Goal: Task Accomplishment & Management: Complete application form

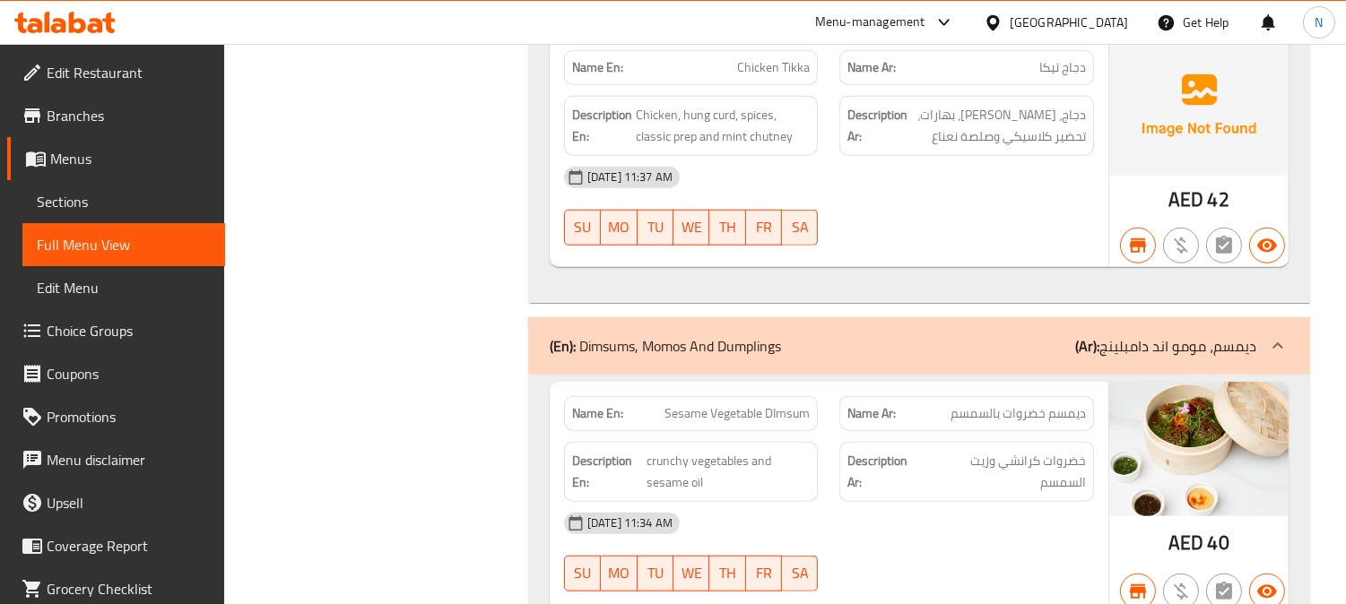
scroll to position [39645, 0]
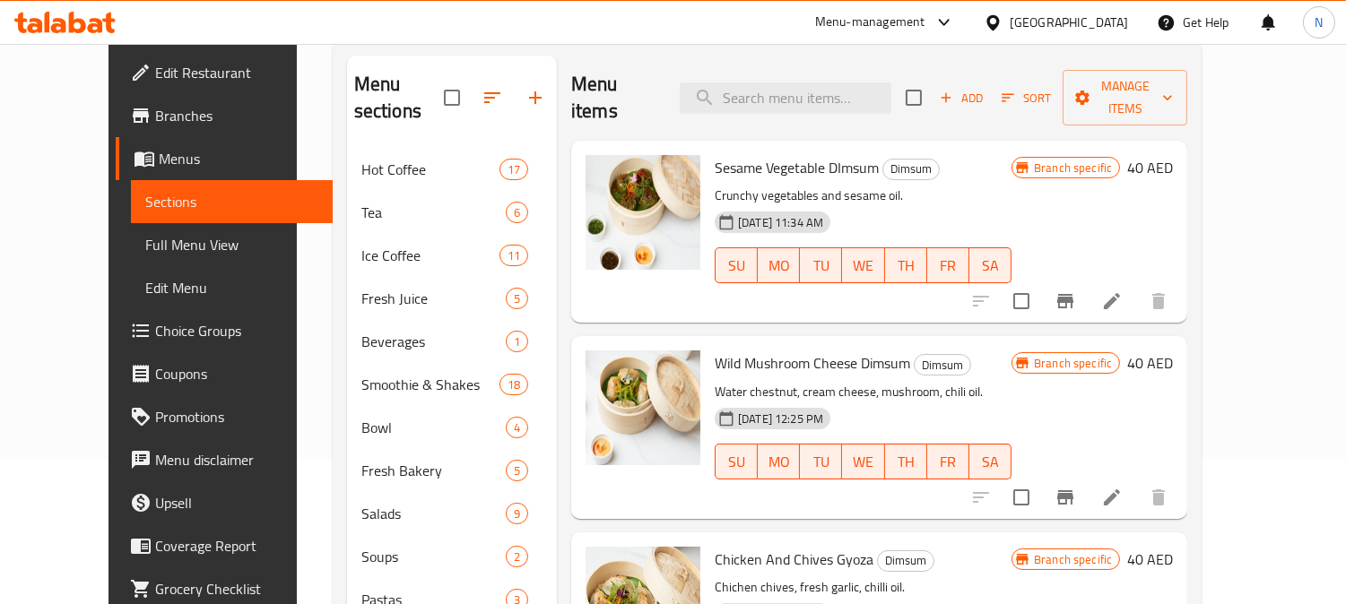
scroll to position [110, 0]
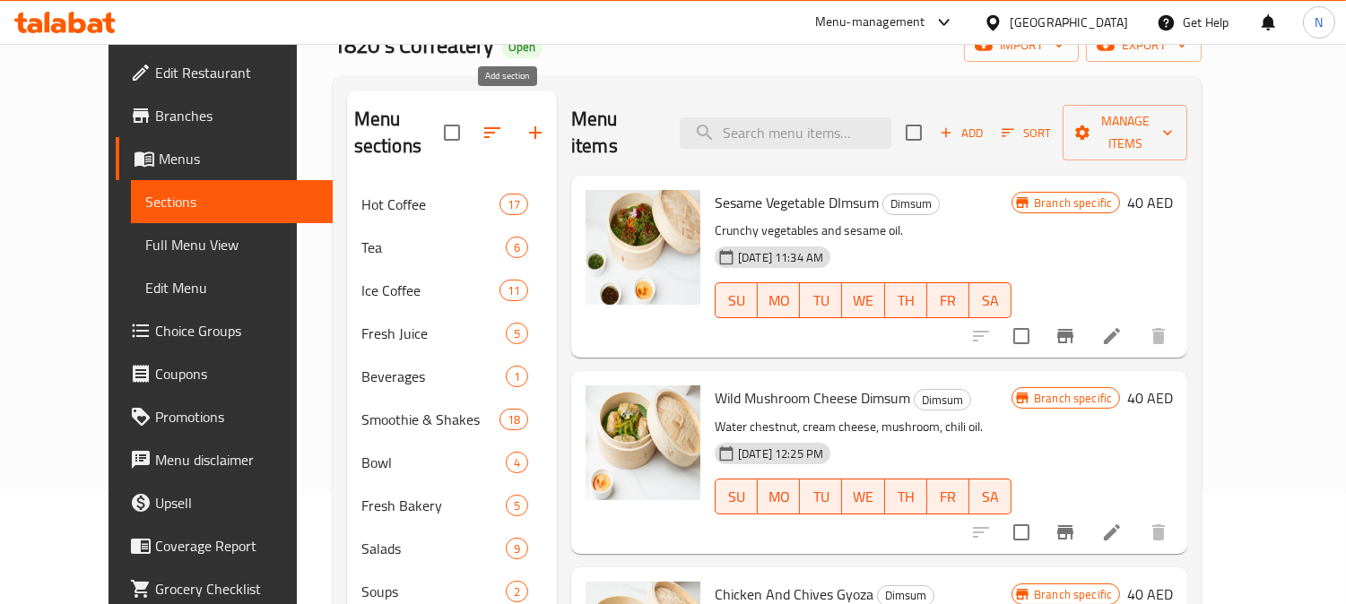
click at [529, 126] on icon "button" at bounding box center [535, 132] width 13 height 13
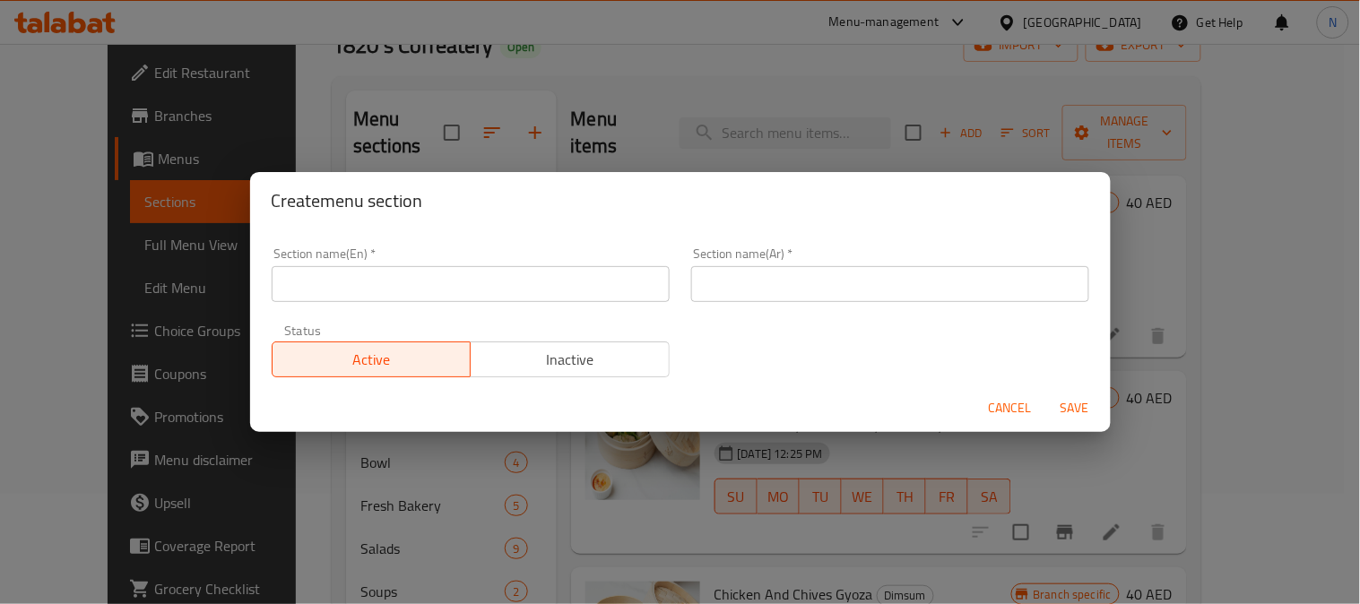
click at [468, 285] on input "text" at bounding box center [471, 284] width 398 height 36
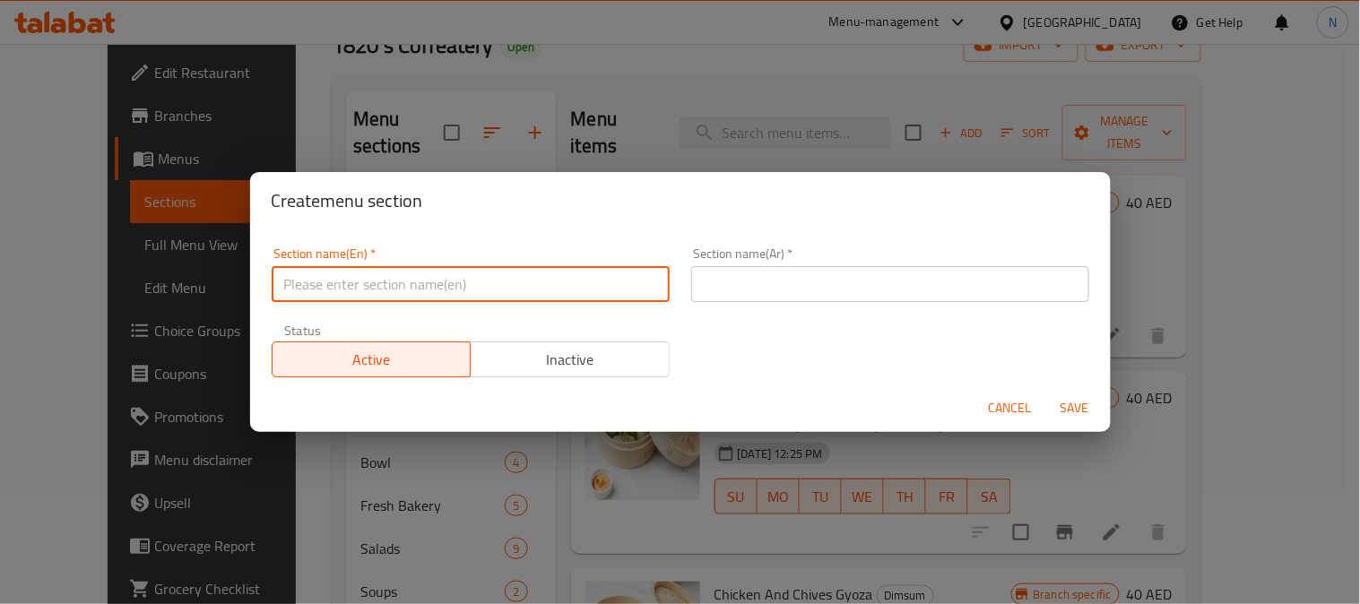
paste input "Fuel W Egg"
type input "Fuel W Egg"
click at [810, 279] on input "text" at bounding box center [890, 284] width 398 height 36
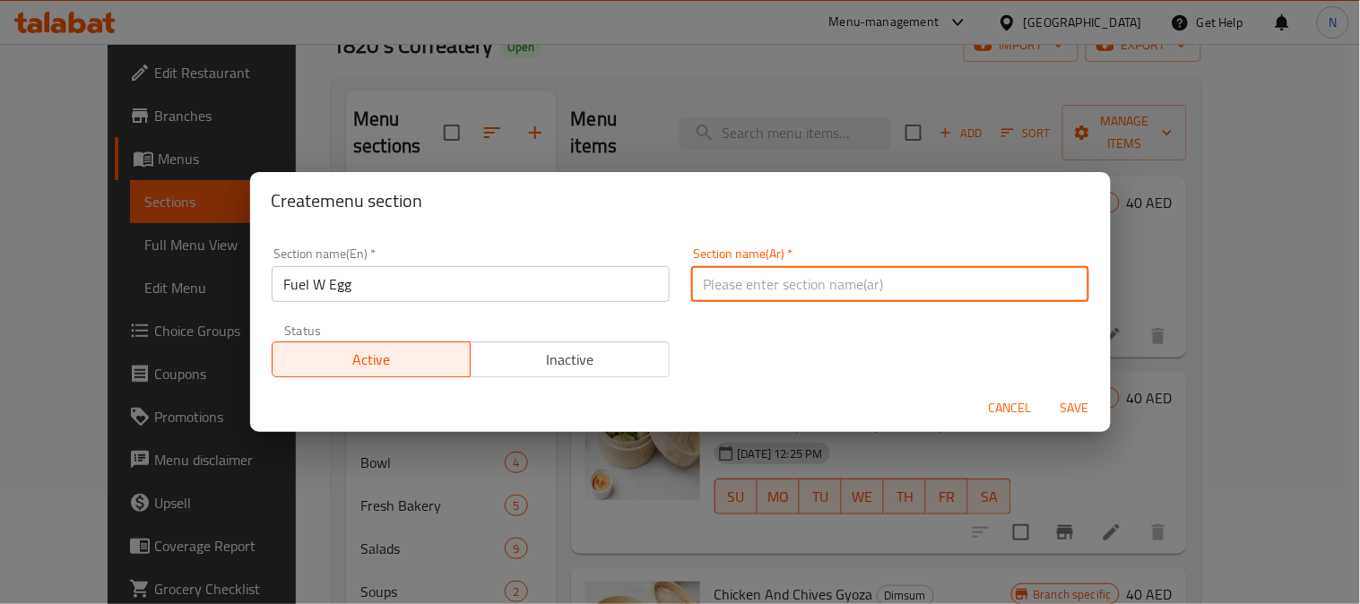
paste input "وقود مع بيض"
type input "وقود مع بيض"
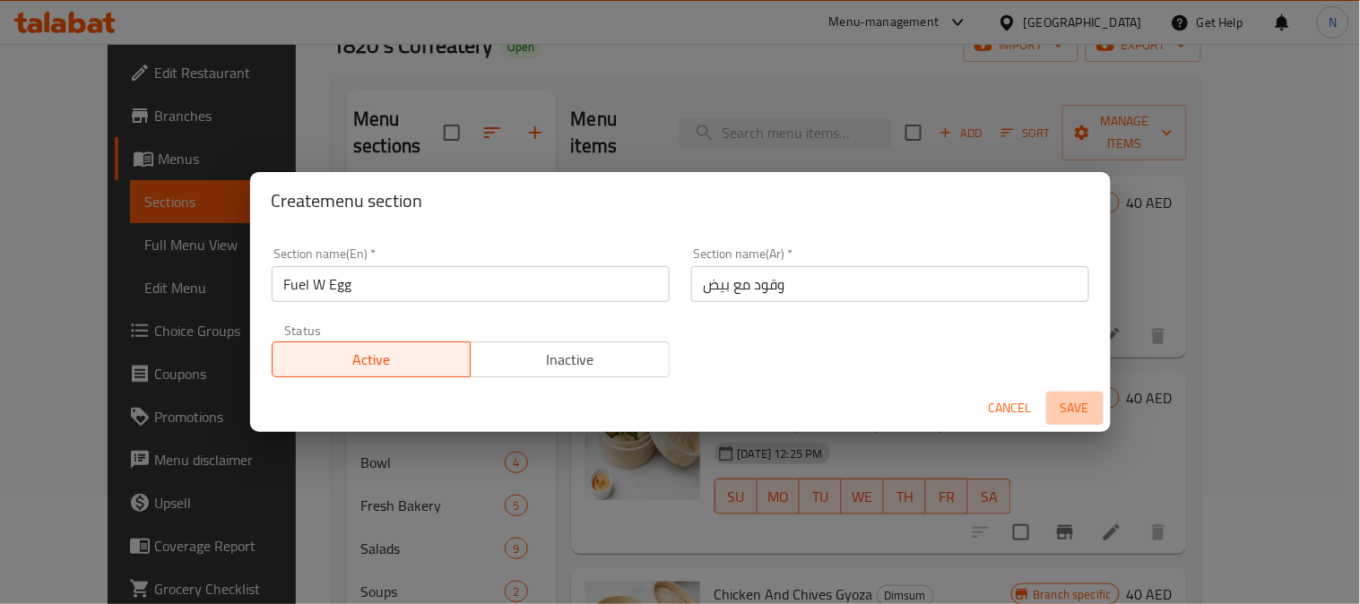
click at [1067, 398] on span "Save" at bounding box center [1075, 408] width 43 height 22
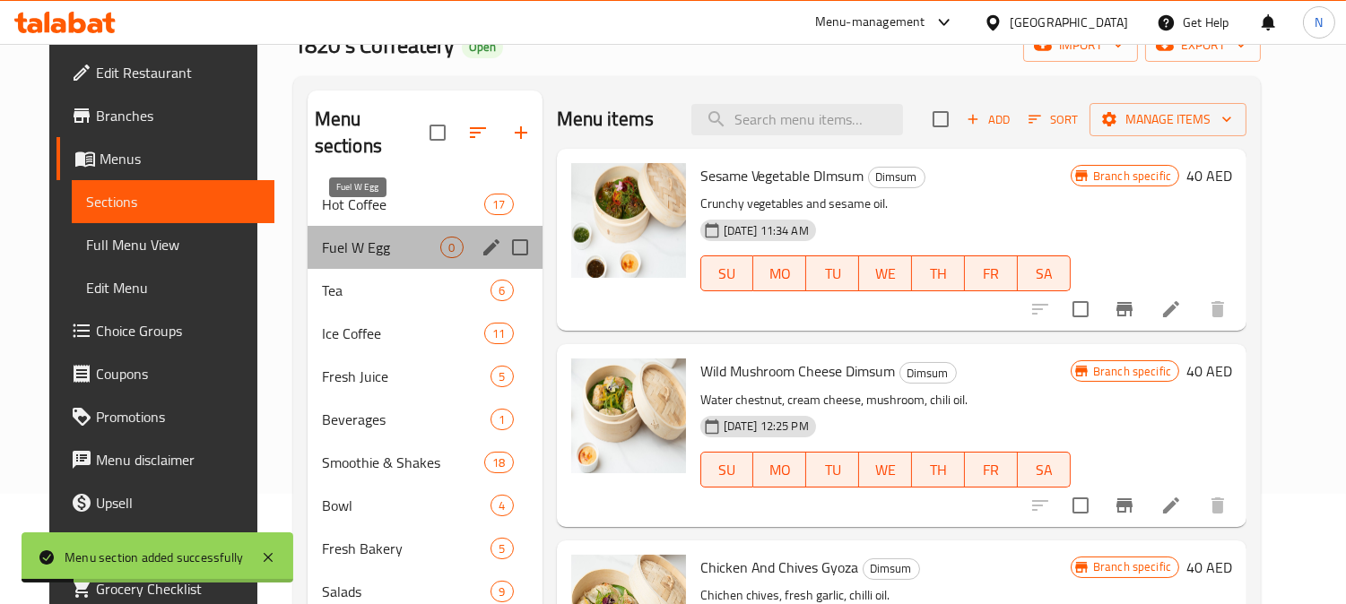
click at [374, 237] on span "Fuel W Egg" at bounding box center [381, 248] width 119 height 22
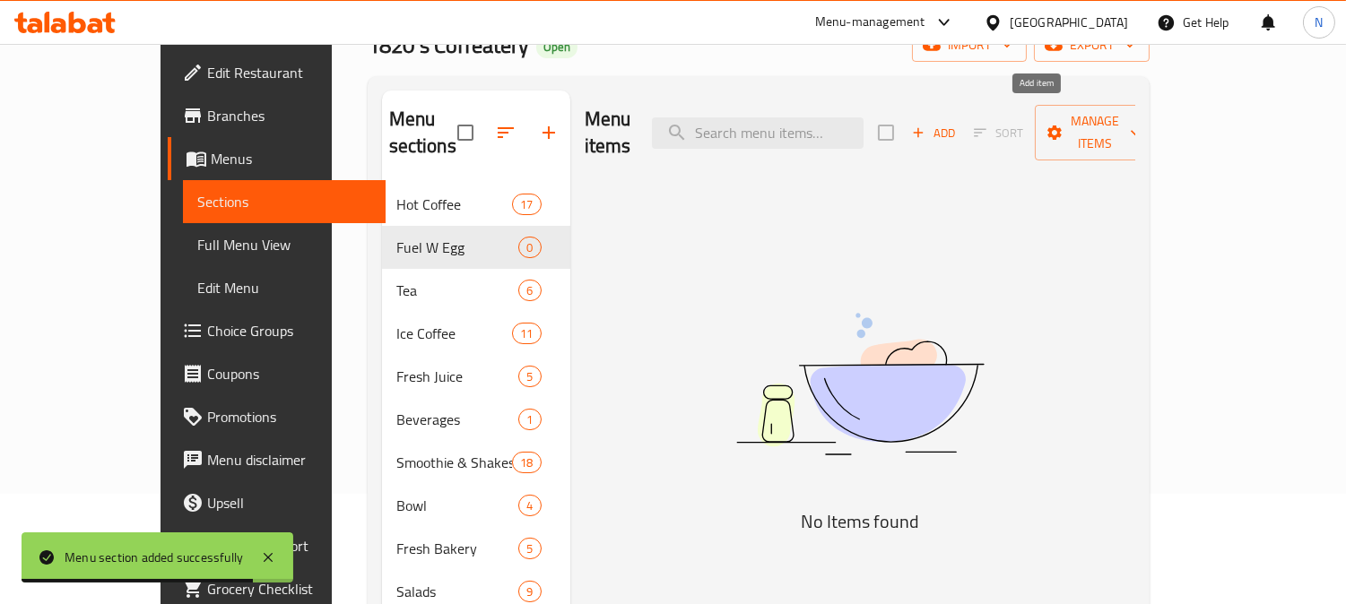
click at [958, 128] on span "Add" at bounding box center [933, 133] width 48 height 21
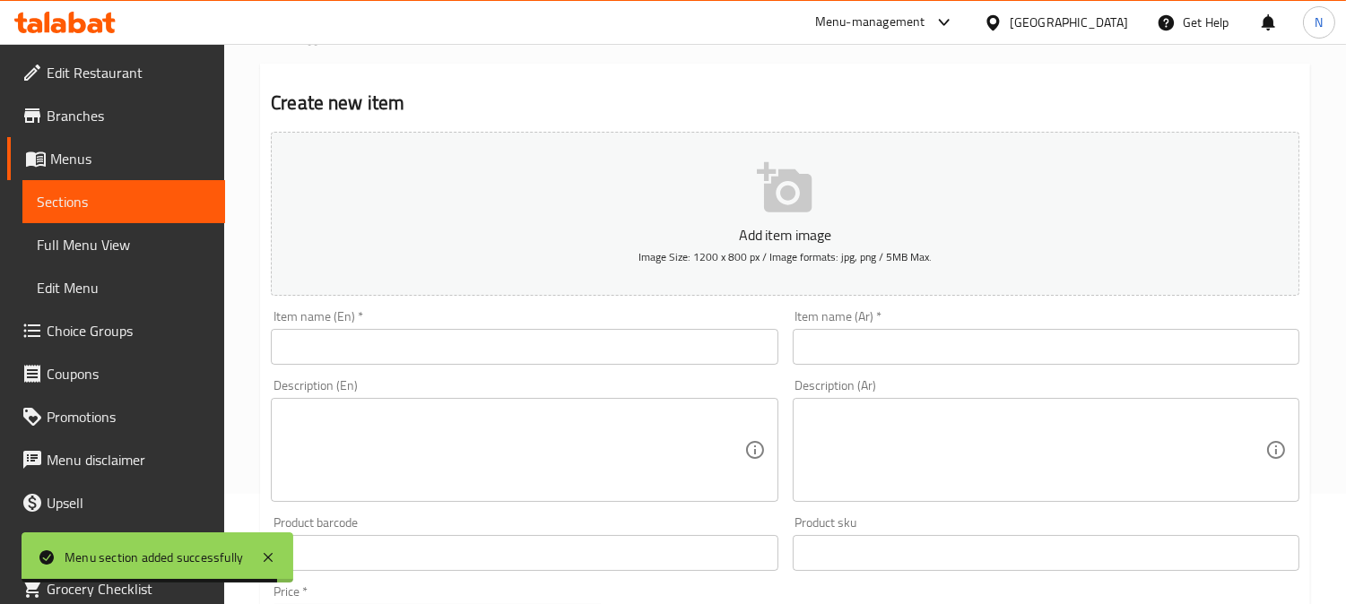
click at [404, 341] on input "text" at bounding box center [524, 347] width 507 height 36
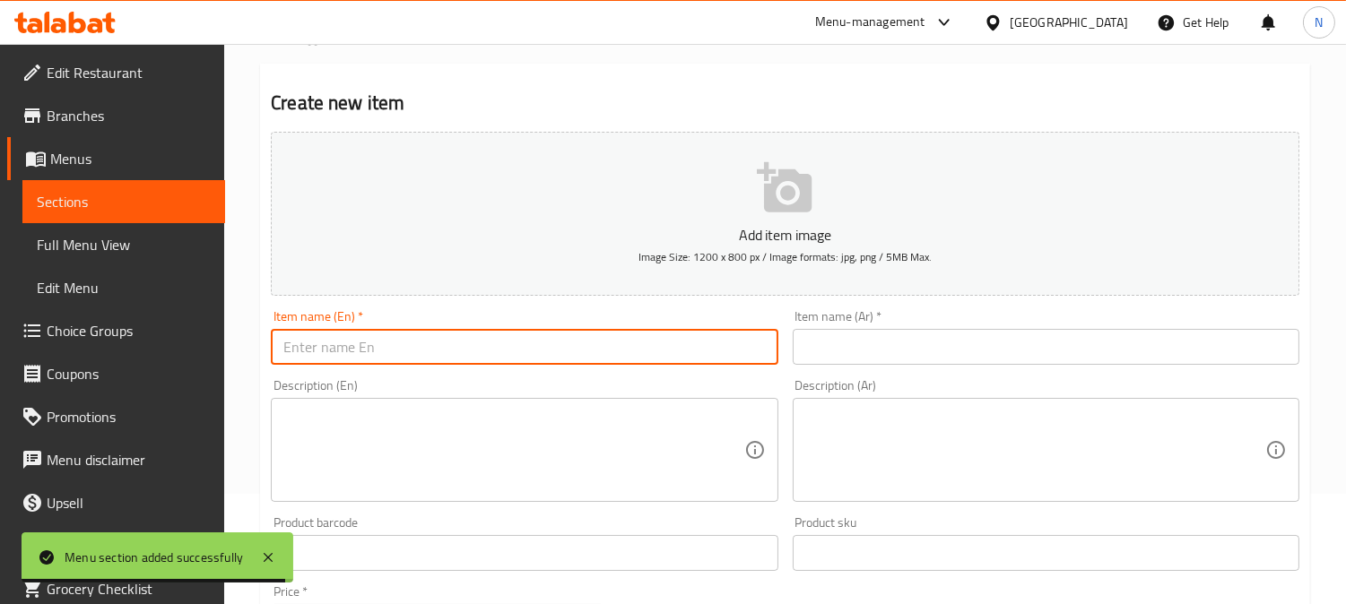
paste input "1820' Ssignature Scrambled Egg"
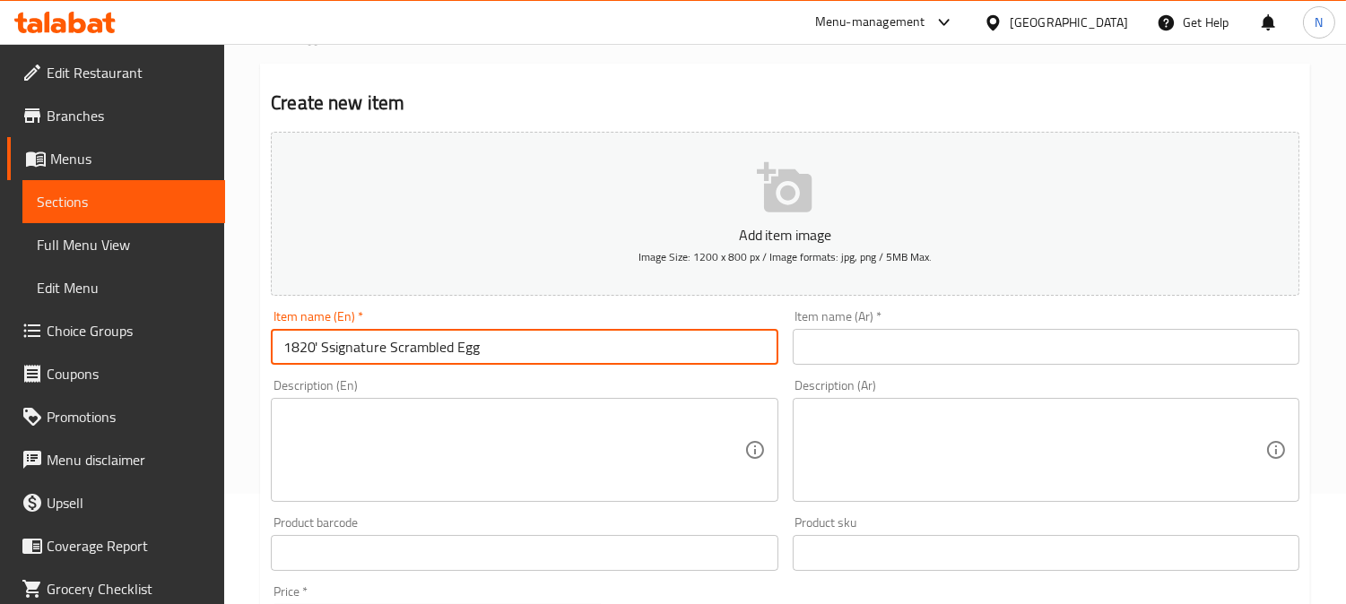
type input "1820' Ssignature Scrambled Egg"
click at [447, 413] on textarea at bounding box center [513, 450] width 460 height 85
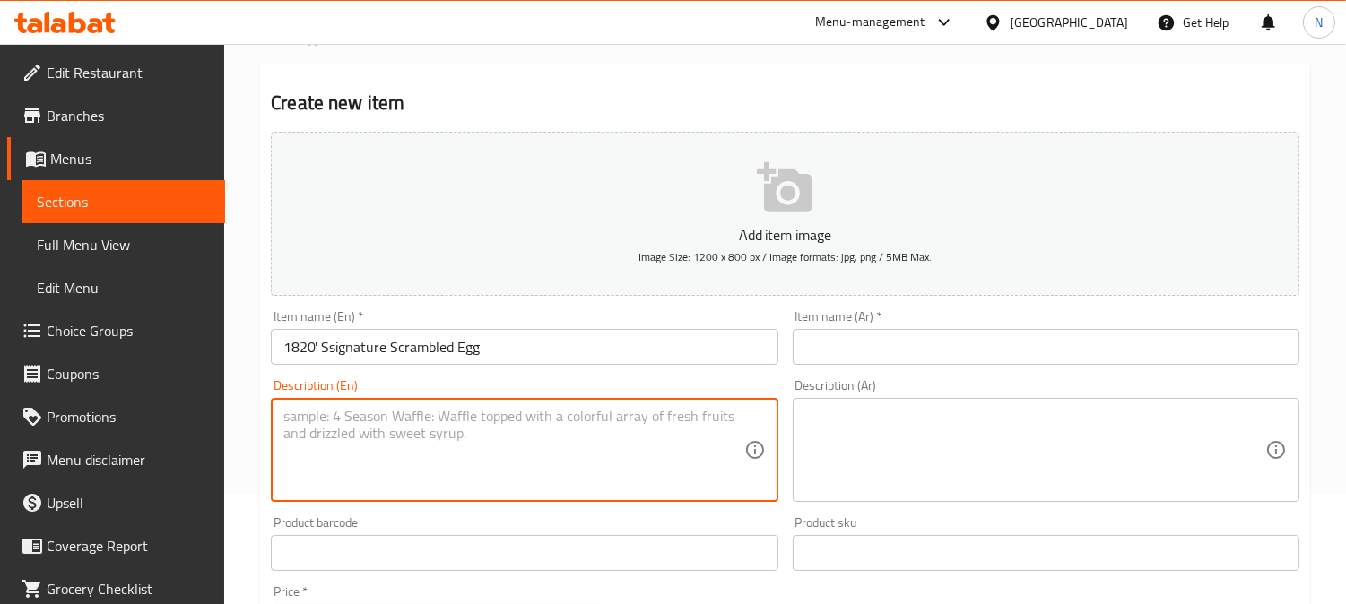
paste textarea "On sourdough toast"
click at [447, 413] on textarea "On sourdough toast." at bounding box center [513, 450] width 460 height 85
type textarea "On sourdough toast."
click at [473, 365] on input "1820' Ssignature Scrambled Egg" at bounding box center [524, 347] width 507 height 36
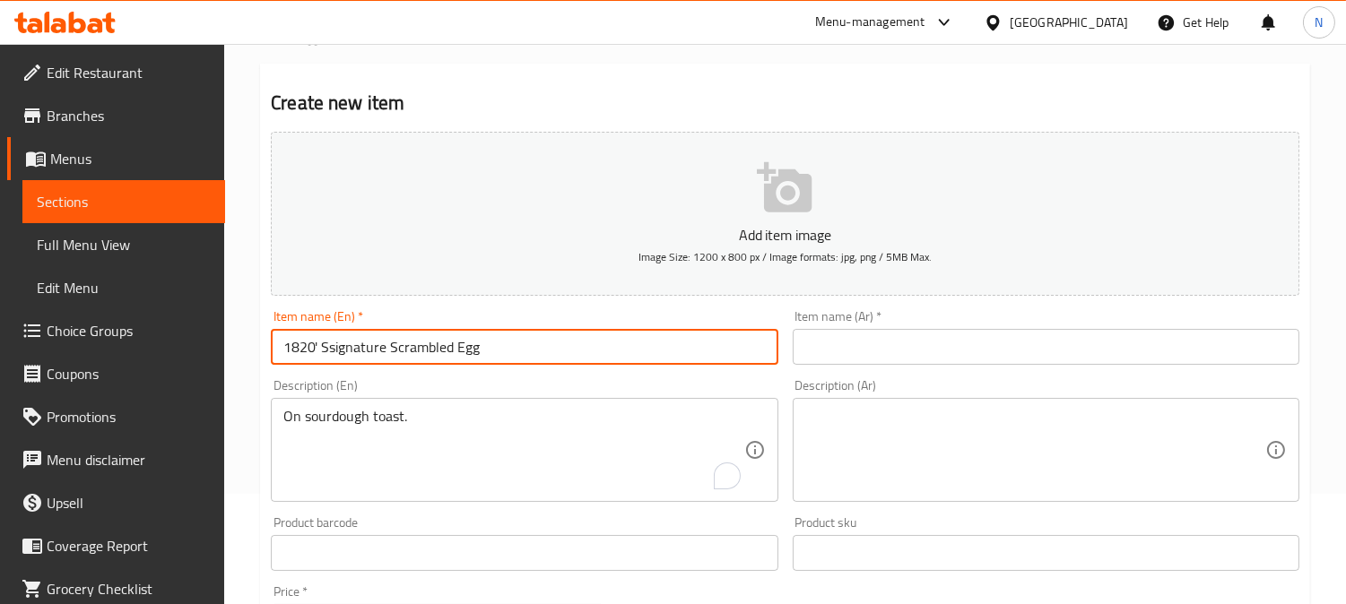
click at [473, 365] on input "1820' Ssignature Scrambled Egg" at bounding box center [524, 347] width 507 height 36
click at [827, 364] on input "text" at bounding box center [1046, 347] width 507 height 36
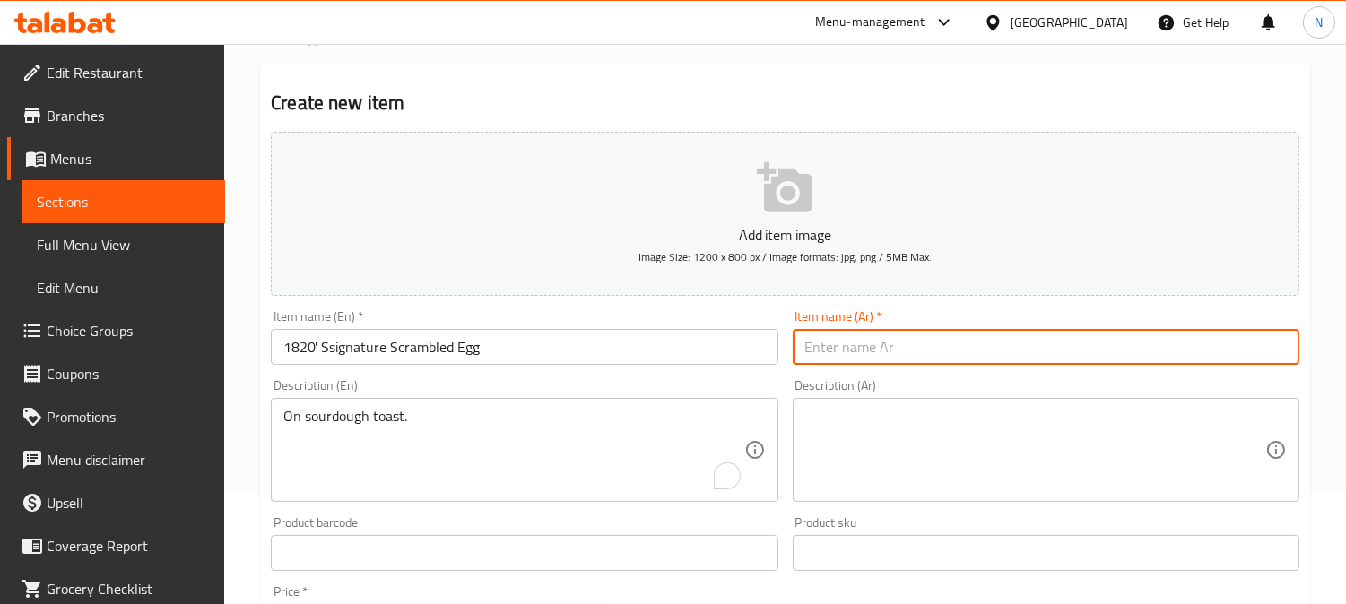
paste input "بيض مخفوق مميز [DATE] 1820"
click at [853, 355] on input "بيض مخفوق مميز [DATE] 1820" at bounding box center [1046, 347] width 507 height 36
type input "بيض مخفوق مميز من 1820"
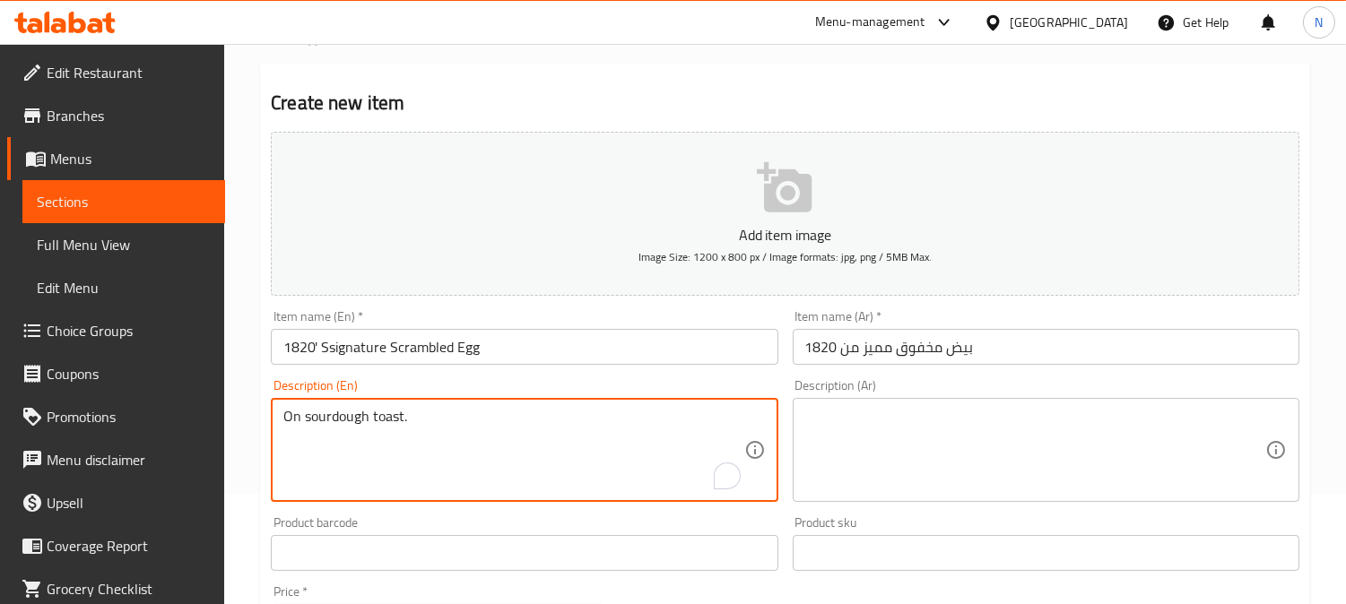
click at [596, 434] on textarea "On sourdough toast." at bounding box center [513, 450] width 460 height 85
click at [920, 439] on textarea at bounding box center [1035, 450] width 460 height 85
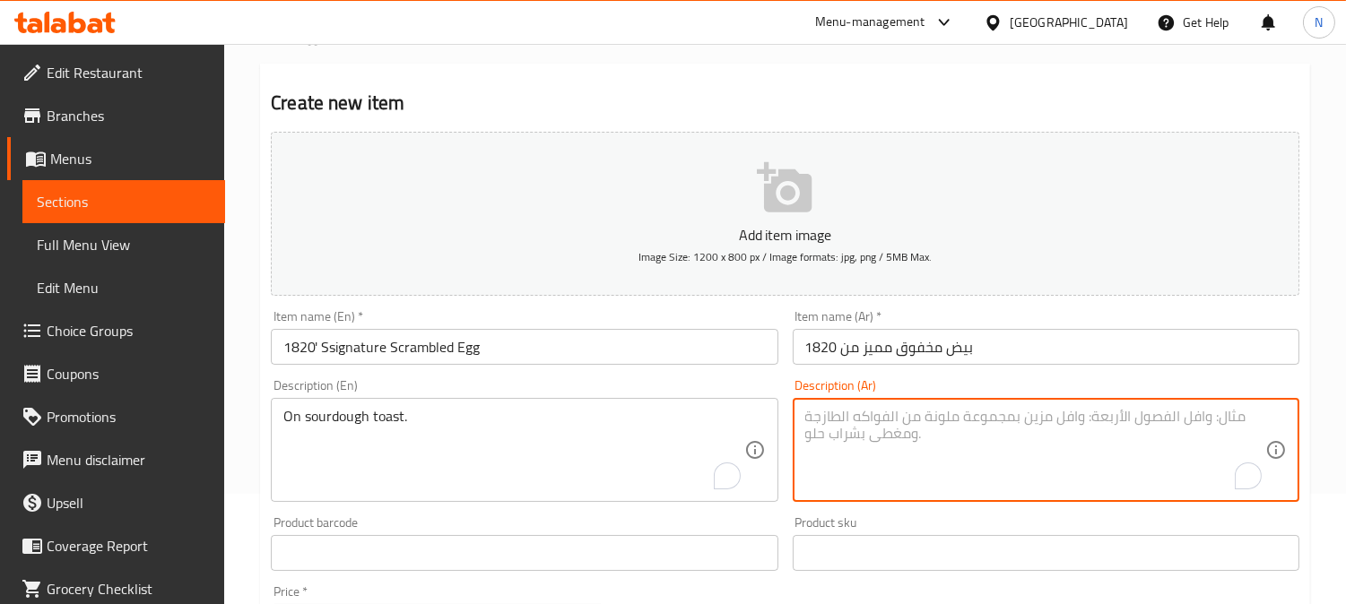
paste textarea "على خبز محمص مخمر."
click at [894, 423] on textarea "على خبز محمص مخمر." at bounding box center [1035, 450] width 460 height 85
type textarea "على خبز محمص مخمر."
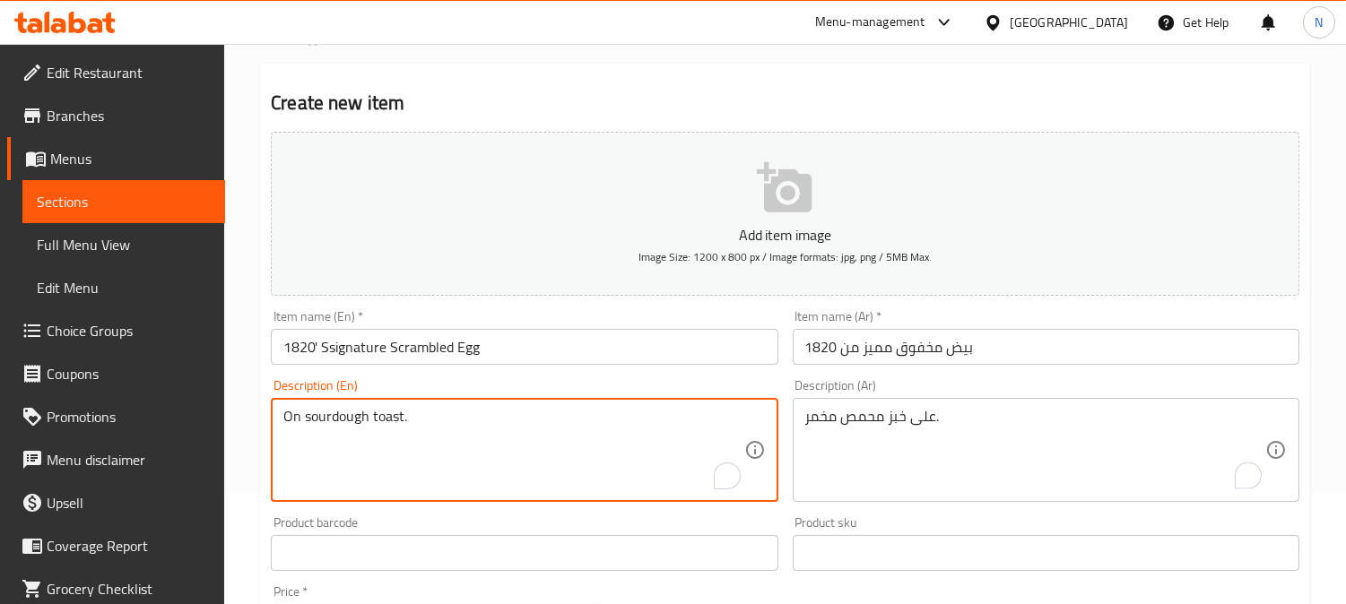
click at [320, 408] on textarea "On sourdough toast." at bounding box center [513, 450] width 460 height 85
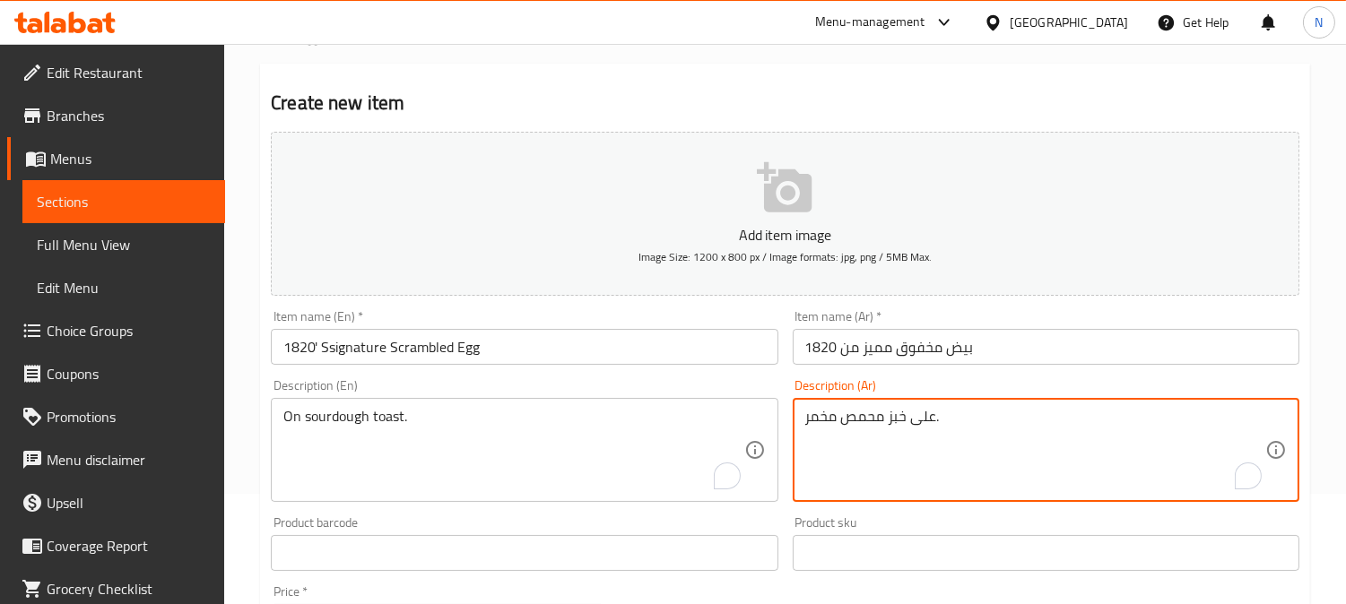
click at [971, 427] on textarea "على خبز محمص مخمر." at bounding box center [1035, 450] width 460 height 85
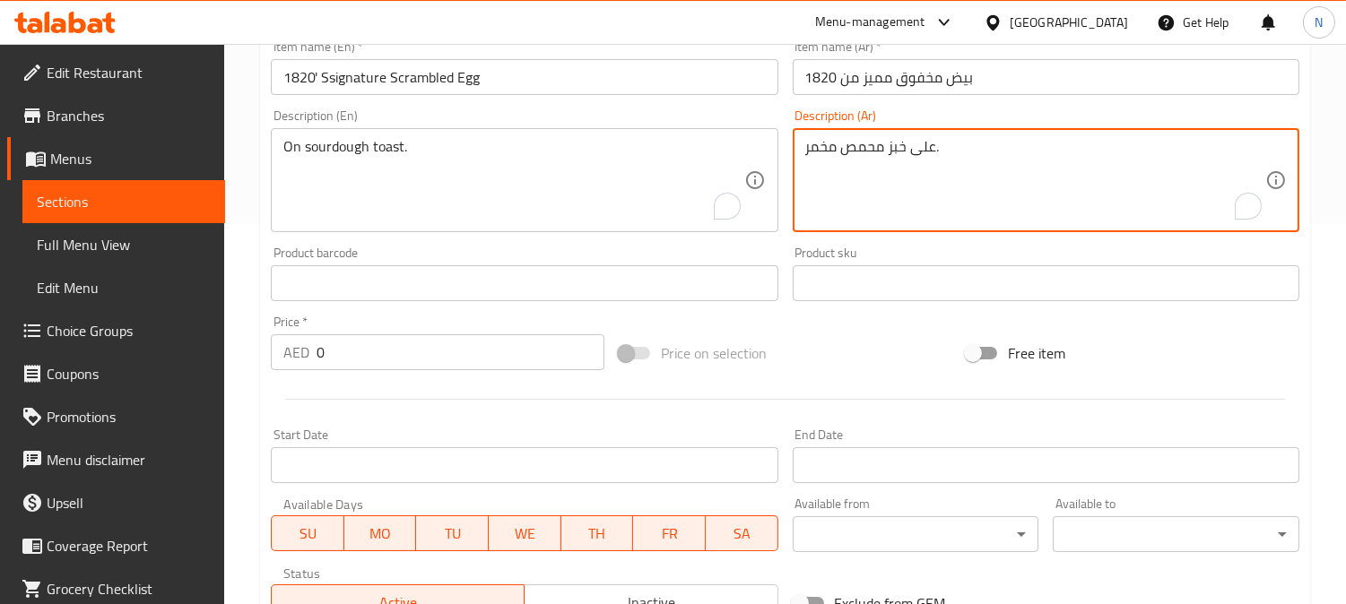
scroll to position [409, 0]
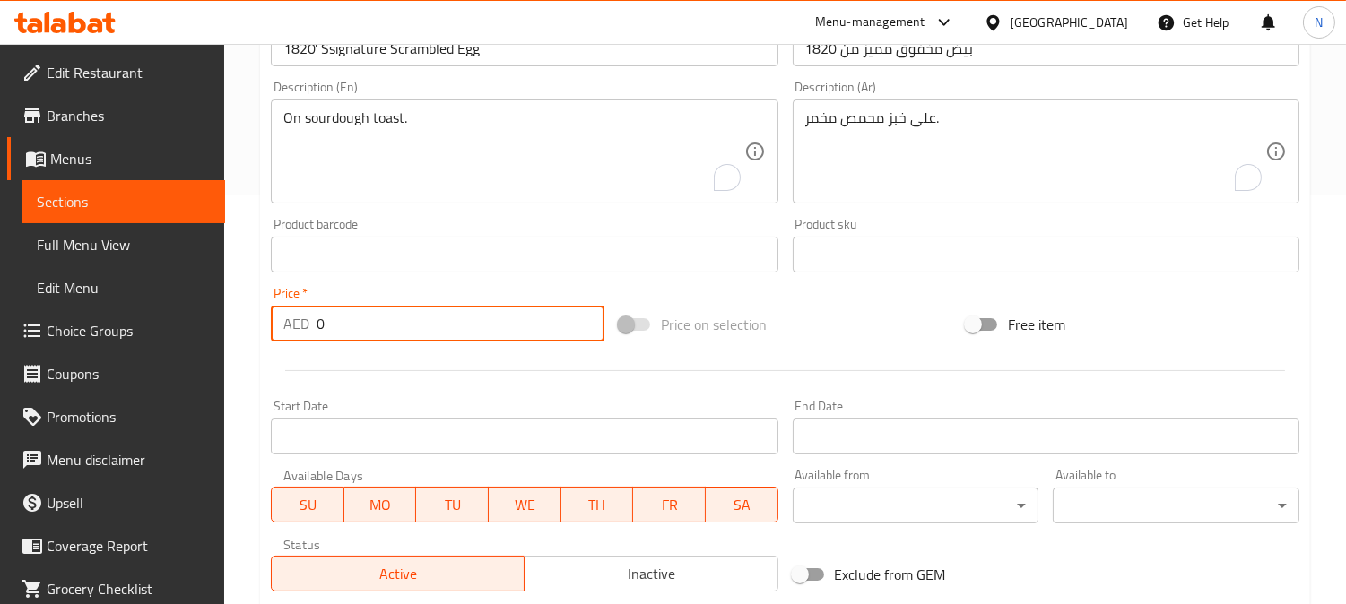
drag, startPoint x: 336, startPoint y: 330, endPoint x: 287, endPoint y: 337, distance: 49.8
click at [287, 337] on div "AED 0 Price *" at bounding box center [438, 324] width 334 height 36
paste input "16"
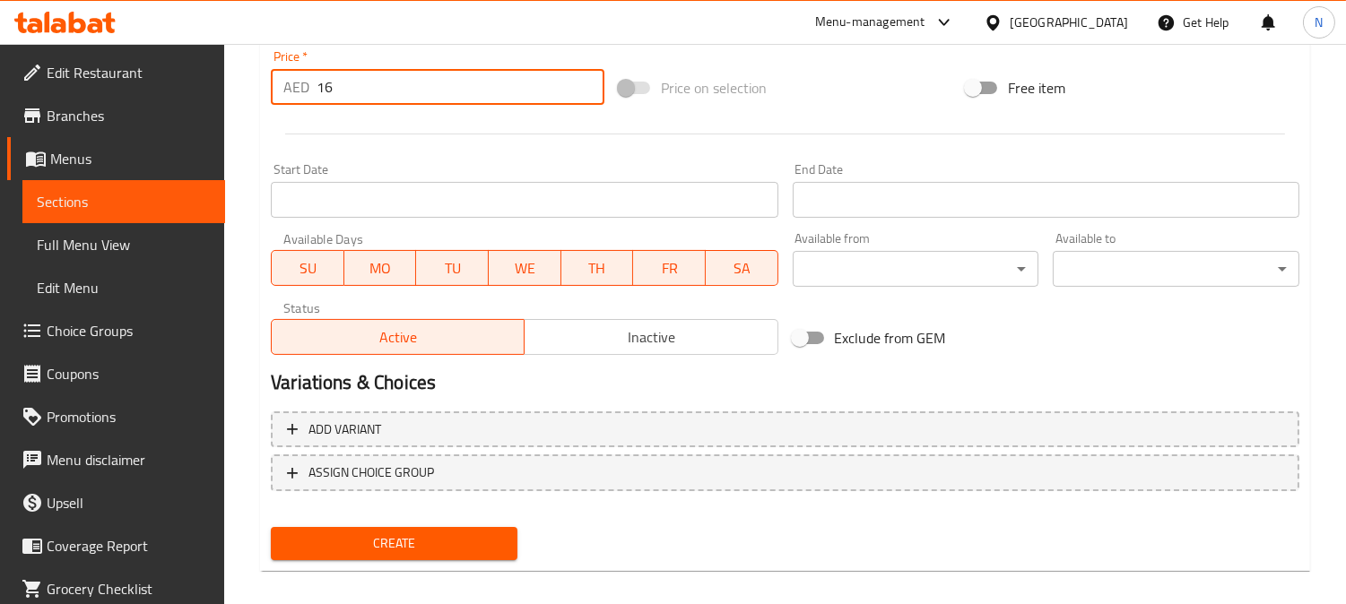
scroll to position [659, 0]
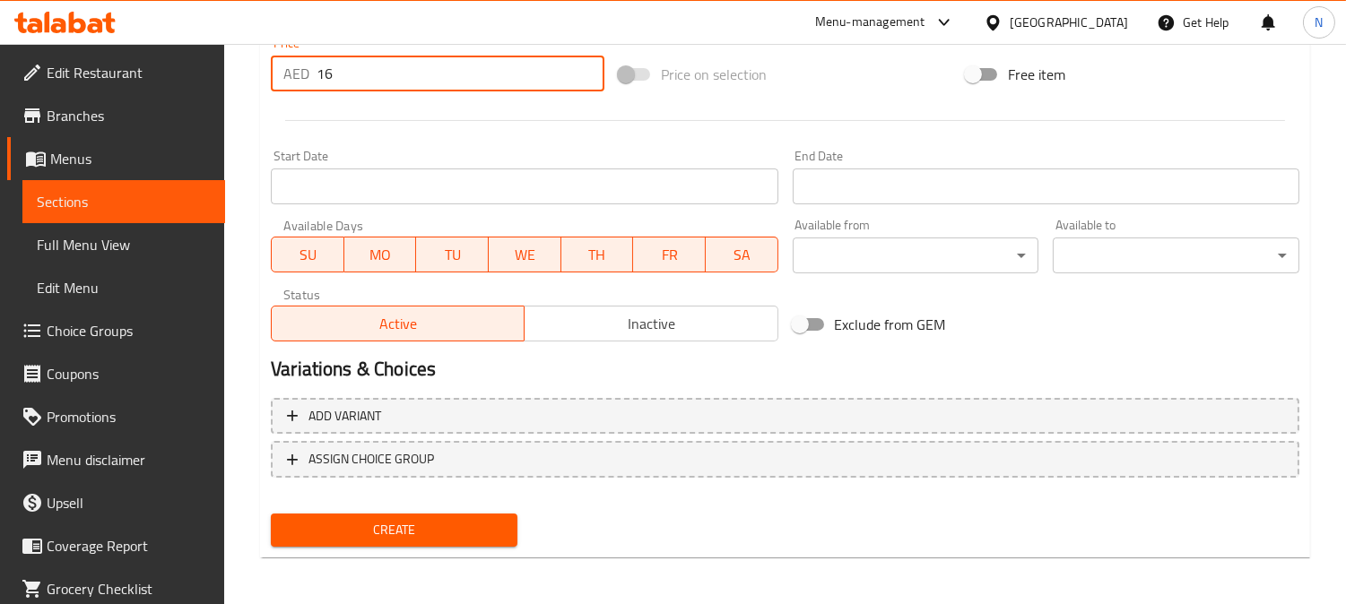
type input "16"
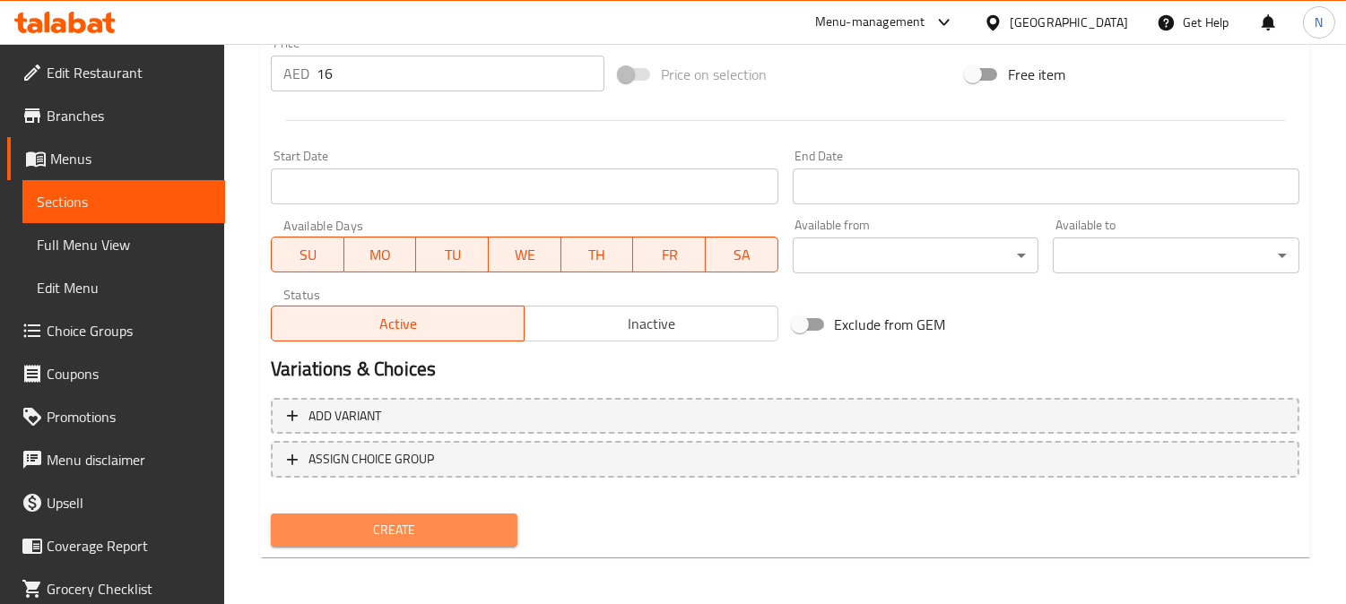
click at [463, 520] on span "Create" at bounding box center [394, 530] width 218 height 22
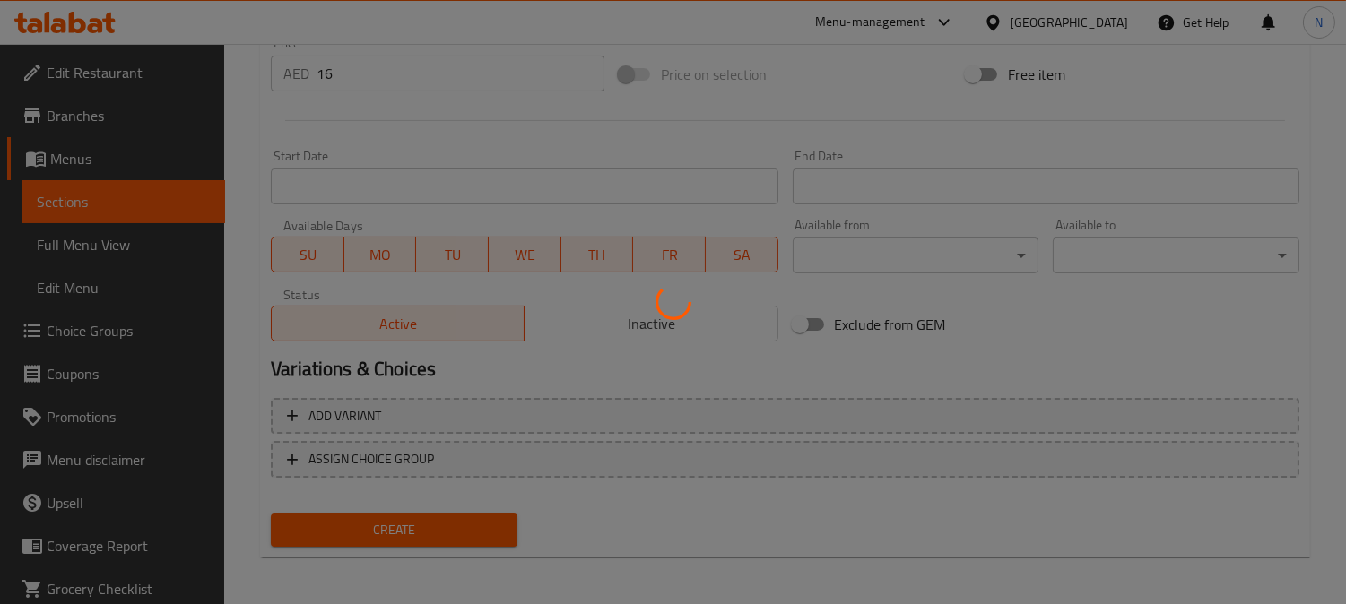
type input "0"
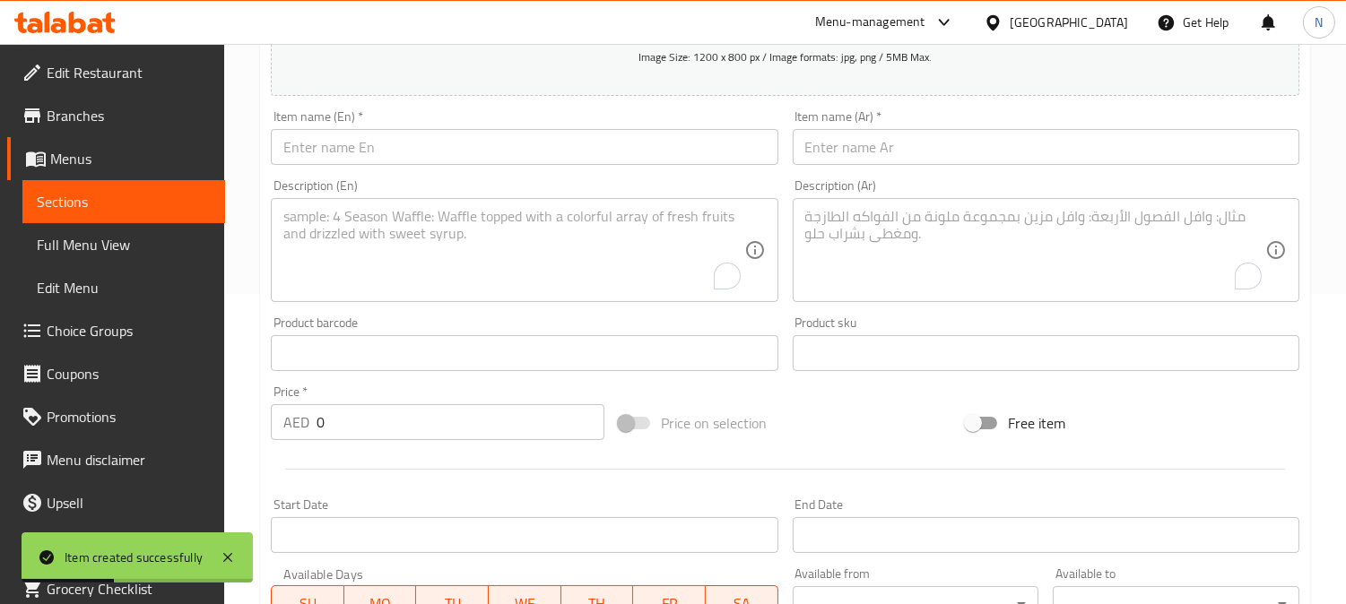
scroll to position [261, 0]
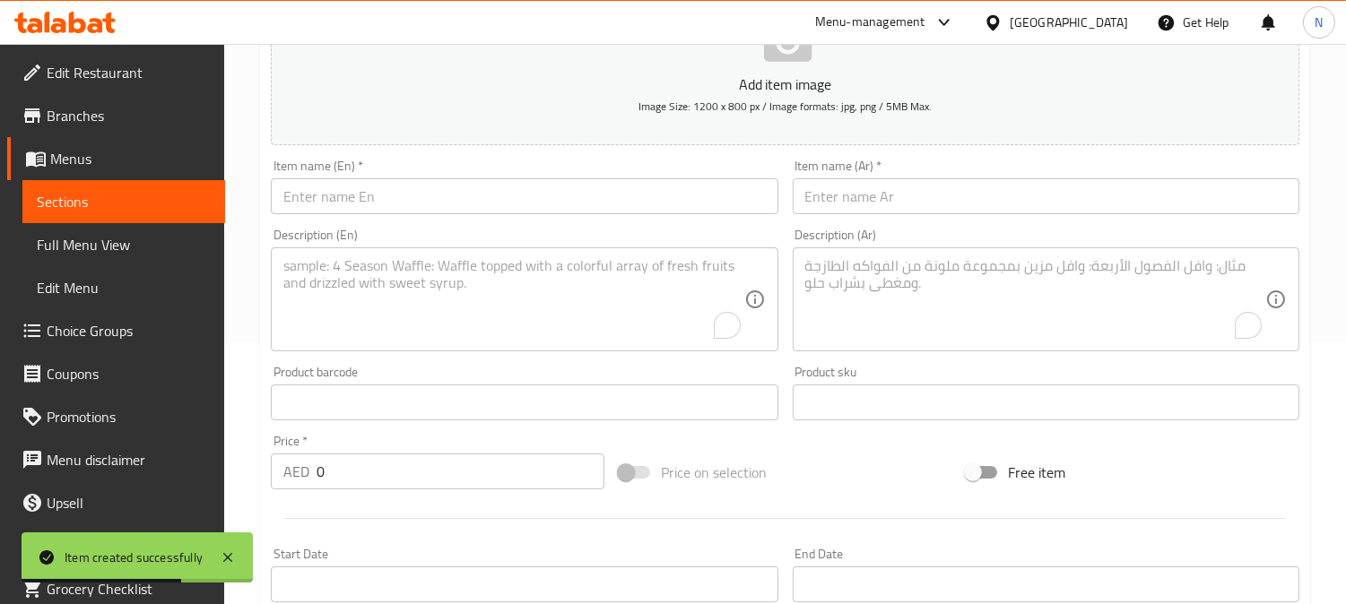
click at [379, 201] on input "text" at bounding box center [524, 196] width 507 height 36
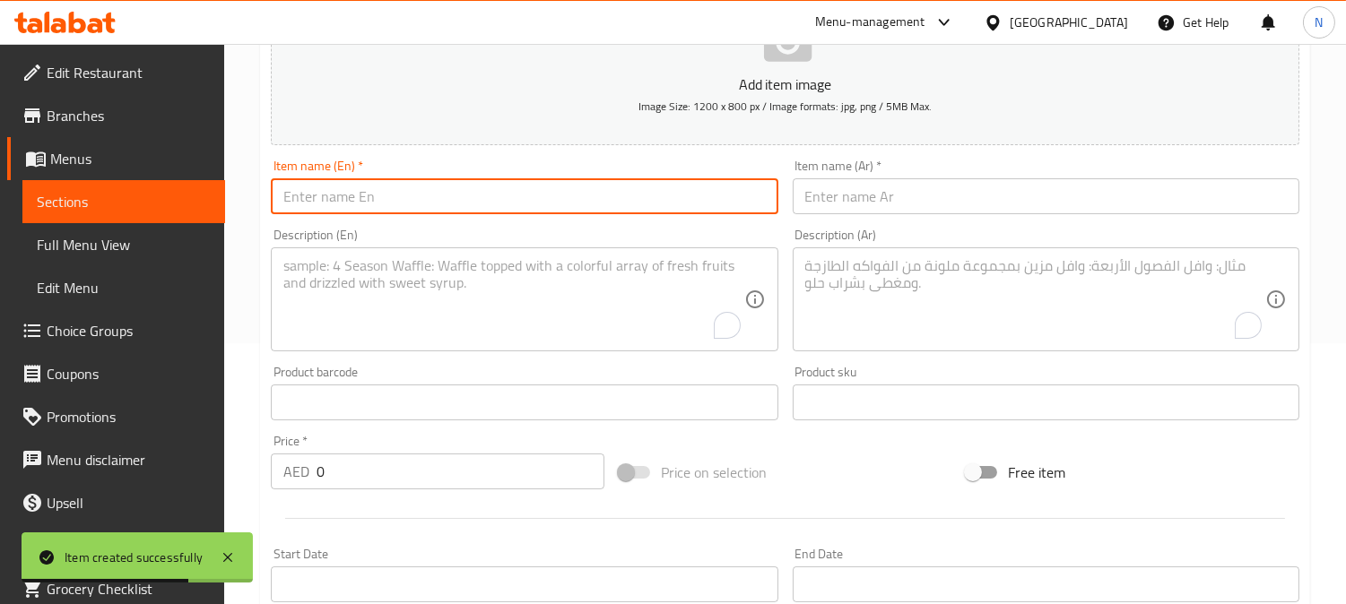
paste input "Avacado And Fried Egg On Toast"
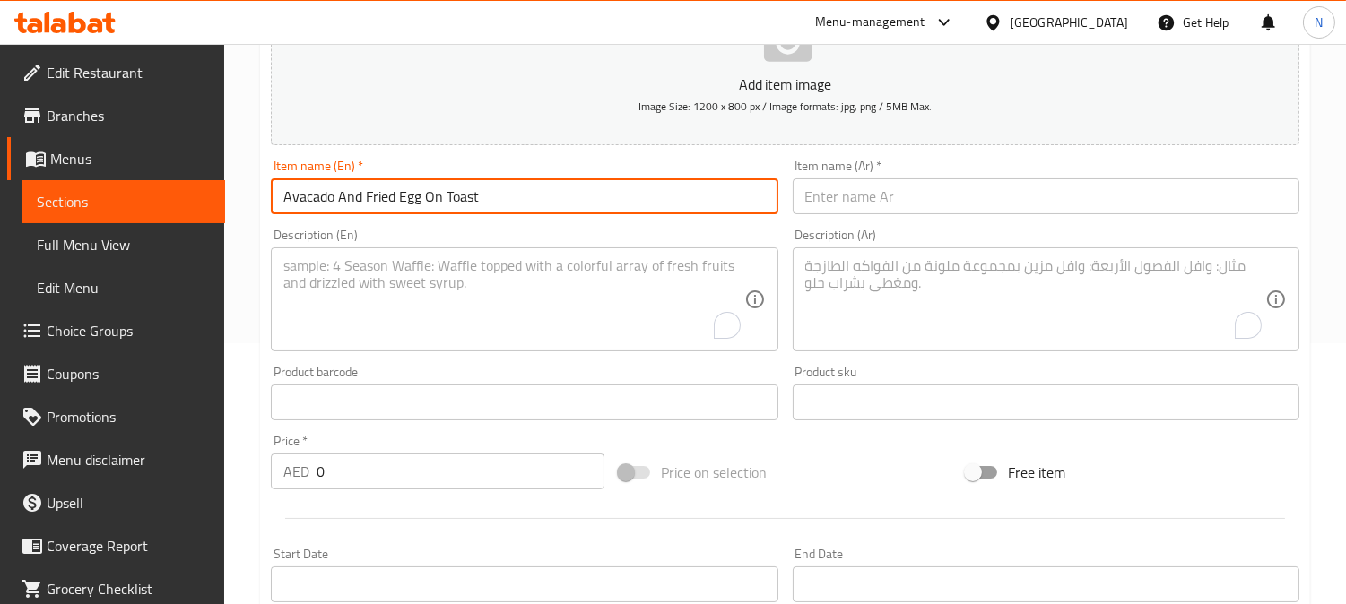
click at [473, 208] on input "Avacado And Fried Egg On Toast" at bounding box center [524, 196] width 507 height 36
type input "Avacado And Fried Egg On Toast"
click at [845, 190] on input "text" at bounding box center [1046, 196] width 507 height 36
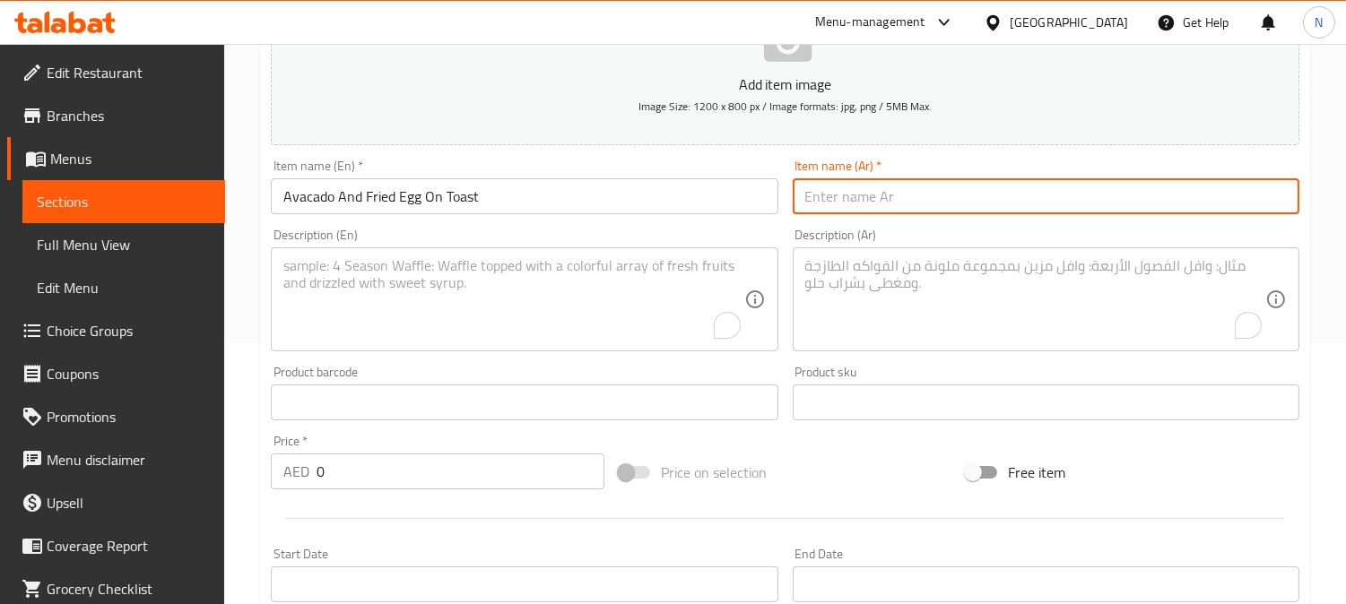
paste input "الأفوكادو والبيض المقلي على الخبز المحمص"
type input "الأفوكادو والبيض المقلي على الخبز المحمص"
click at [396, 306] on textarea "To enrich screen reader interactions, please activate Accessibility in Grammarl…" at bounding box center [513, 299] width 460 height 85
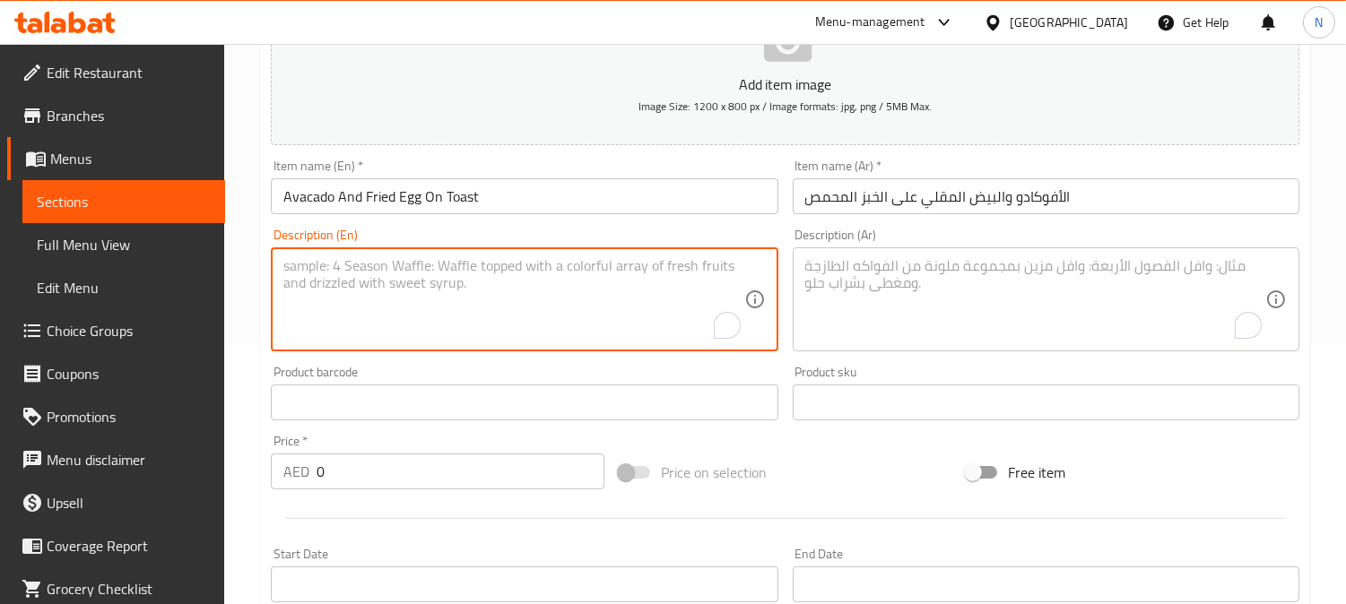
paste textarea "onion,chilli,lime multigrain bread"
click at [318, 265] on textarea "onion,chilli,lime multigrain bread" at bounding box center [513, 299] width 460 height 85
click at [357, 272] on textarea "onion, chilli,lime multigrain bread" at bounding box center [513, 299] width 460 height 85
click at [351, 273] on textarea "onion, chilli,lime multigrain bread" at bounding box center [513, 299] width 460 height 85
click at [353, 270] on textarea "onion, chilli,lime multigrain bread" at bounding box center [513, 299] width 460 height 85
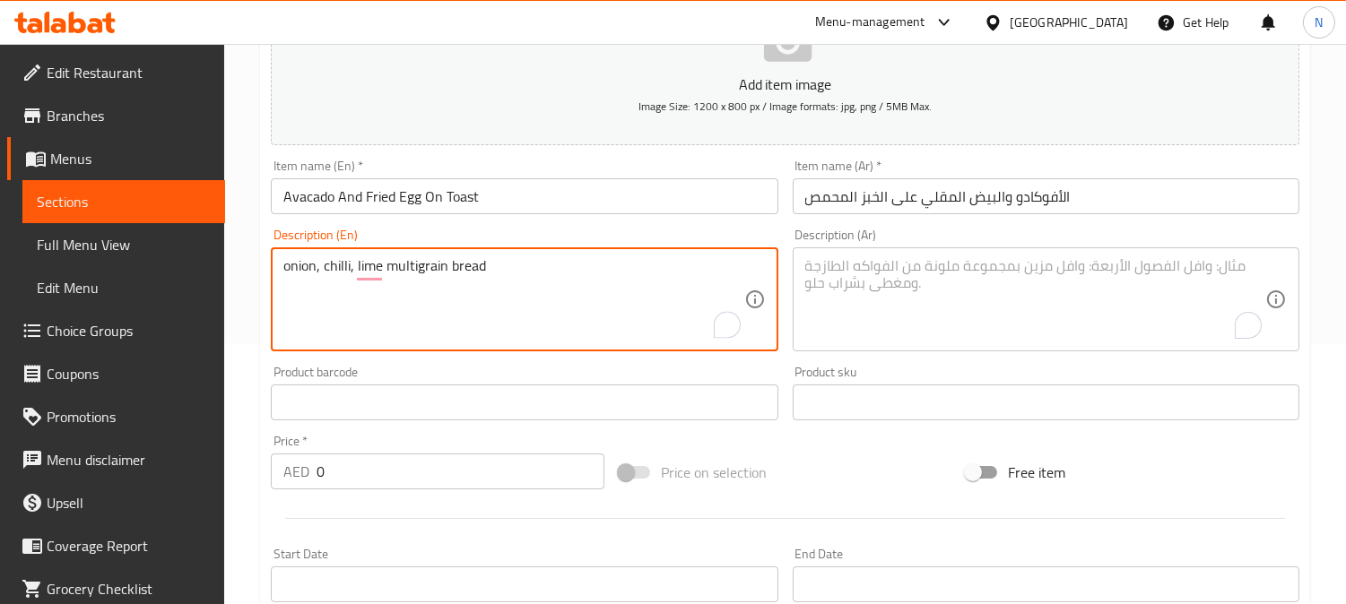
click at [494, 263] on textarea "onion, chilli, lime multigrain bread" at bounding box center [513, 299] width 460 height 85
click at [478, 266] on textarea "onion, chilli, lime multigrain bread." at bounding box center [513, 299] width 460 height 85
click at [477, 267] on textarea "onion, chilli, lime multigrain bread." at bounding box center [513, 299] width 460 height 85
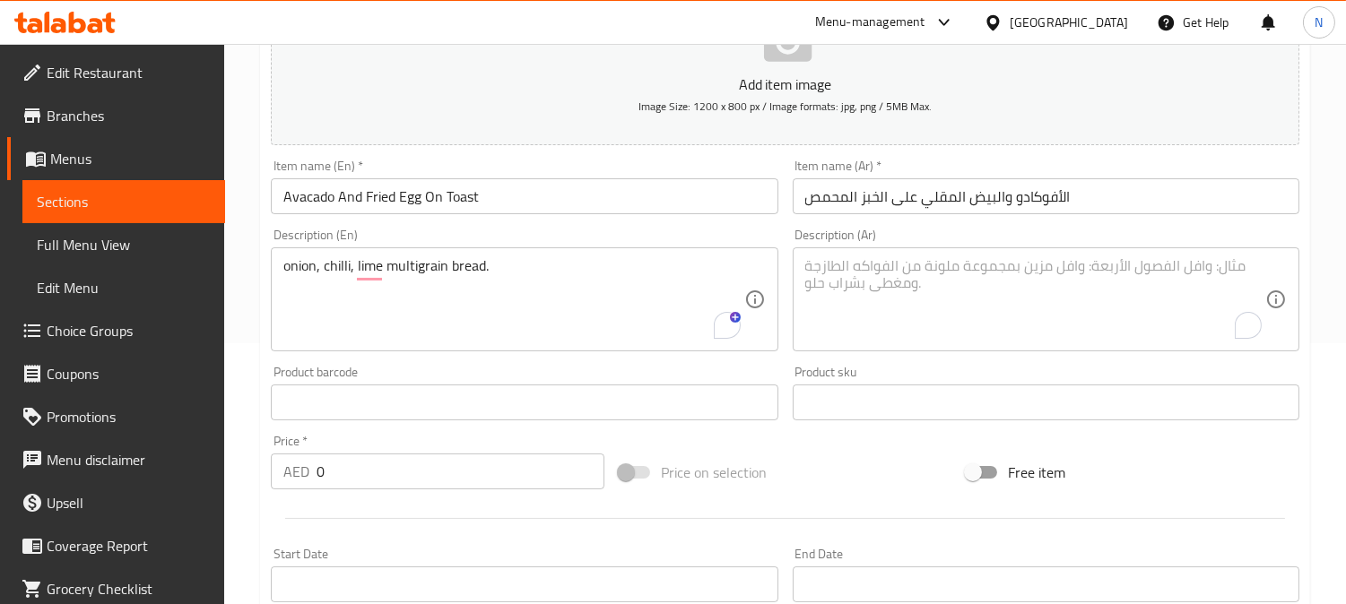
click at [464, 263] on textarea "onion, chilli, lime multigrain bread." at bounding box center [513, 299] width 460 height 85
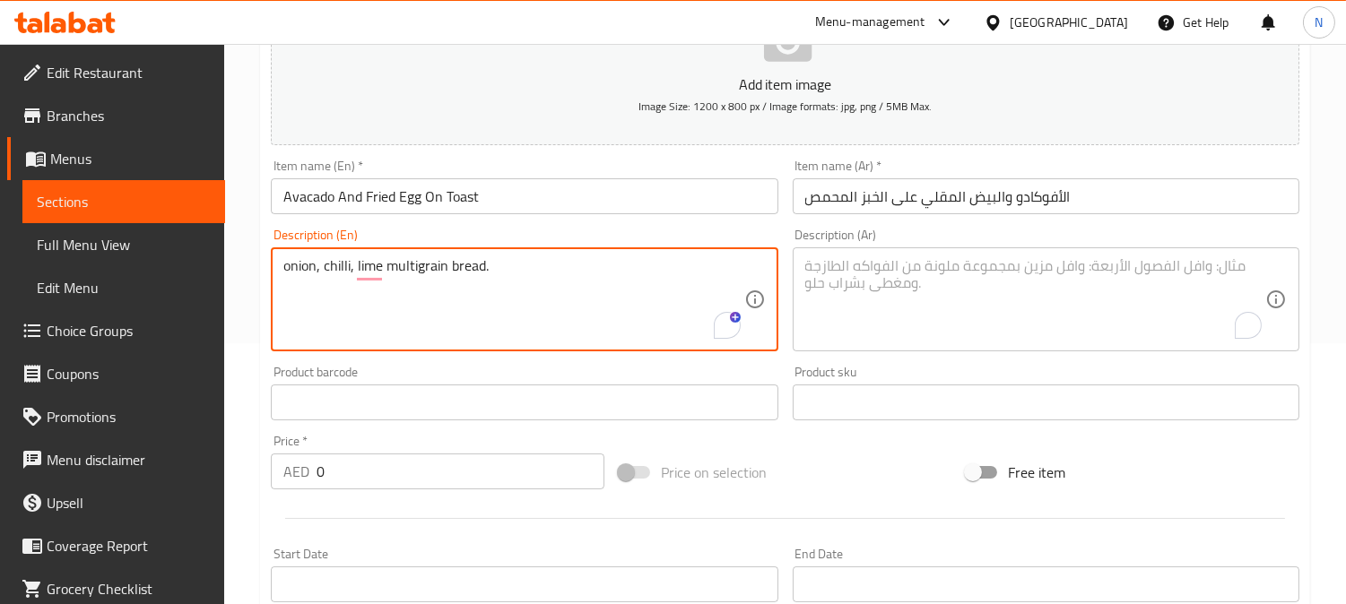
click at [464, 263] on textarea "onion, chilli, lime multigrain bread." at bounding box center [513, 299] width 460 height 85
paste textarea "O"
type textarea "Onion, chilli, lime multigrain bread."
click at [929, 291] on textarea "To enrich screen reader interactions, please activate Accessibility in Grammarl…" at bounding box center [1035, 299] width 460 height 85
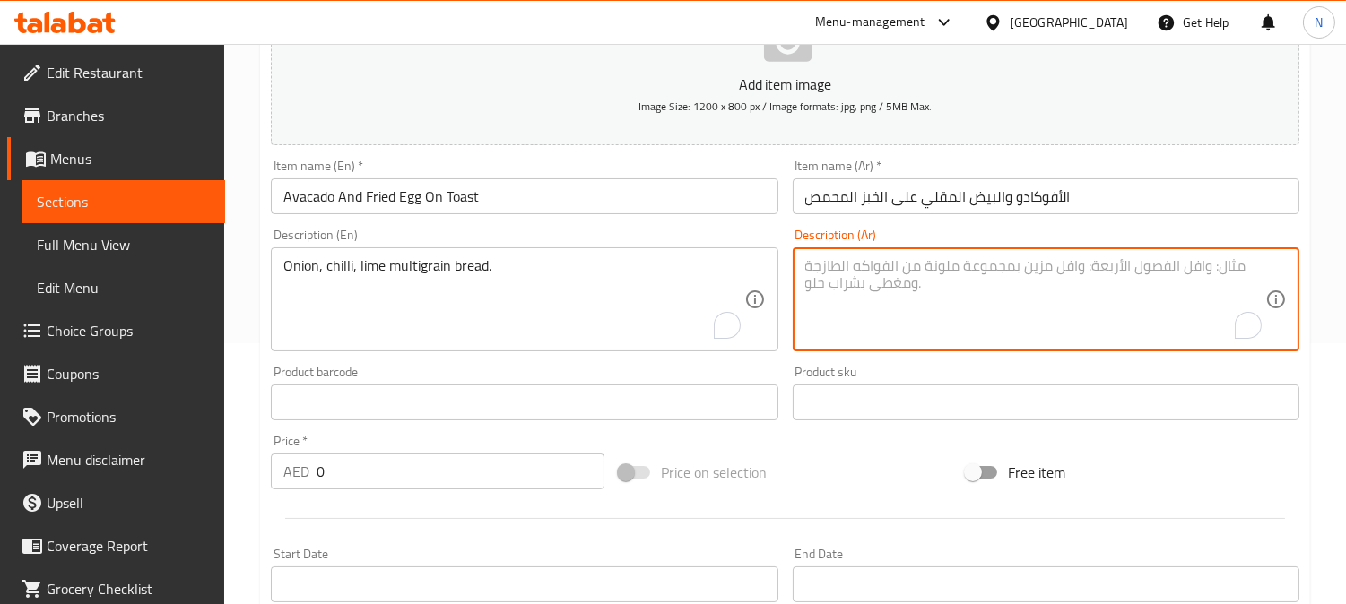
paste textarea "خبز الحبوب المتعددة بالبصل والفلفل الحار والليمون."
drag, startPoint x: 843, startPoint y: 270, endPoint x: 789, endPoint y: 272, distance: 53.8
click at [789, 272] on div "Description (Ar) خبز الحبوب المتعددة بالبصل والفلفل الحار والليمون. Description…" at bounding box center [1045, 289] width 521 height 137
click at [1166, 307] on textarea "خبز الحبوب المتعددة بالبصل والفلفل الحار والليمون." at bounding box center [1035, 299] width 460 height 85
paste textarea "ليمون"
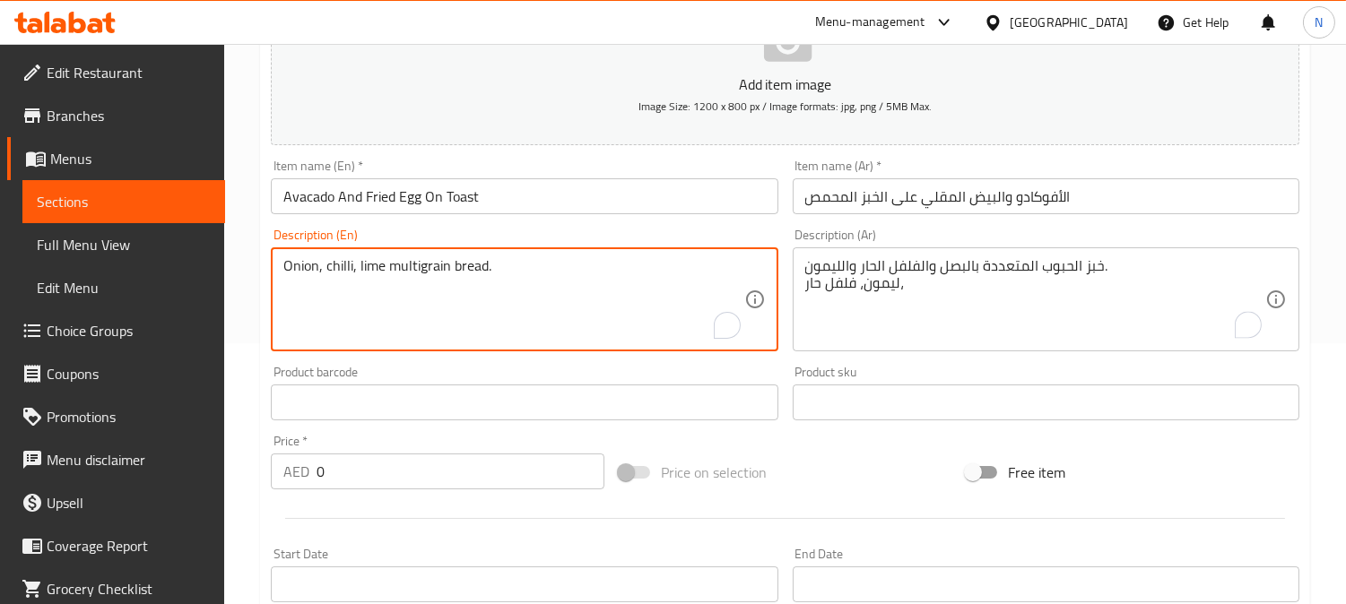
click at [368, 273] on textarea "Onion, chilli, lime multigrain bread." at bounding box center [513, 299] width 460 height 85
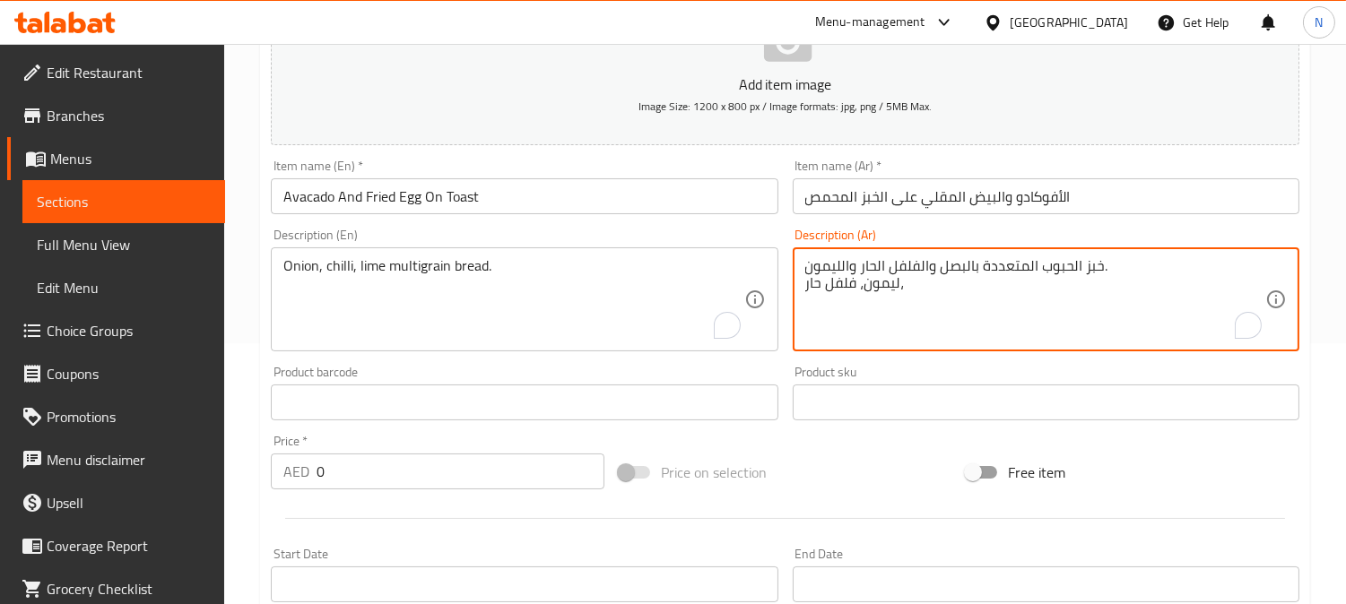
paste textarea "حامض"
drag, startPoint x: 1099, startPoint y: 263, endPoint x: 983, endPoint y: 256, distance: 116.8
click at [983, 256] on div "خبز الحبوب المتعددة بالبصل والفلفل الحار والليمون. ليمون، فلفل حار، حامض و Desc…" at bounding box center [1046, 299] width 507 height 104
click at [983, 299] on textarea "خبز الحبوب المتعددة بالبصل والفلفل الحار والليمون. ليمون، فلفل حار، حامض و" at bounding box center [1035, 299] width 460 height 85
paste textarea "خبز الحبوب المتعددة"
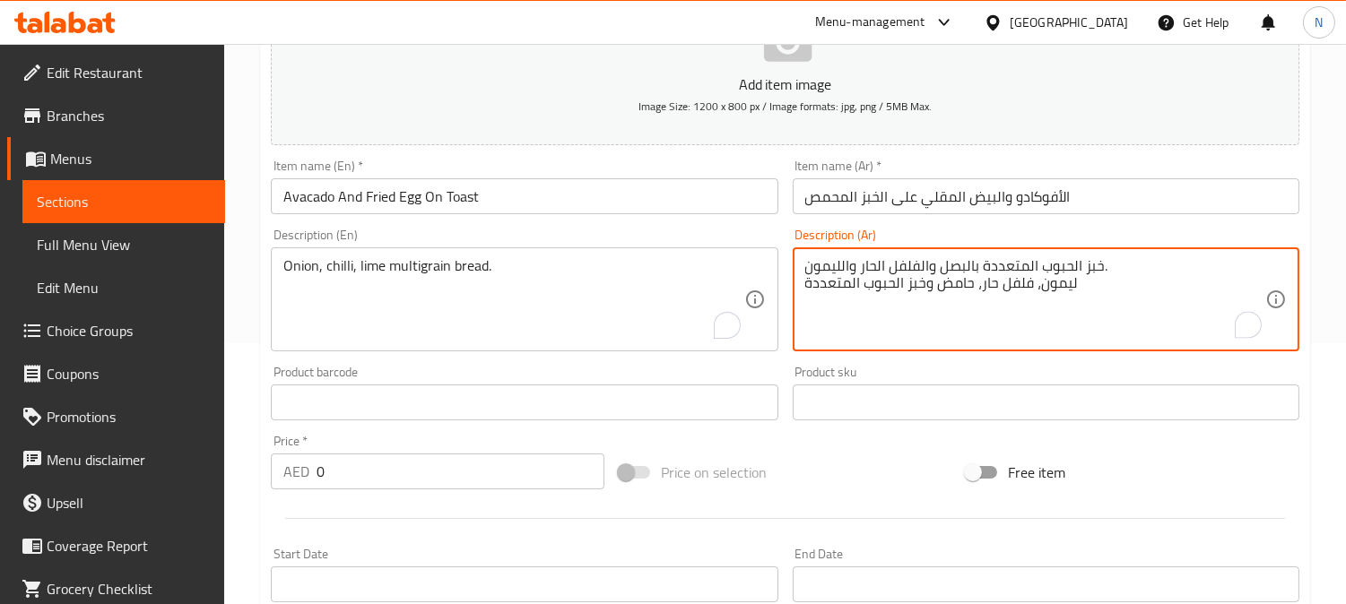
drag, startPoint x: 904, startPoint y: 289, endPoint x: 895, endPoint y: 290, distance: 9.0
click at [895, 290] on textarea "خبز الحبوب المتعددة بالبصل والفلفل الحار والليمون. ليمون، فلفل حار، حامض وخبز ا…" at bounding box center [1035, 299] width 460 height 85
drag, startPoint x: 858, startPoint y: 285, endPoint x: 847, endPoint y: 288, distance: 11.1
click at [847, 288] on textarea "خبز الحبوب المتعددة بالبصل والفلفل الحار والليمون. ليمون، فلفل حار، حامض وخبز ح…" at bounding box center [1035, 299] width 460 height 85
click at [988, 273] on textarea "خبز الحبوب المتعددة بالبصل والفلفل الحار والليمون. ليمون، فلفل حار، حامض وخبز ح…" at bounding box center [1035, 299] width 460 height 85
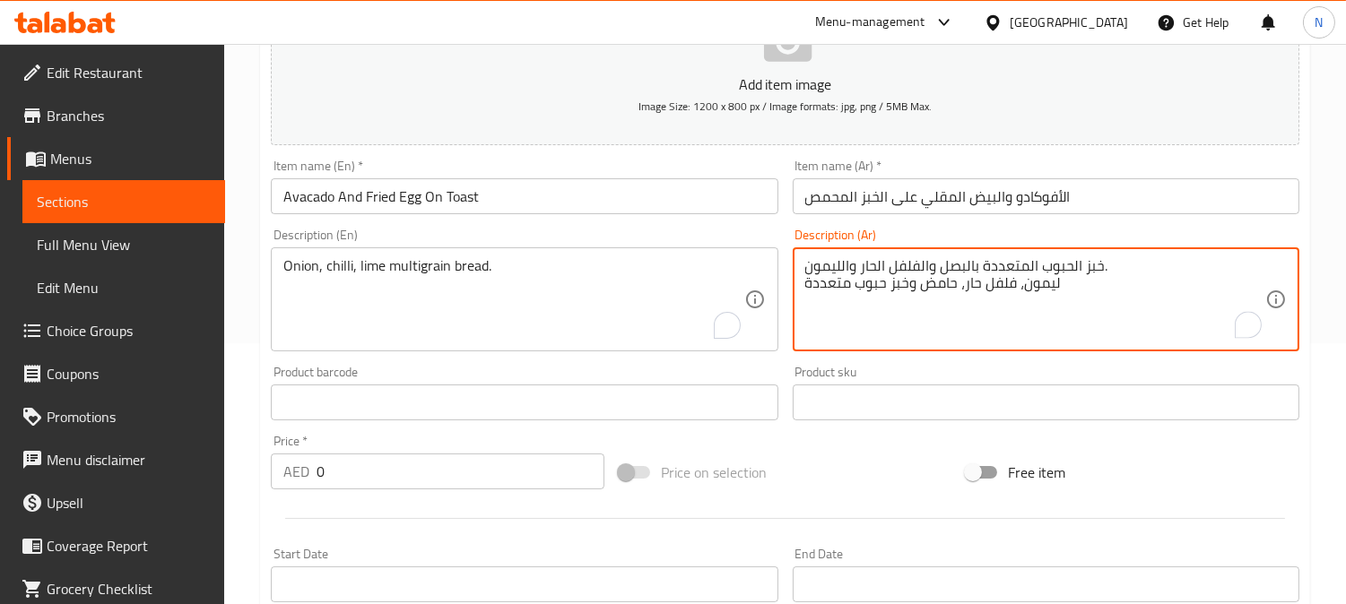
click at [988, 273] on textarea "خبز الحبوب المتعددة بالبصل والفلفل الحار والليمون. ليمون، فلفل حار، حامض وخبز ح…" at bounding box center [1035, 299] width 460 height 85
click at [1023, 257] on textarea "خبز الحبوب المتعددة بالبصل والفلفل الحار والليمون. ليمون، فلفل حار، حامض وخبز ح…" at bounding box center [1035, 299] width 460 height 85
click at [1010, 265] on textarea "خبز الحبوب المتعددة بالبصل والفلفل الحار والليمون. ليمون، فلفل حار، حامض وخبز ح…" at bounding box center [1035, 299] width 460 height 85
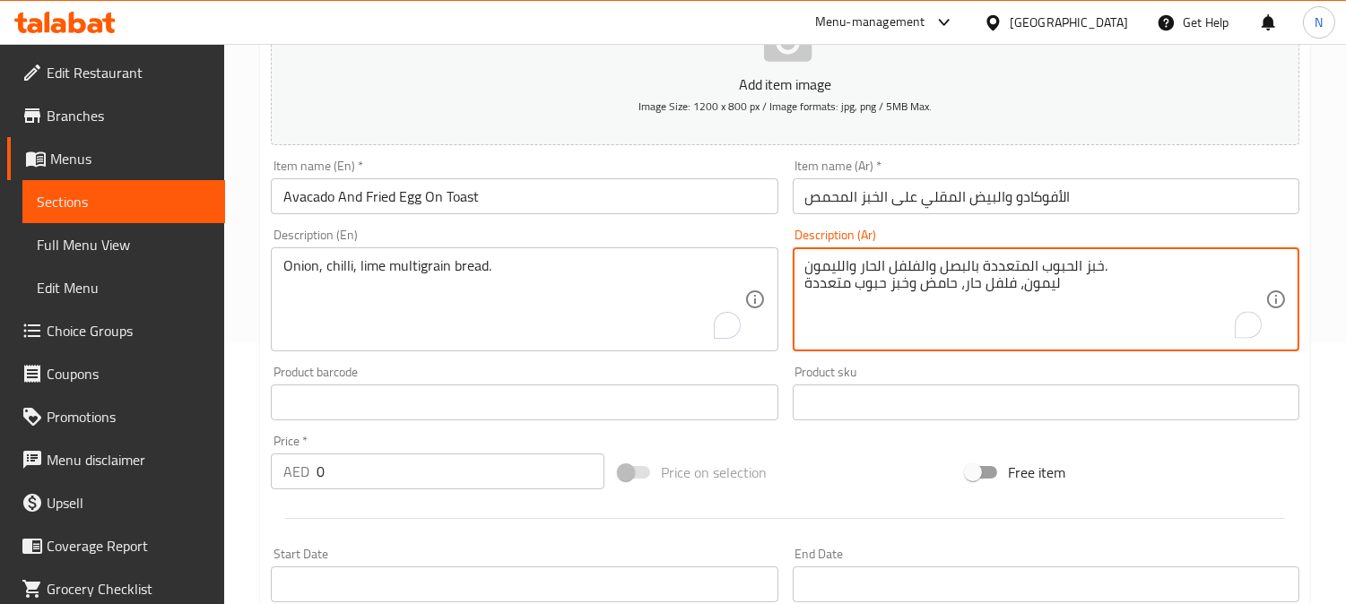
click at [1010, 265] on textarea "خبز الحبوب المتعددة بالبصل والفلفل الحار والليمون. ليمون، فلفل حار، حامض وخبز ح…" at bounding box center [1035, 299] width 460 height 85
click at [1105, 272] on textarea "ليمون، فلفل حار، حامض وخبز حبوب متعددة" at bounding box center [1035, 299] width 460 height 85
type textarea "ليمون، فلفل حار، حامض وخبز حبوب متعددة."
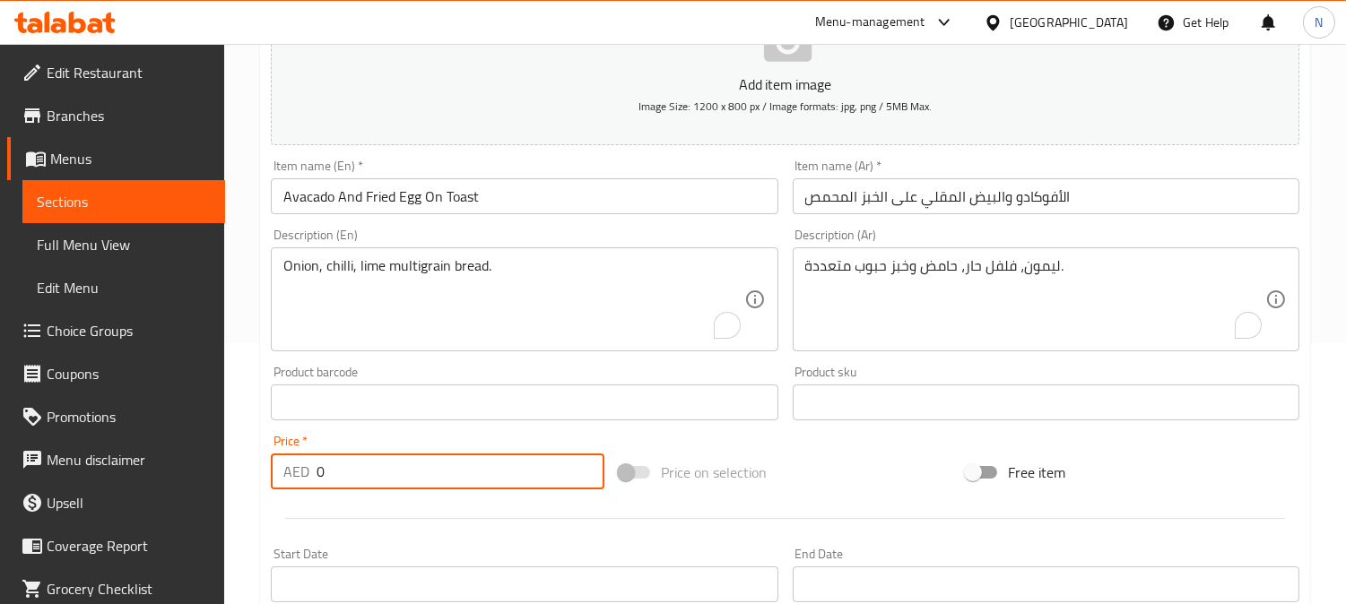
drag, startPoint x: 334, startPoint y: 479, endPoint x: 299, endPoint y: 481, distance: 35.0
click at [299, 481] on div "AED 0 Price *" at bounding box center [438, 472] width 334 height 36
paste input "22"
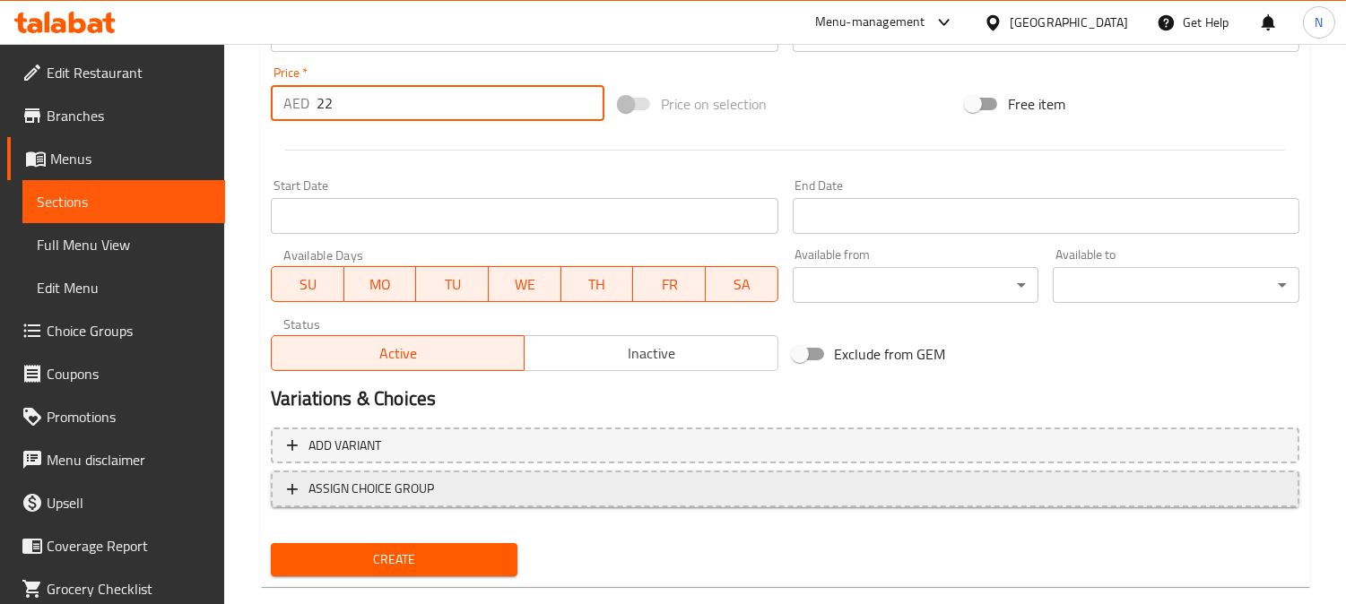
scroll to position [659, 0]
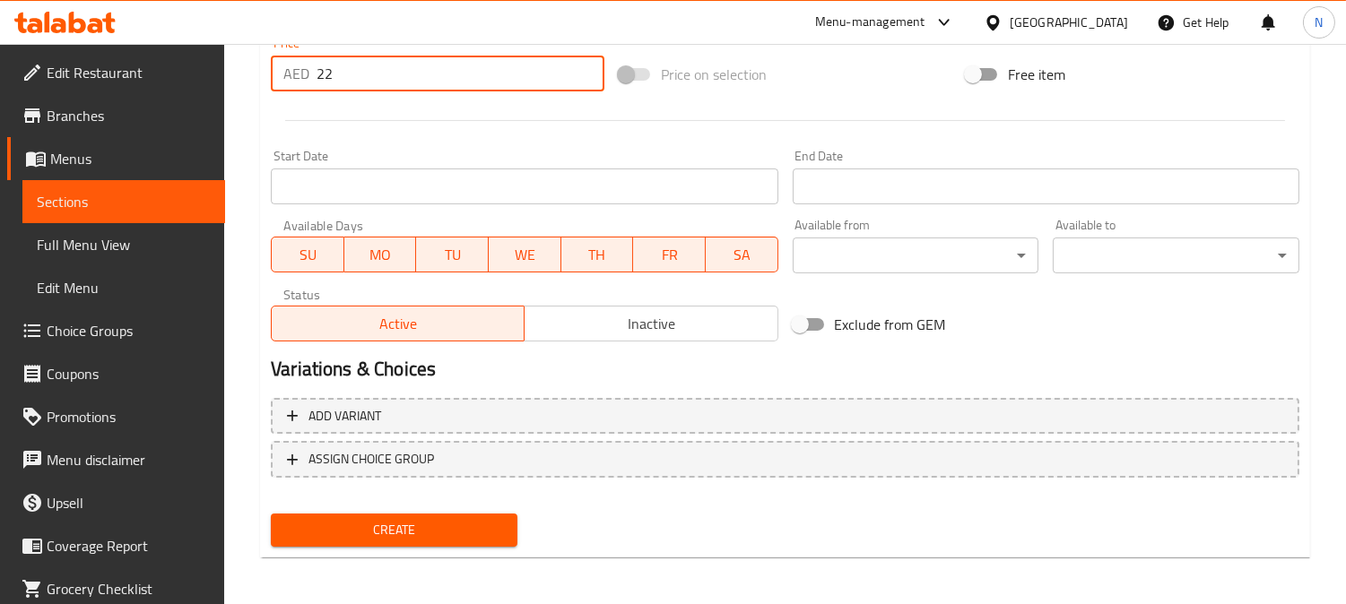
type input "22"
click at [395, 521] on span "Create" at bounding box center [394, 530] width 218 height 22
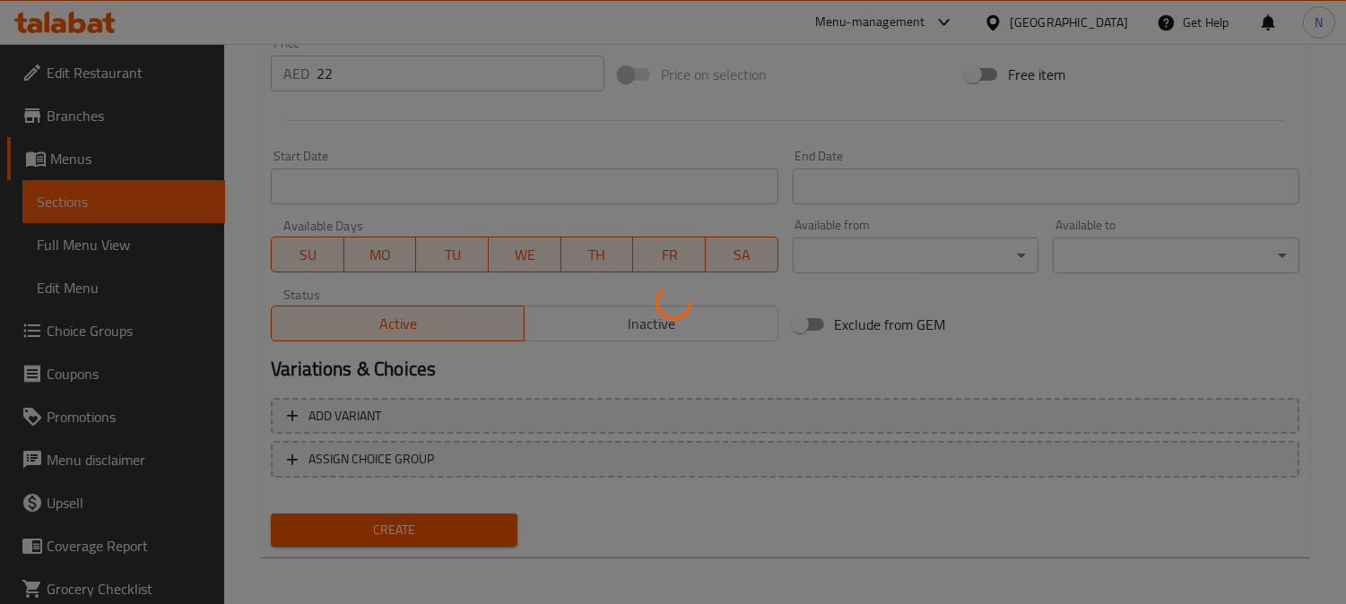
type input "0"
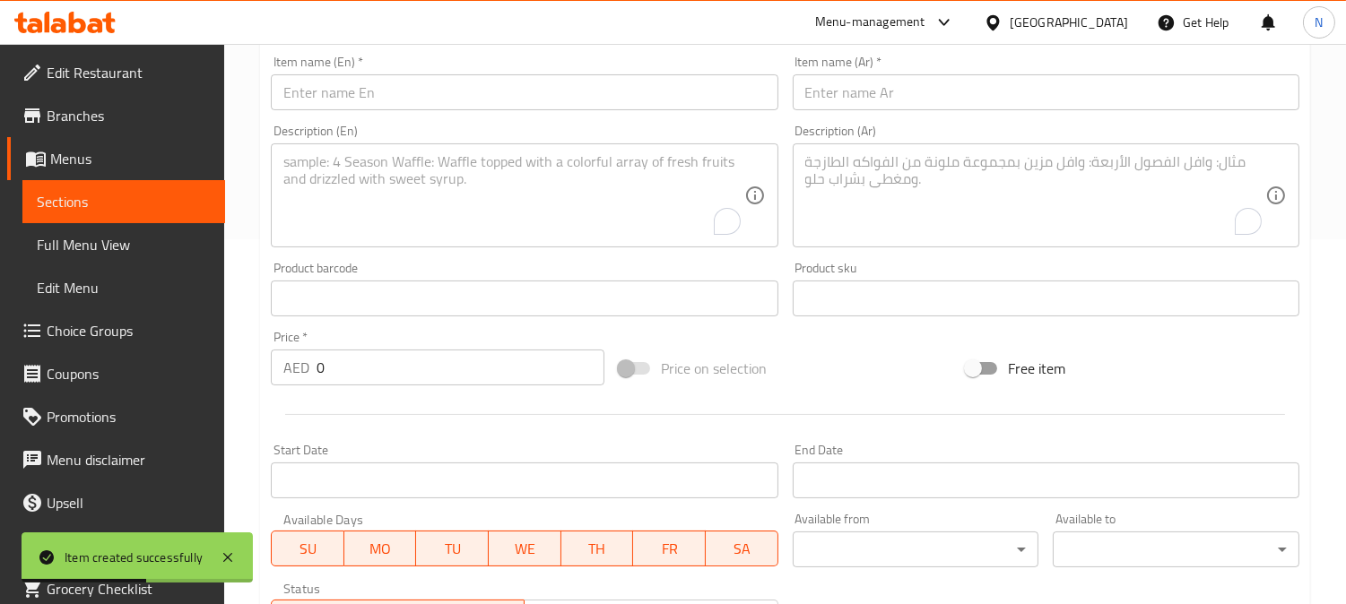
scroll to position [360, 0]
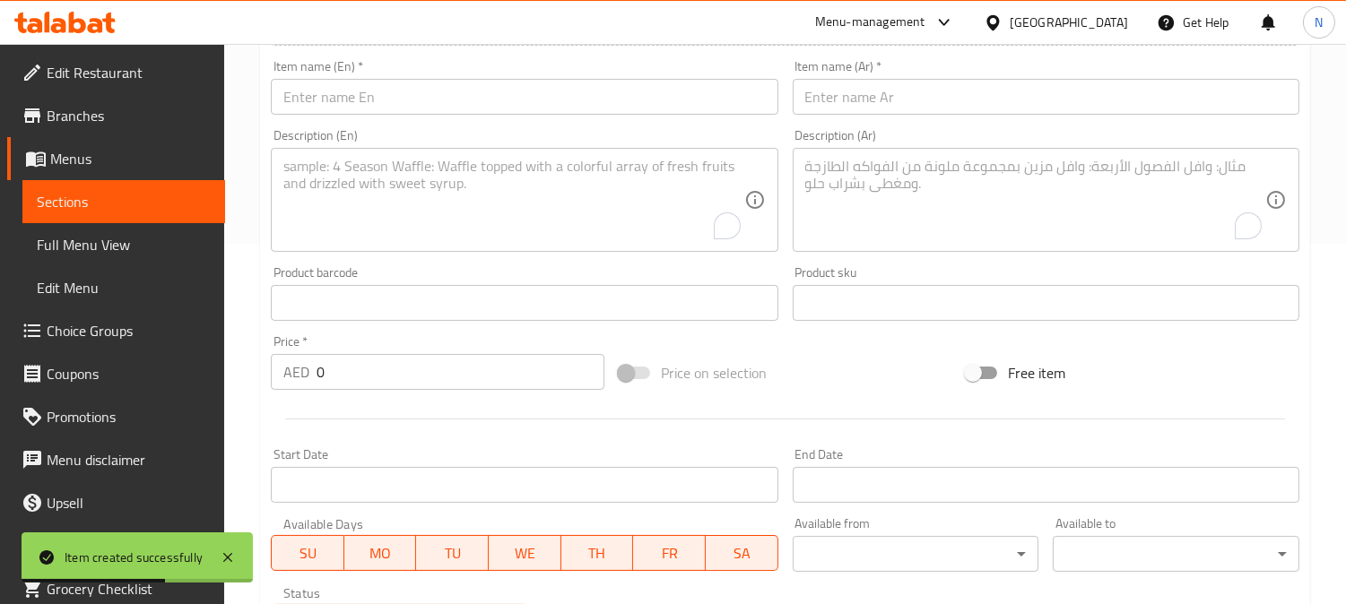
click at [441, 103] on input "text" at bounding box center [524, 97] width 507 height 36
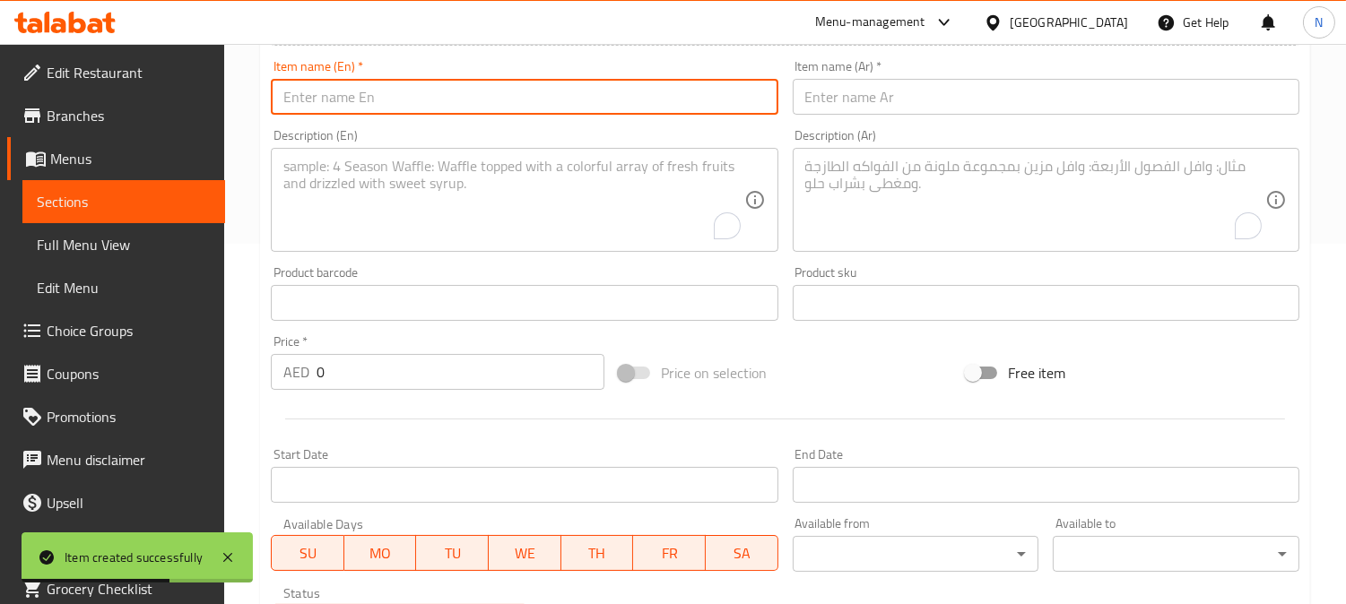
paste input "Egg Florentine"
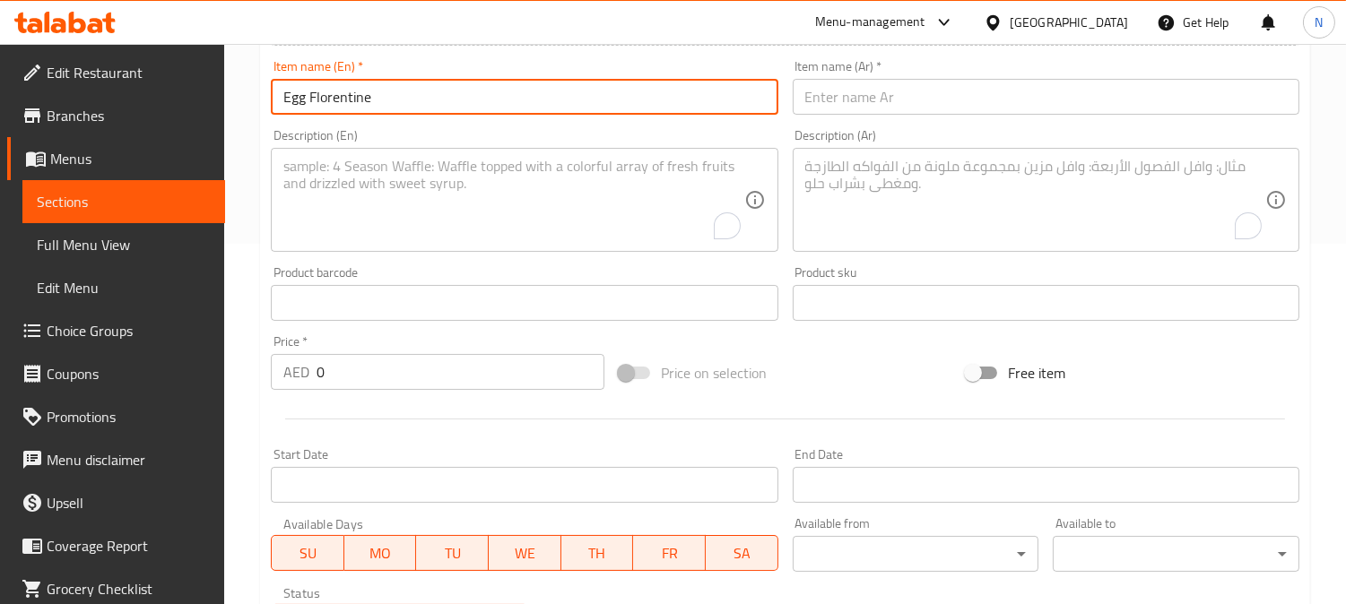
type input "Egg Florentine"
click at [420, 179] on textarea "To enrich screen reader interactions, please activate Accessibility in Grammarl…" at bounding box center [513, 200] width 460 height 85
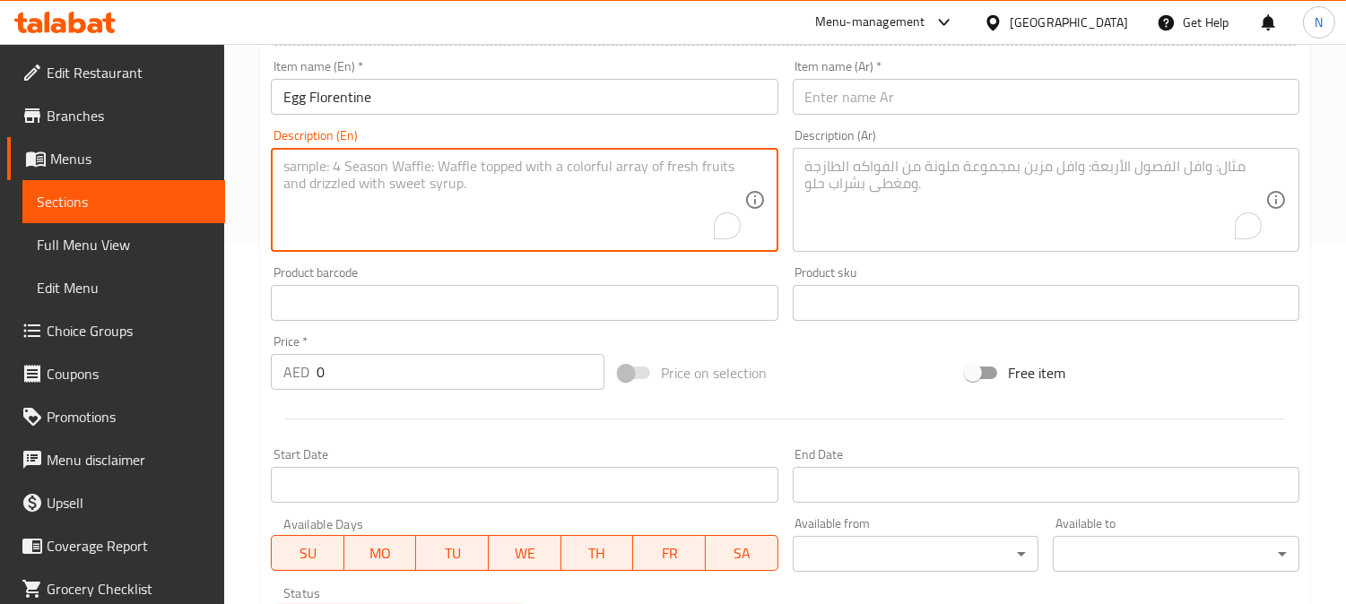
paste textarea "two poached eggs served on a toasted slider bread with sauteed spinachand holla…"
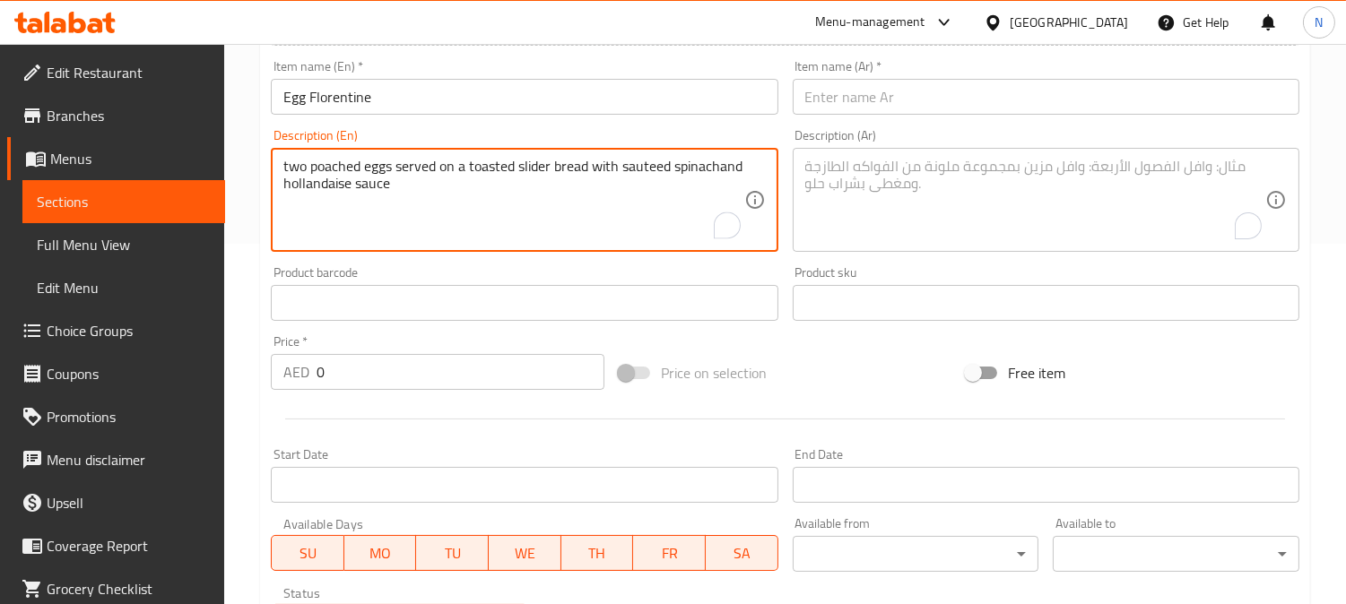
click at [420, 179] on textarea "two poached eggs served on a toasted slider bread with sauteed spinachand holla…" at bounding box center [513, 200] width 460 height 85
click at [386, 181] on textarea "two poached eggs served on a toasted slider bread with sauteed spinachand holla…" at bounding box center [513, 200] width 460 height 85
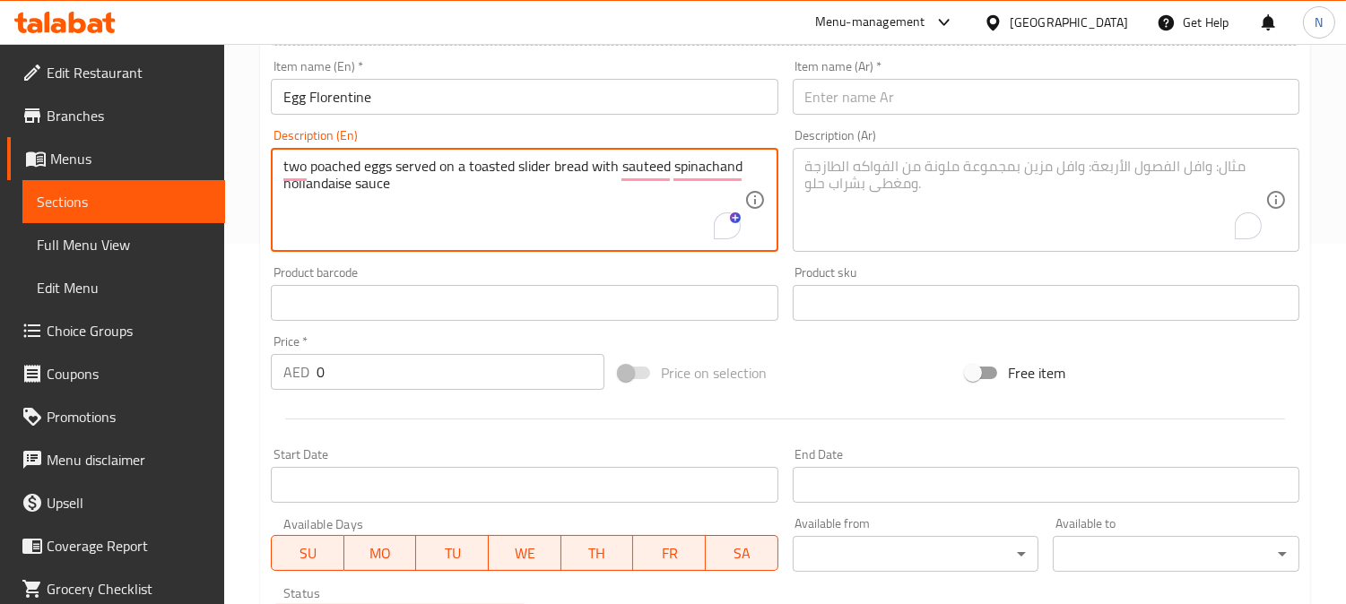
click at [386, 181] on textarea "two poached eggs served on a toasted slider bread with sauteed spinachand holla…" at bounding box center [513, 200] width 460 height 85
paste textarea "T"
type textarea "Two poached eggs served on a toasted slider bread with sauteed spinachand holla…"
click at [327, 108] on input "Egg Florentine" at bounding box center [524, 97] width 507 height 36
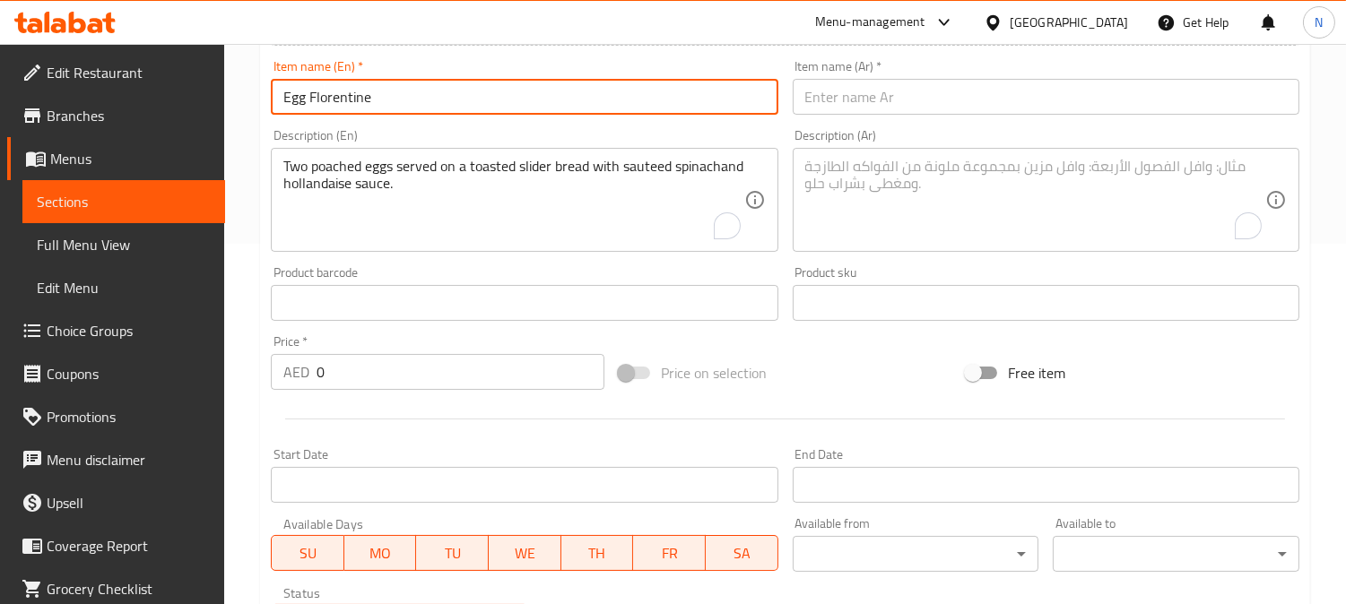
click at [327, 108] on input "Egg Florentine" at bounding box center [524, 97] width 507 height 36
click at [859, 108] on input "text" at bounding box center [1046, 97] width 507 height 36
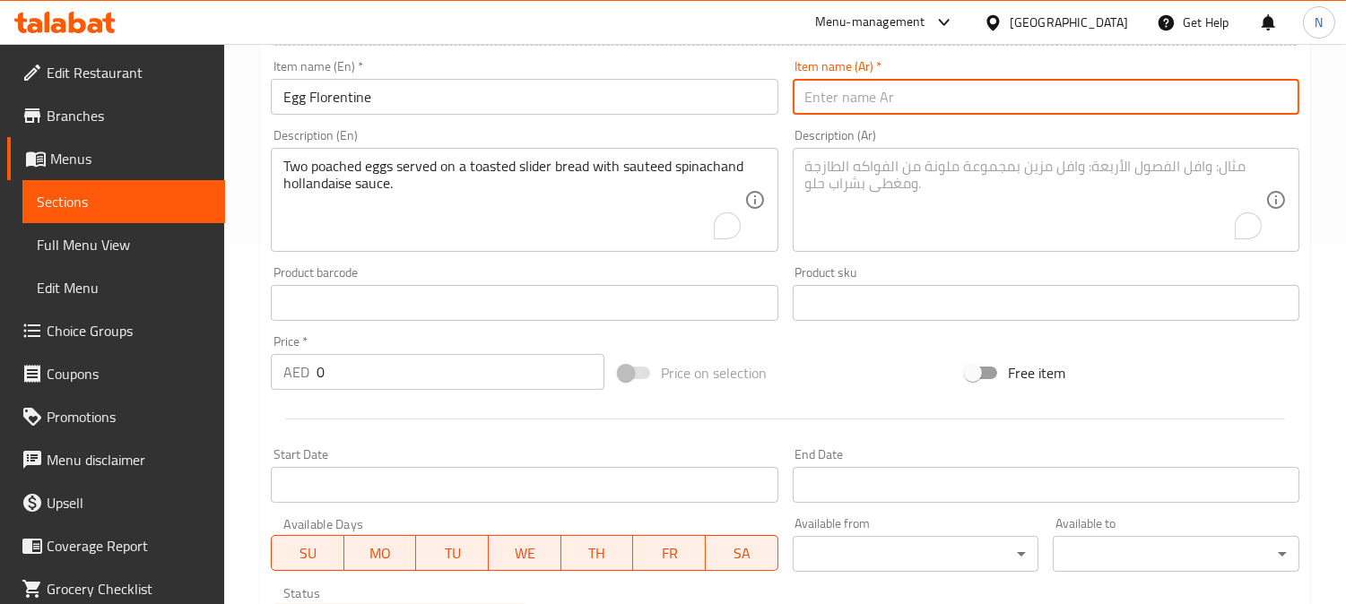
paste input "بيض فلورنتين"
type input "بيض فلورنتين"
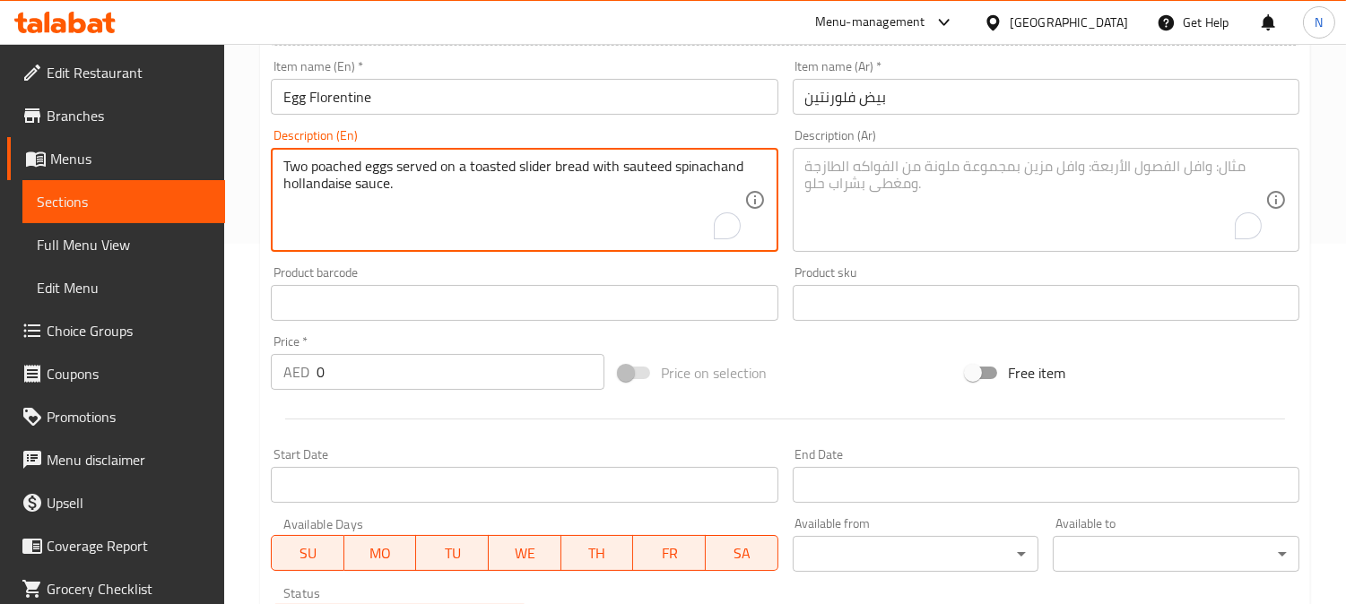
click at [347, 179] on textarea "Two poached eggs served on a toasted slider bread with sauteed spinachand holla…" at bounding box center [513, 200] width 460 height 85
click at [948, 180] on textarea "To enrich screen reader interactions, please activate Accessibility in Grammarl…" at bounding box center [1035, 200] width 460 height 85
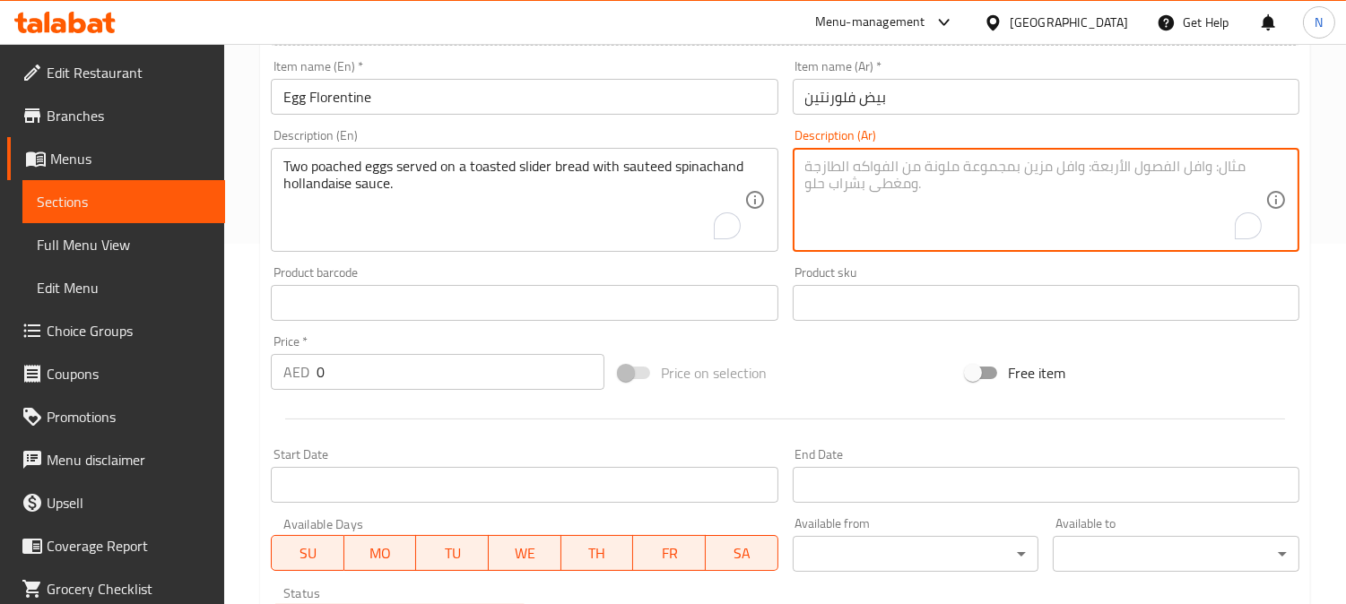
paste textarea "بيضتان مسلوقتان تقدمان على خبز محمص مع السبانخ المقلية وصلصة هولنديز."
click at [1202, 166] on textarea "بيضتان مسلوقتان تقدمان على خبز محمص مع السبانخ المقلية وصلصة هولنديز." at bounding box center [1035, 200] width 460 height 85
drag, startPoint x: 1144, startPoint y: 179, endPoint x: 1124, endPoint y: 163, distance: 25.5
click at [1124, 163] on textarea "2 بيض مسلوقتان تقدمان على خبز محمص مع السبانخ المقلية وصلصة هولنديز." at bounding box center [1035, 200] width 460 height 85
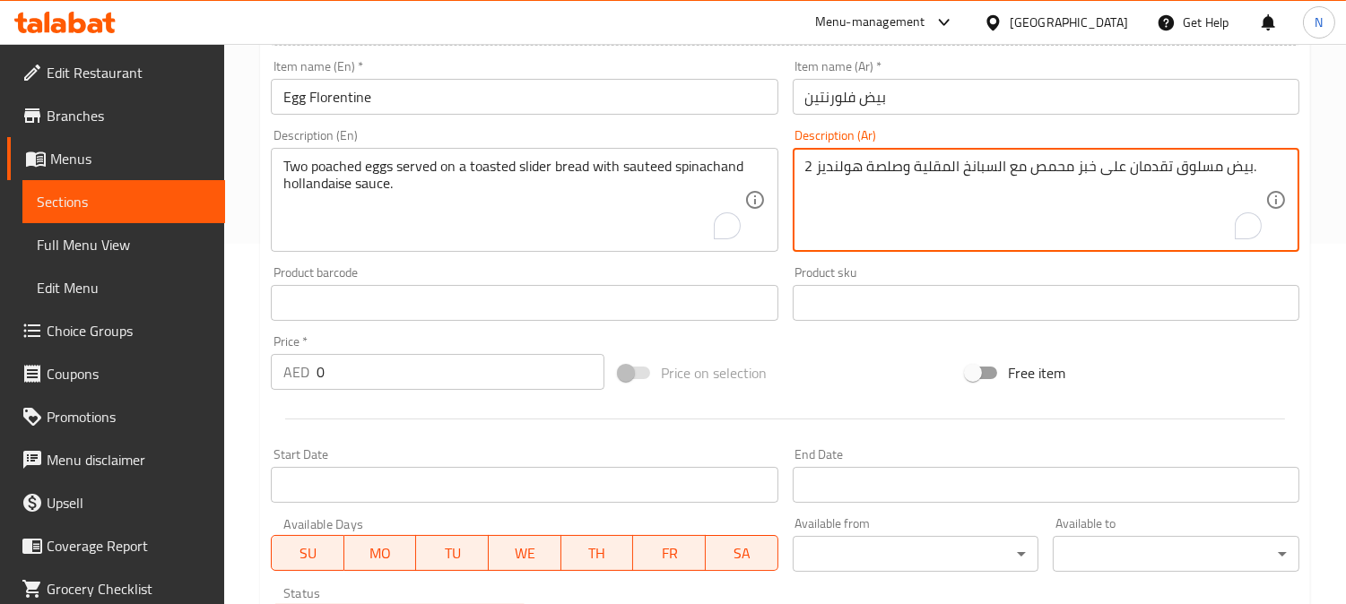
click at [1067, 173] on textarea "2 بيض مسلوق تقدمان على خبز محمص مع السبانخ المقلية وصلصة هولنديز." at bounding box center [1035, 200] width 460 height 85
click at [1072, 172] on textarea "2 بيض مسلوق تقدمان على خبز محمص مع السبانخ المقلية وصلصة هولنديز." at bounding box center [1035, 200] width 460 height 85
drag, startPoint x: 952, startPoint y: 171, endPoint x: 944, endPoint y: 176, distance: 9.2
click at [944, 176] on textarea "2 بيض مسلوق تقدمان على خبز سلايدر محمص مع السبانخ المقلية وصلصة هولنديز." at bounding box center [1035, 200] width 460 height 85
click at [895, 170] on textarea "2 بيض مسلوق تقدمان على خبز سلايدر محمص مع سبانخ المقلية وصلصة هولنديز." at bounding box center [1035, 200] width 460 height 85
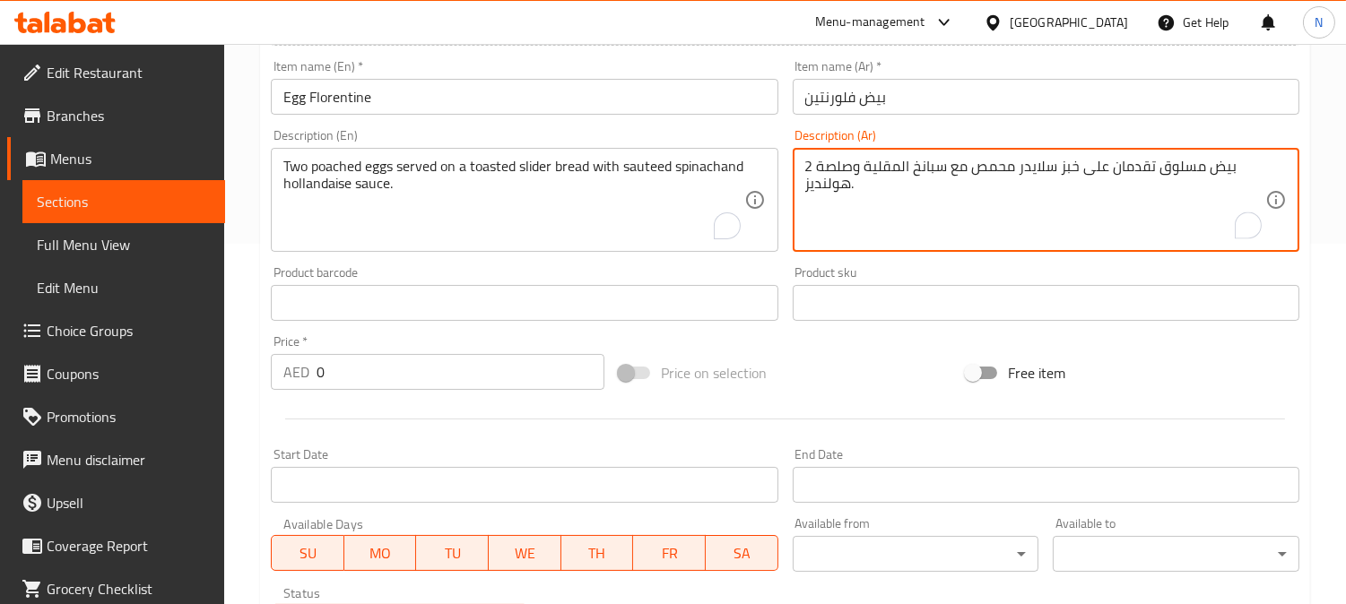
click at [895, 170] on textarea "2 بيض مسلوق تقدمان على خبز سلايدر محمص مع سبانخ المقلية وصلصة هولنديز." at bounding box center [1035, 200] width 460 height 85
type textarea "2 بيض مسلوق تقدمان على خبز سلايدر محمص مع سبانخ سوتيه وصلصة هولنديز."
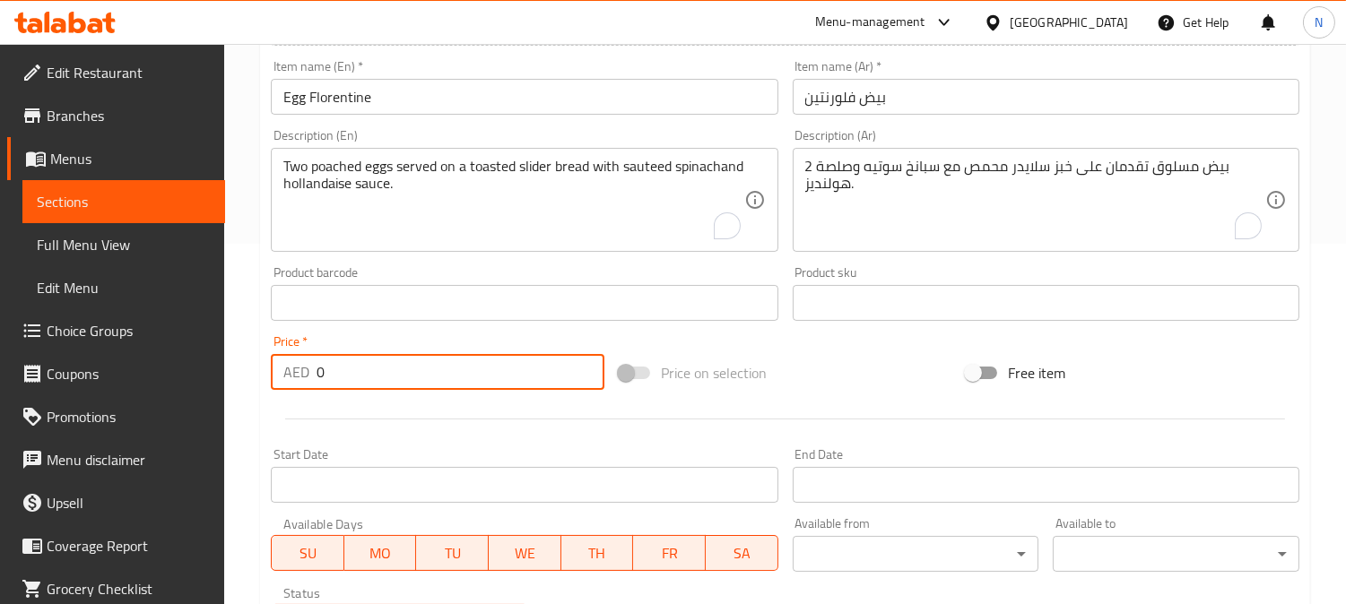
drag, startPoint x: 332, startPoint y: 373, endPoint x: 271, endPoint y: 383, distance: 61.8
click at [271, 383] on div "AED 0 Price *" at bounding box center [438, 372] width 334 height 36
paste input "2"
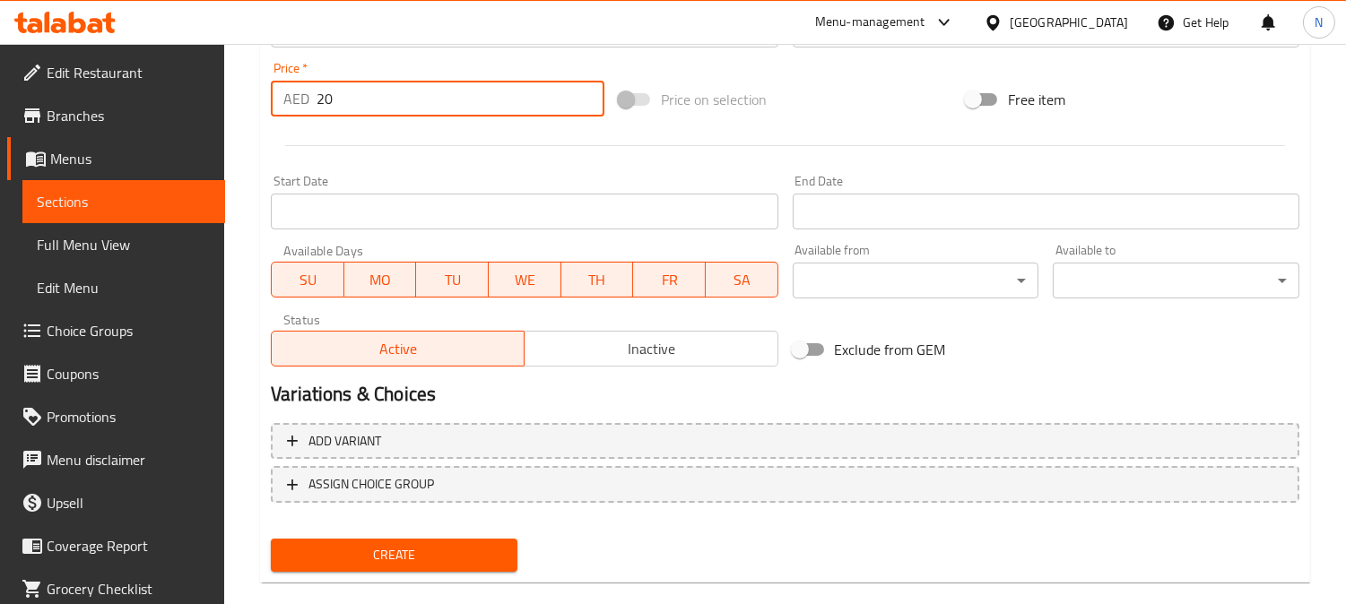
scroll to position [659, 0]
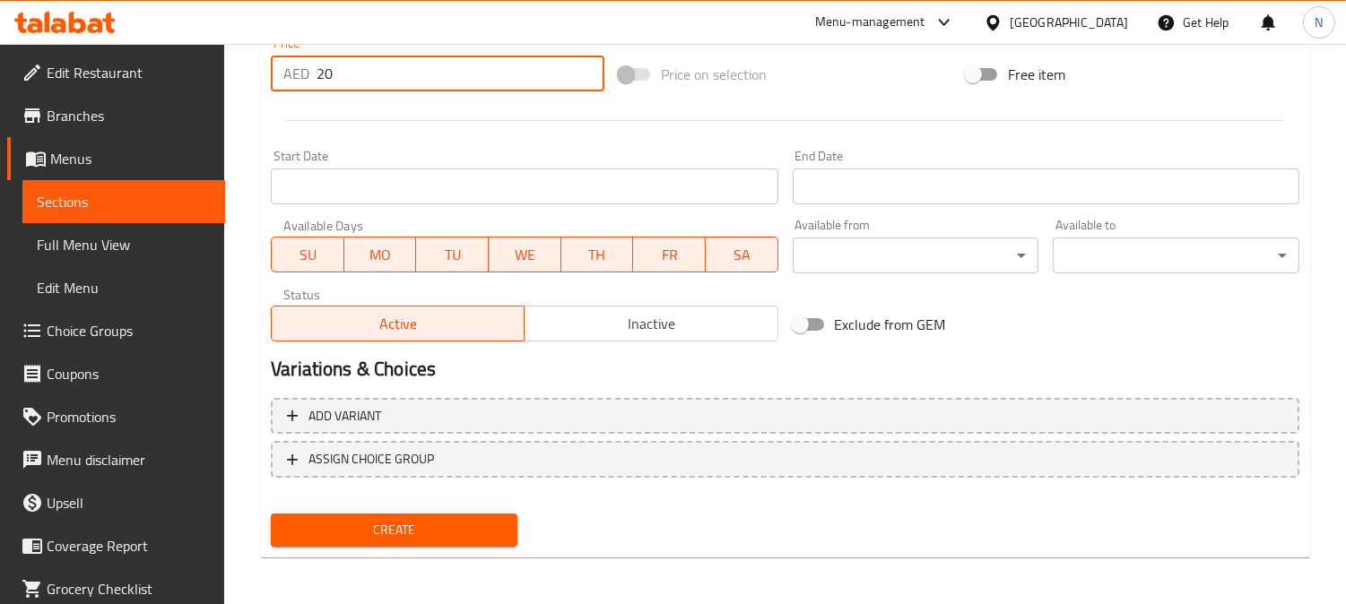
type input "20"
click at [458, 527] on span "Create" at bounding box center [394, 530] width 218 height 22
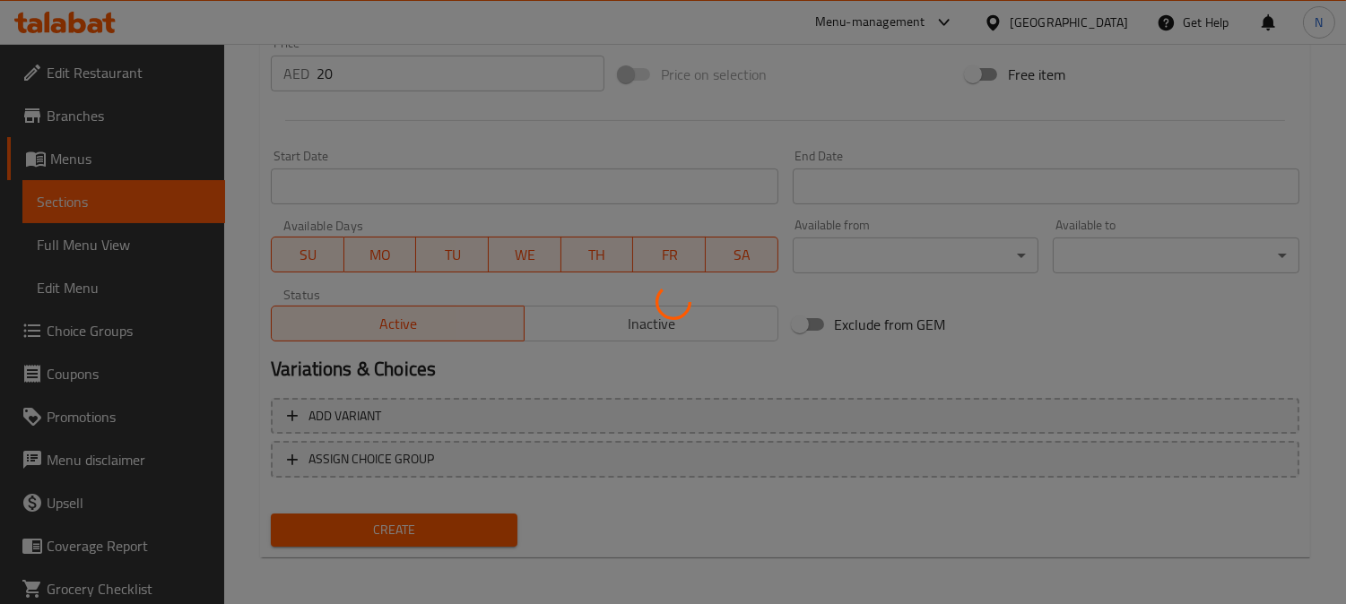
type input "0"
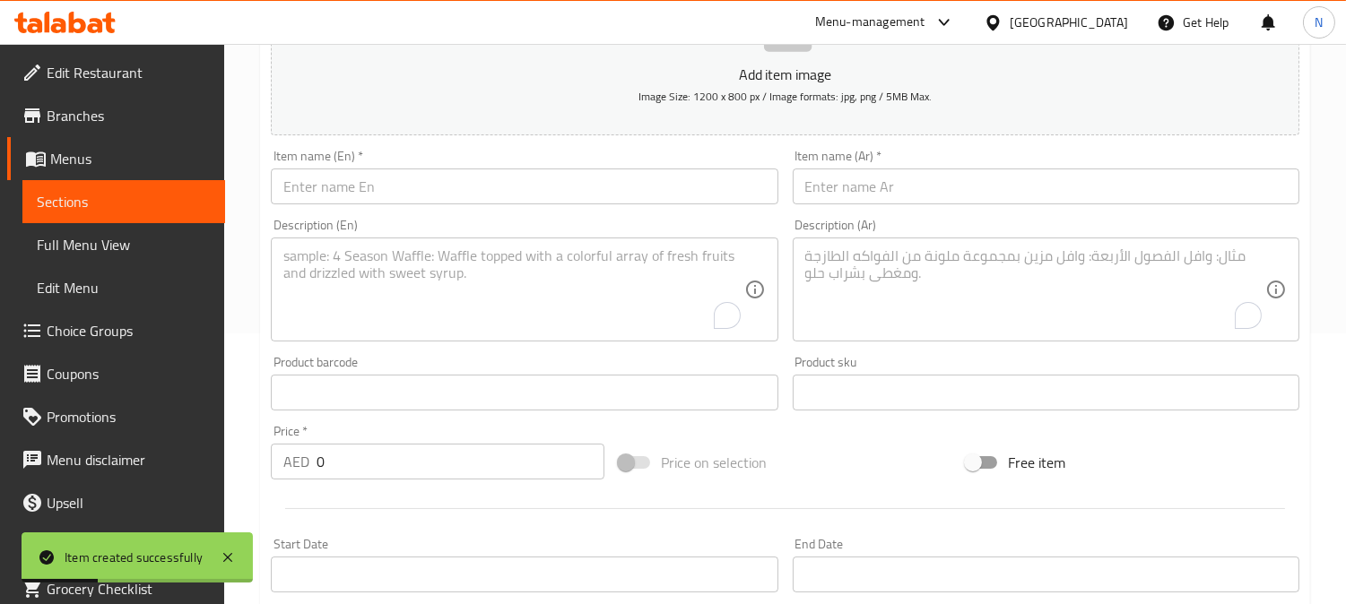
scroll to position [261, 0]
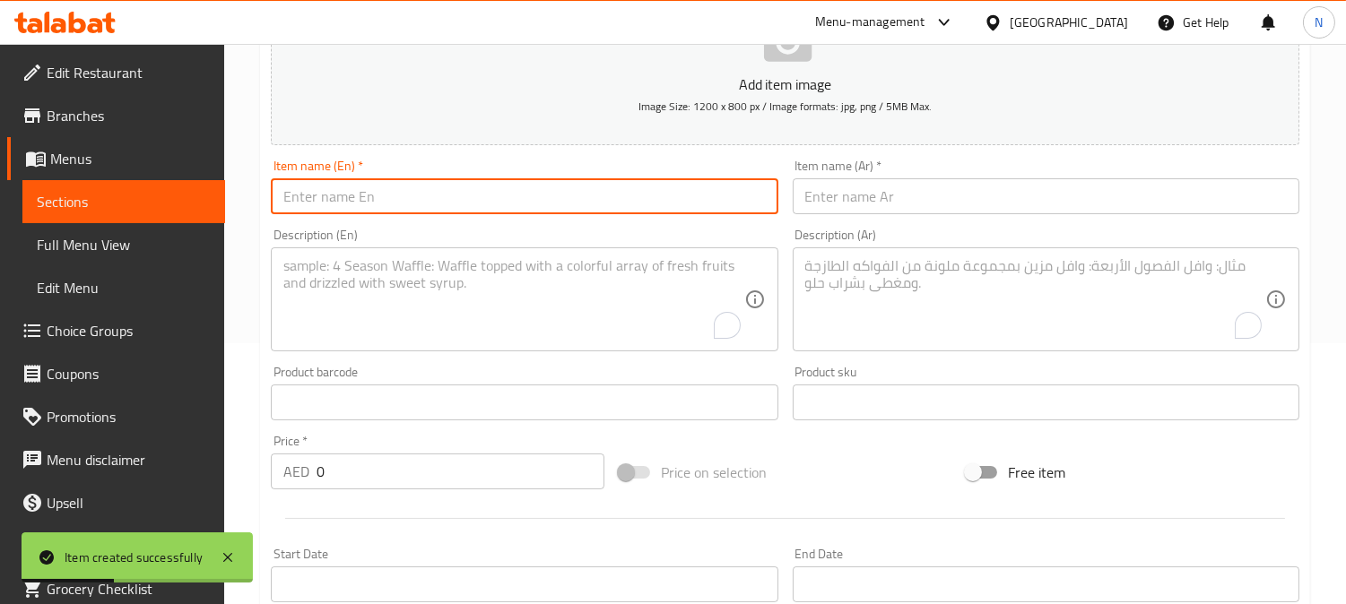
click at [325, 209] on input "text" at bounding box center [524, 196] width 507 height 36
paste input "Classic Ometette"
type input "Classic Ometette"
click at [918, 192] on input "text" at bounding box center [1046, 196] width 507 height 36
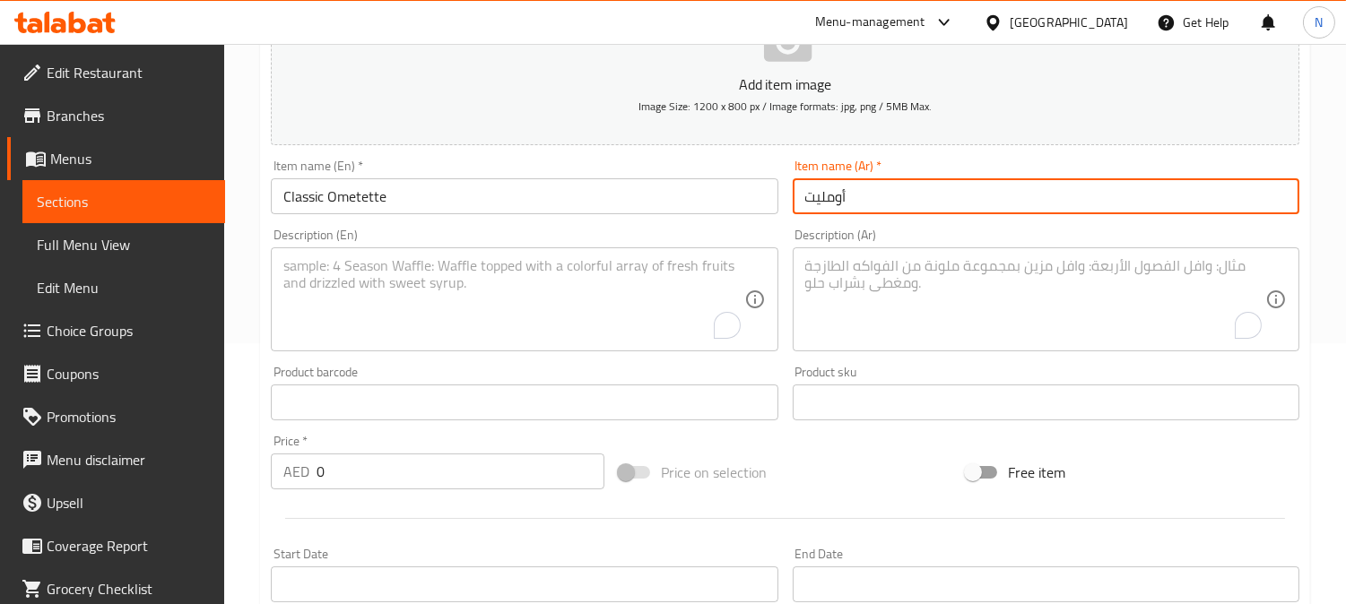
paste input "كلاسيكي"
type input "[PERSON_NAME]"
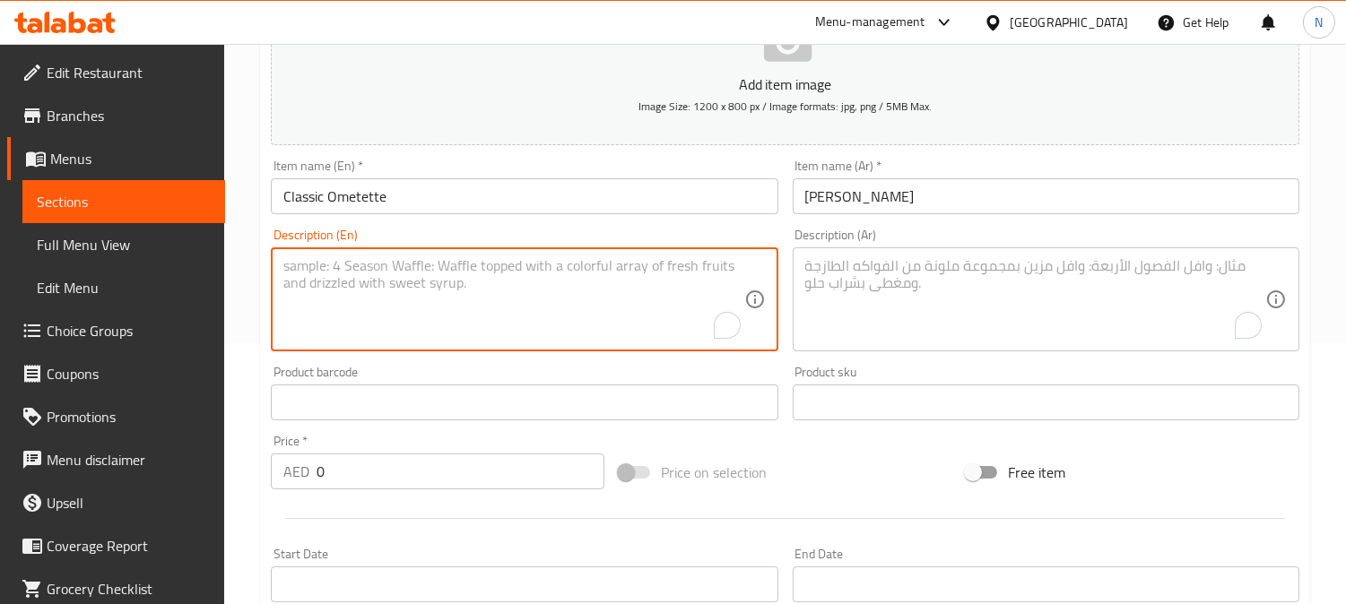
click at [516, 319] on textarea "To enrich screen reader interactions, please activate Accessibility in Grammarl…" at bounding box center [513, 299] width 460 height 85
paste textarea "add up to 3 topping:mozzarella cheese,tomatoes,onion,mushrooms,capsicums"
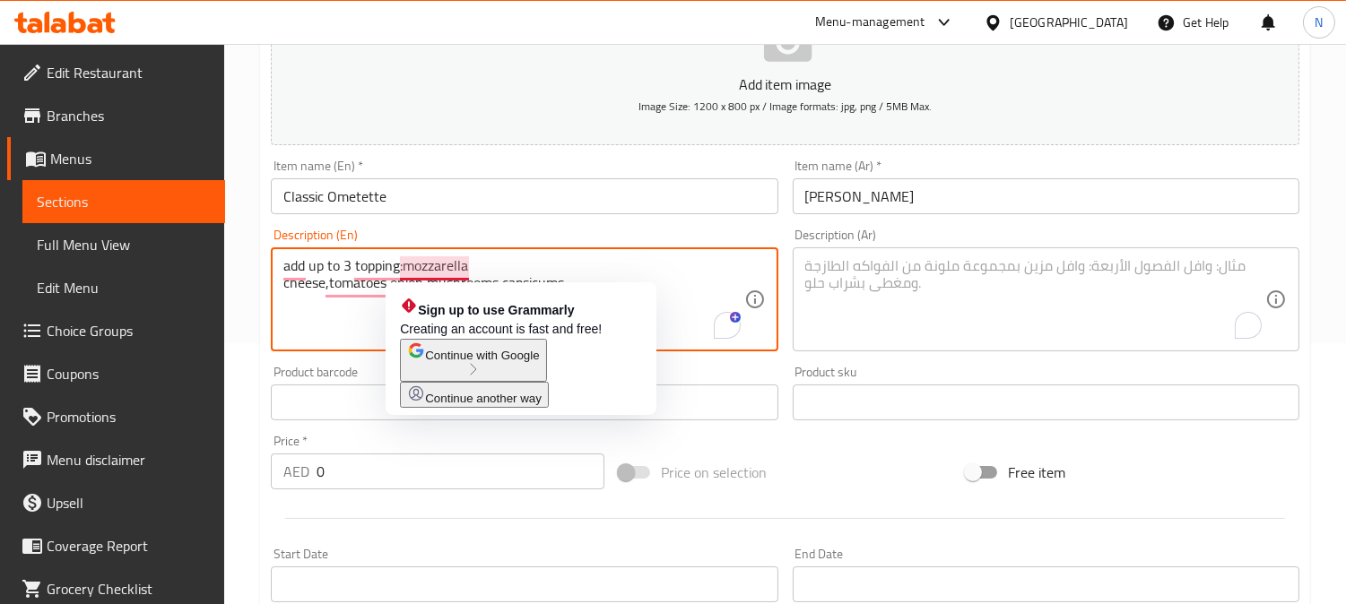
click at [461, 269] on textarea "add up to 3 topping:mozzarella cheese,tomatoes,onion,mushrooms,capsicums" at bounding box center [513, 299] width 460 height 85
click at [462, 269] on textarea "add up to 3 topping:mozzarella cheese,tomatoes,onion,mushrooms,capsicums" at bounding box center [513, 299] width 460 height 85
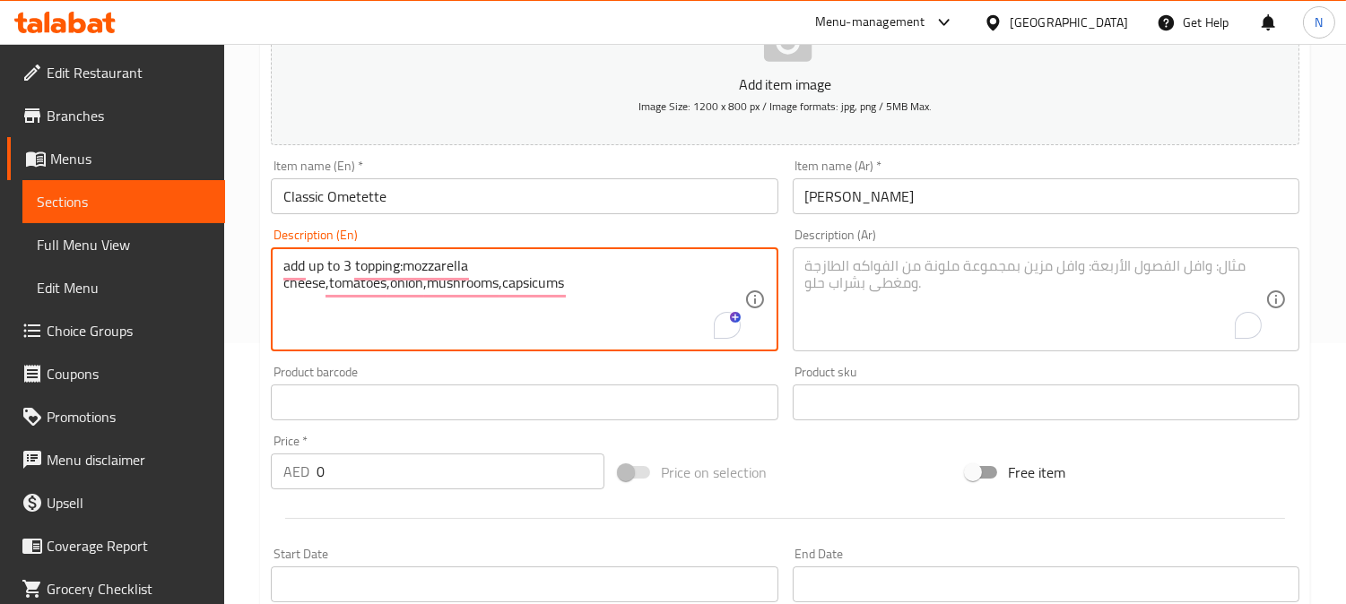
type textarea "add up to 3 topping:mozzarella cheese,tomatoes,onion,mushrooms,capsicums"
click at [470, 312] on textarea "add up to 3 topping:mozzarella cheese,tomatoes,onion,mushrooms,capsicums" at bounding box center [513, 299] width 460 height 85
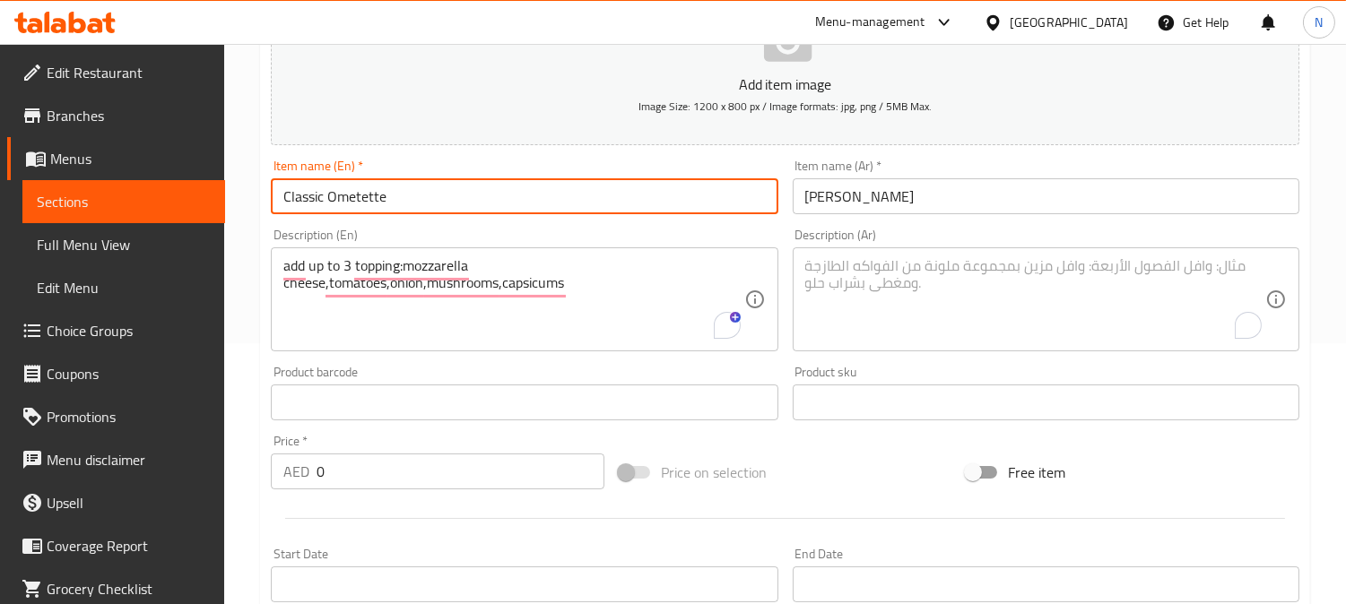
click at [307, 201] on input "Classic Ometette" at bounding box center [524, 196] width 507 height 36
click at [335, 192] on input "Classic Ometette" at bounding box center [524, 196] width 507 height 36
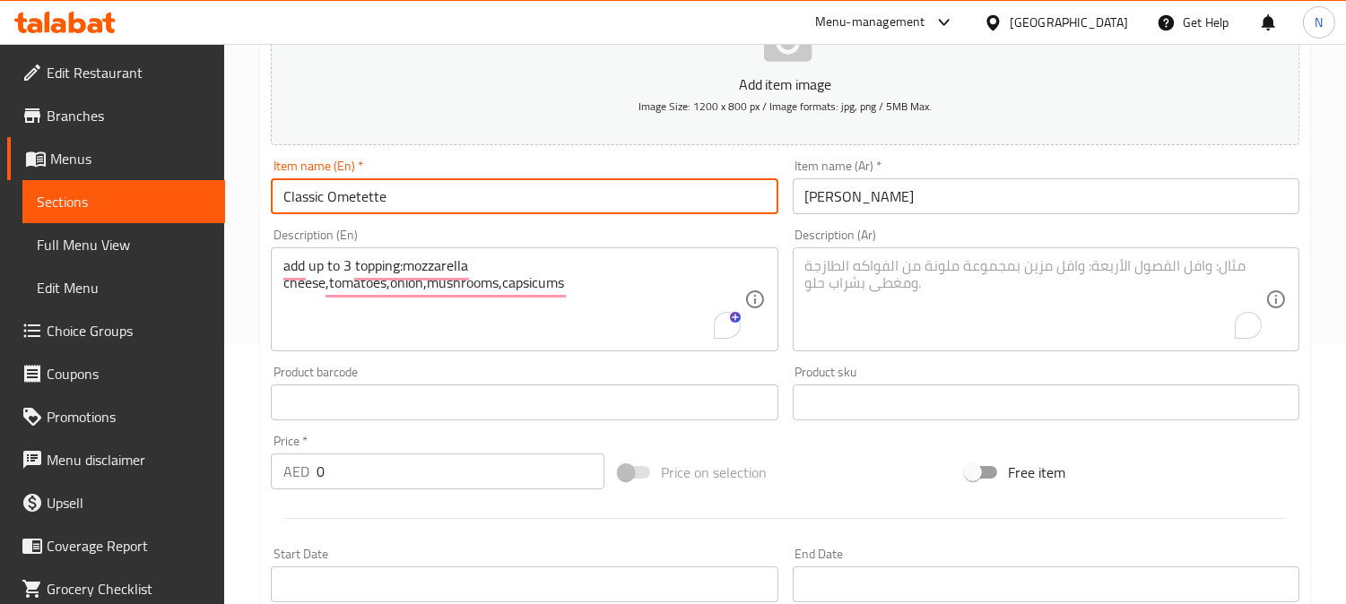
click at [335, 192] on input "Classic Ometette" at bounding box center [524, 196] width 507 height 36
paste input "BREAST AND EGGS"
click at [380, 192] on input "BREAST AND EGGS" at bounding box center [524, 196] width 507 height 36
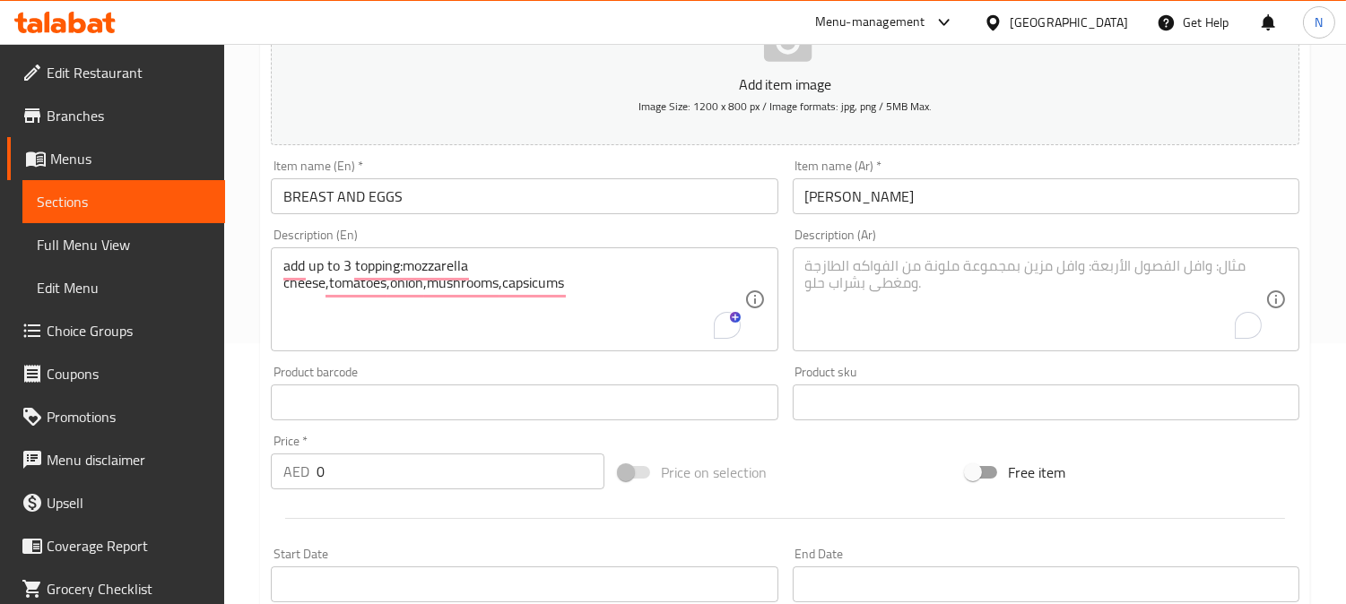
click at [437, 195] on input "BREAST AND EGGS" at bounding box center [524, 196] width 507 height 36
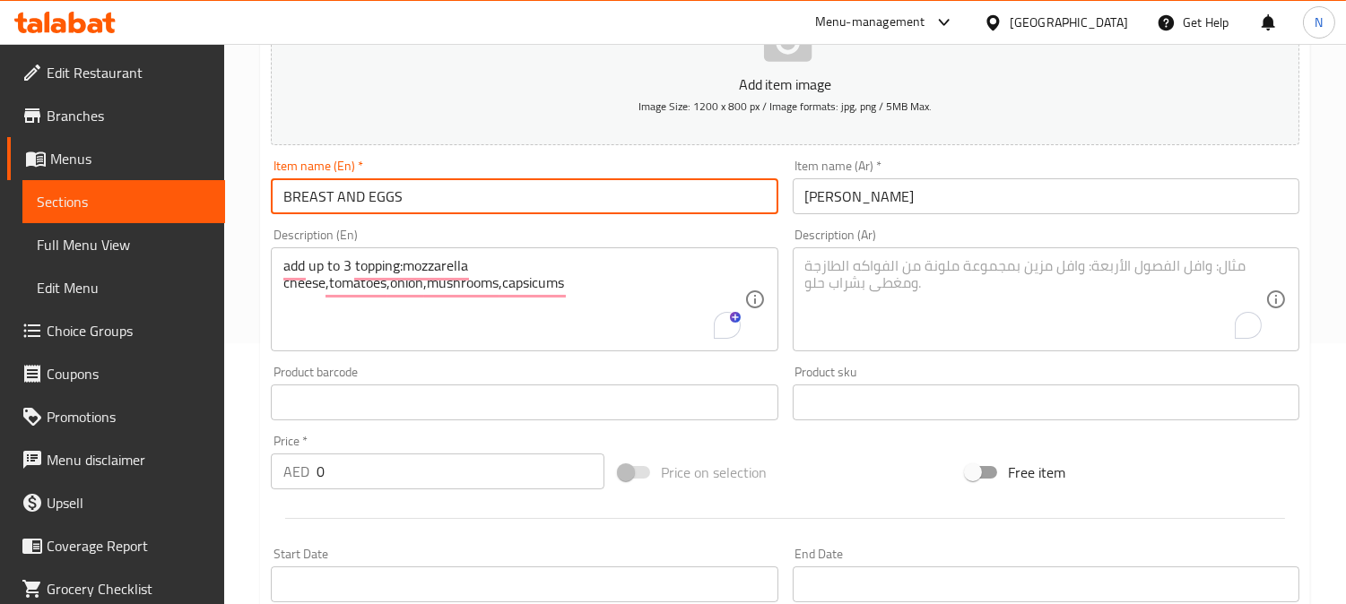
click at [437, 195] on input "BREAST AND EGGS" at bounding box center [524, 196] width 507 height 36
paste input "reast And Eggs"
type input "Breast And Eggs"
click at [855, 204] on input "[PERSON_NAME]" at bounding box center [1046, 196] width 507 height 36
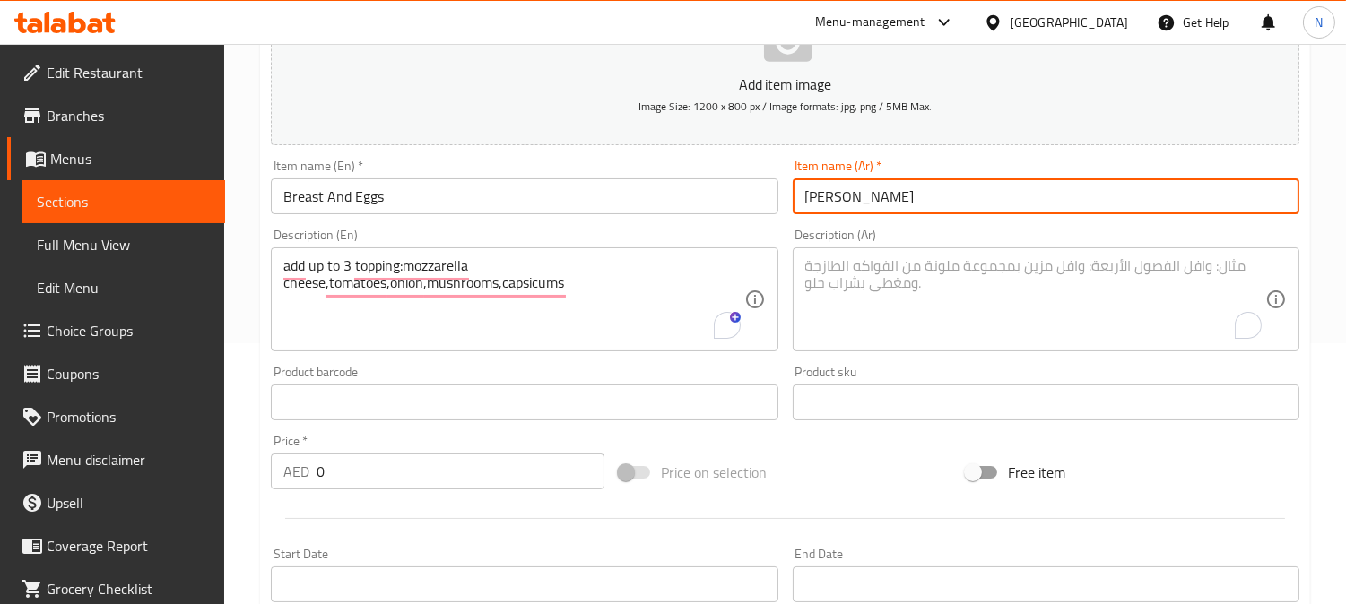
click at [855, 204] on input "[PERSON_NAME]" at bounding box center [1046, 196] width 507 height 36
type input "صدر وبيض"
click at [306, 195] on input "Breast And Eggs" at bounding box center [524, 196] width 507 height 36
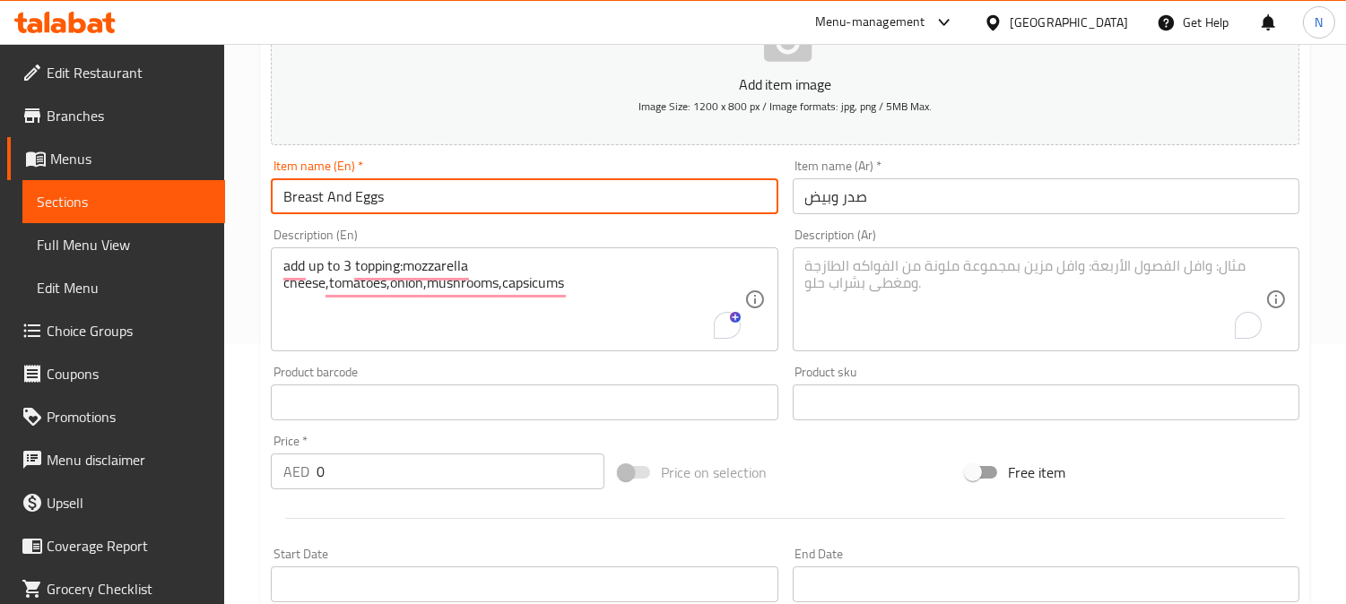
click at [306, 195] on input "Breast And Eggs" at bounding box center [524, 196] width 507 height 36
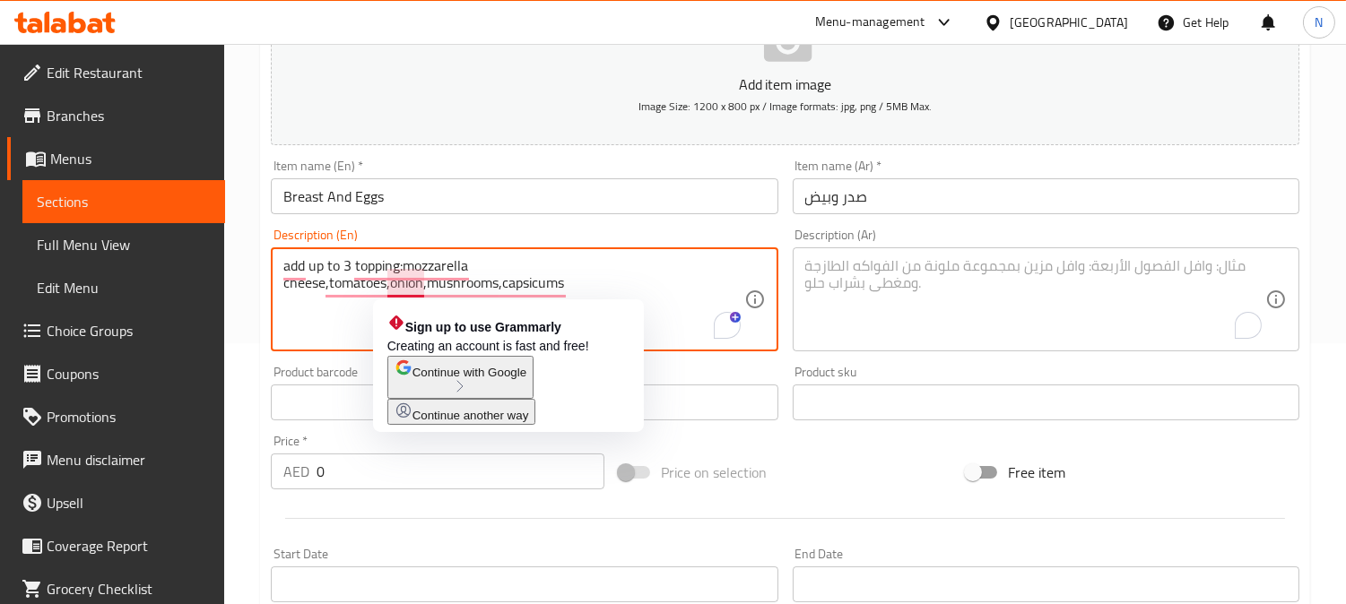
click at [406, 274] on textarea "add up to 3 topping:mozzarella cheese,tomatoes,onion,mushrooms,capsicums" at bounding box center [513, 299] width 460 height 85
paste textarea "grass fed chichen breast,three scrambled eggs,served with sauteed mushrooms,spi…"
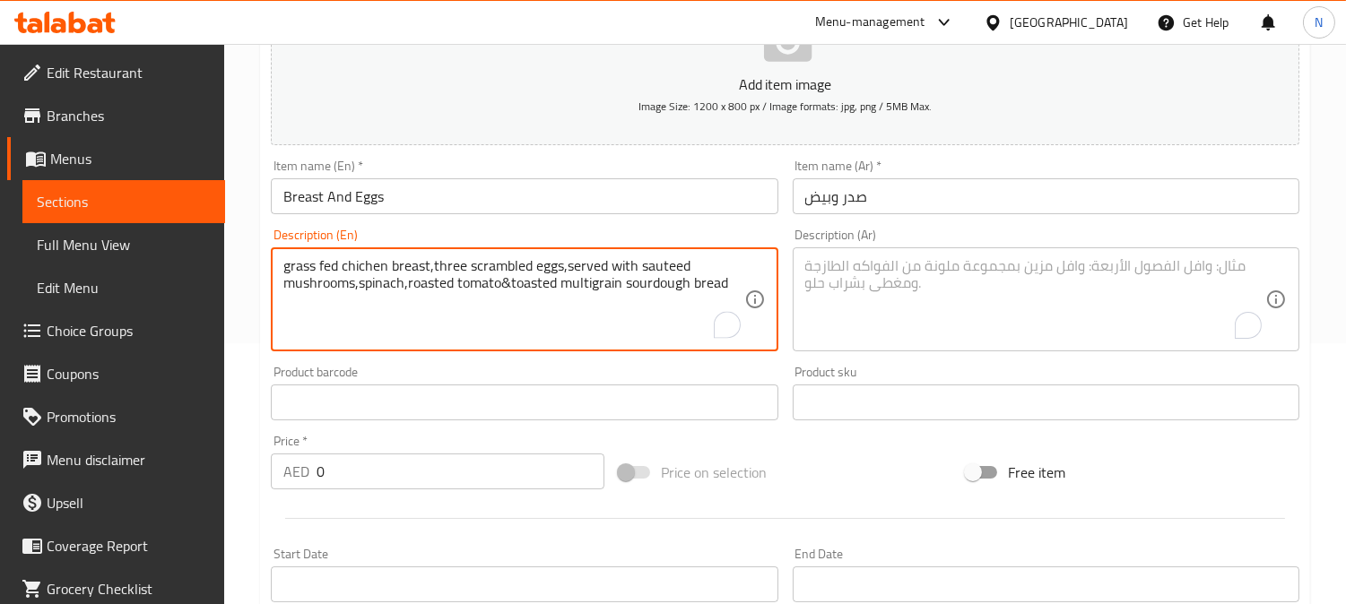
click at [429, 266] on textarea "grass fed chichen breast,three scrambled eggs,served with sauteed mushrooms,spi…" at bounding box center [513, 299] width 460 height 85
click at [434, 267] on textarea "grass fed chichen breast,three scrambled eggs,served with sauteed mushrooms,spi…" at bounding box center [513, 299] width 460 height 85
click at [570, 273] on textarea "grass fed chichen breast, three scrambled eggs,served with sauteed mushrooms,sp…" at bounding box center [513, 299] width 460 height 85
click at [364, 294] on textarea "grass fed chichen breast, three scrambled eggs, served with sauteed mushrooms,s…" at bounding box center [513, 299] width 460 height 85
click at [360, 296] on textarea "grass fed chichen breast, three scrambled eggs, served with sauteed mushrooms,s…" at bounding box center [513, 299] width 460 height 85
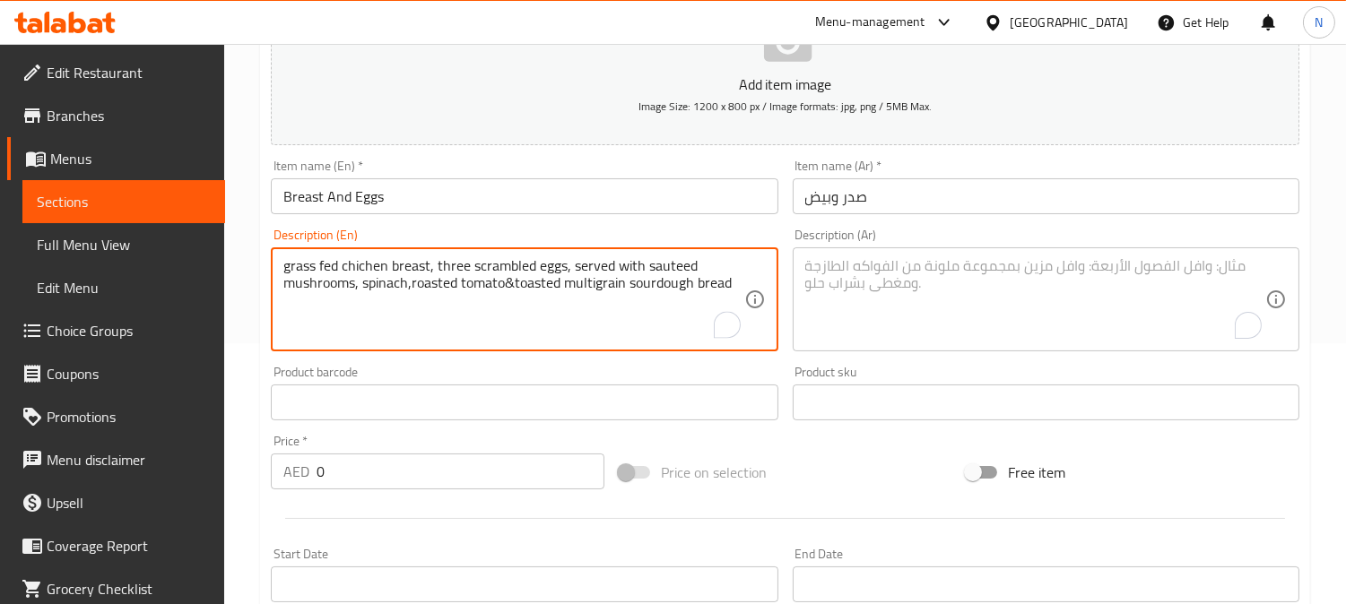
click at [414, 285] on textarea "grass fed chichen breast, three scrambled eggs, served with sauteed mushrooms, …" at bounding box center [513, 299] width 460 height 85
click at [412, 287] on textarea "grass fed chichen breast, three scrambled eggs, served with sauteed mushrooms, …" at bounding box center [513, 299] width 460 height 85
click at [516, 282] on textarea "grass fed chichen breast, three scrambled eggs, served with sauteed mushrooms, …" at bounding box center [513, 299] width 460 height 85
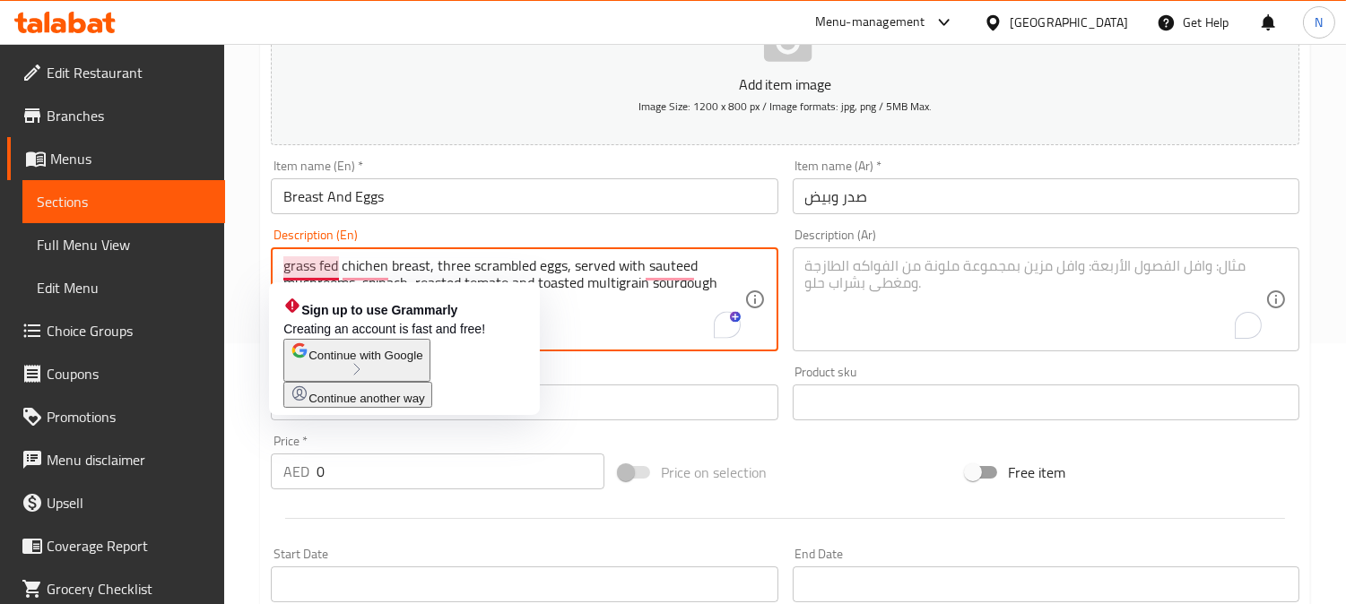
click at [293, 273] on textarea "grass fed chichen breast, three scrambled eggs, served with sauteed mushrooms, …" at bounding box center [513, 299] width 460 height 85
drag, startPoint x: 289, startPoint y: 273, endPoint x: 272, endPoint y: 273, distance: 17.1
click at [272, 273] on div "grass fed chichen breast, three scrambled eggs, served with sauteed mushrooms, …" at bounding box center [524, 299] width 507 height 104
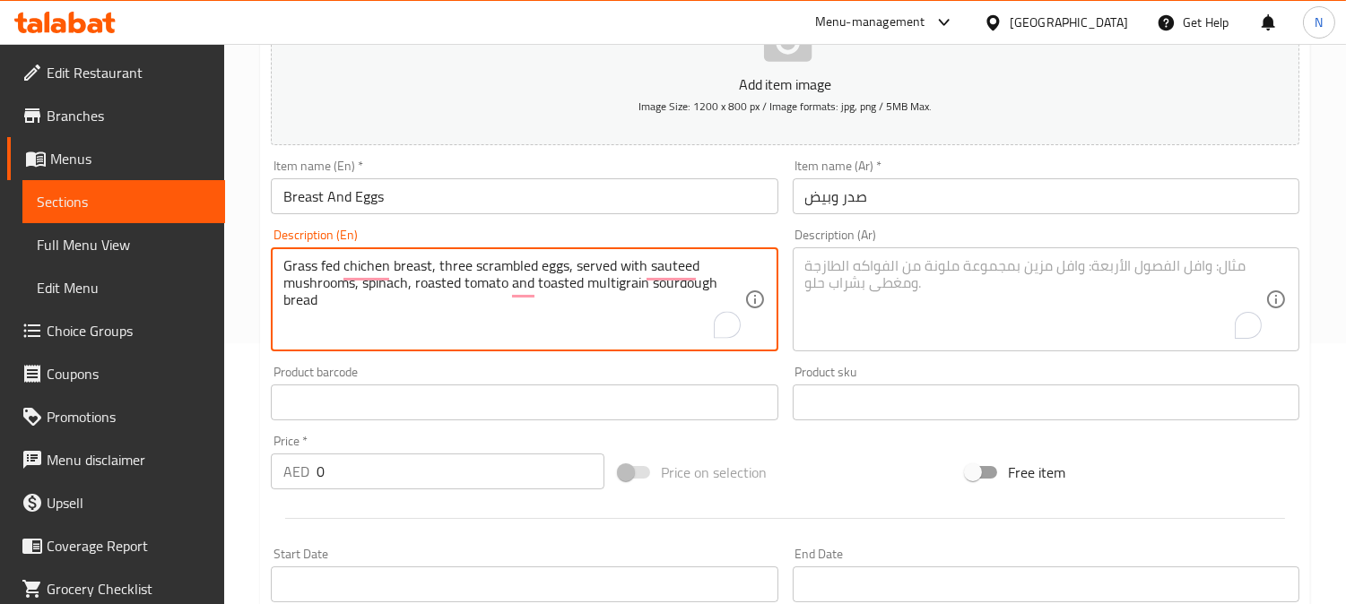
click at [370, 306] on textarea "Grass fed chichen breast, three scrambled eggs, served with sauteed mushrooms, …" at bounding box center [513, 299] width 460 height 85
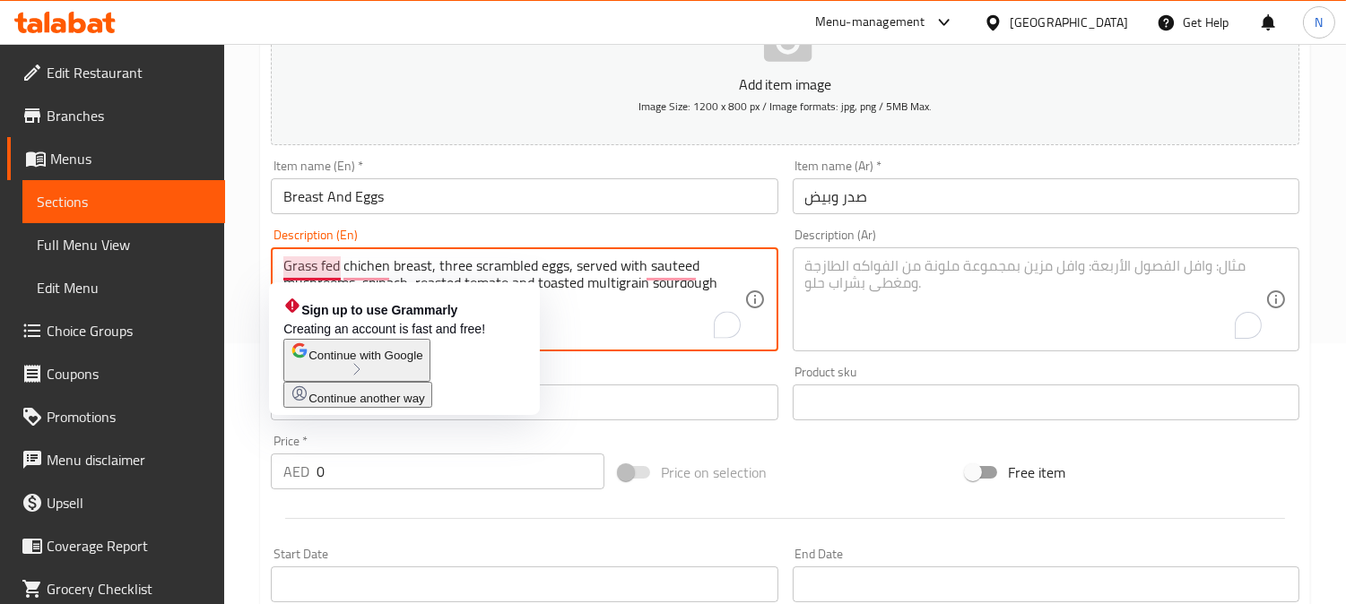
click at [324, 285] on html "​ Menu-management [GEOGRAPHIC_DATA] Get Help N Edit Restaurant Branches Menus S…" at bounding box center [673, 41] width 1346 height 604
click at [324, 285] on textarea "Grass fed chichen breast, three scrambled eggs, served with sauteed mushrooms, …" at bounding box center [513, 299] width 460 height 85
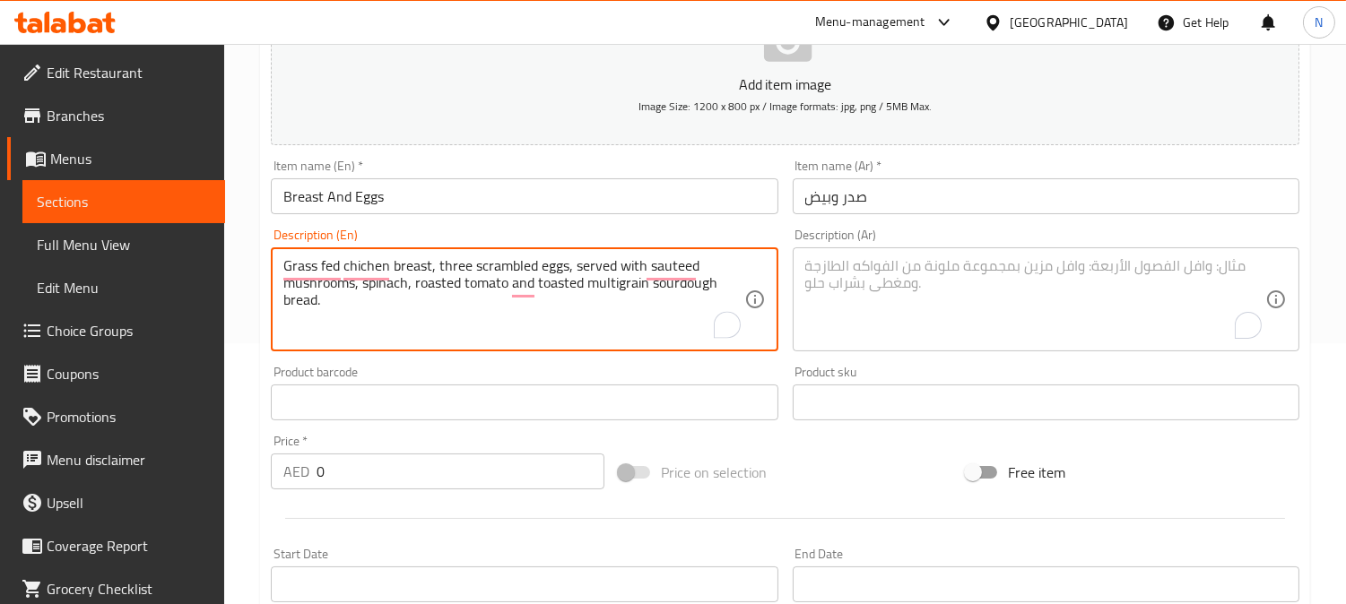
click at [324, 285] on textarea "Grass fed chichen breast, three scrambled eggs, served with sauteed mushrooms, …" at bounding box center [513, 299] width 460 height 85
type textarea "Grass fed chichen breast, three scrambled eggs, served with sauteed mushrooms, …"
click at [883, 297] on textarea "To enrich screen reader interactions, please activate Accessibility in Grammarl…" at bounding box center [1035, 299] width 460 height 85
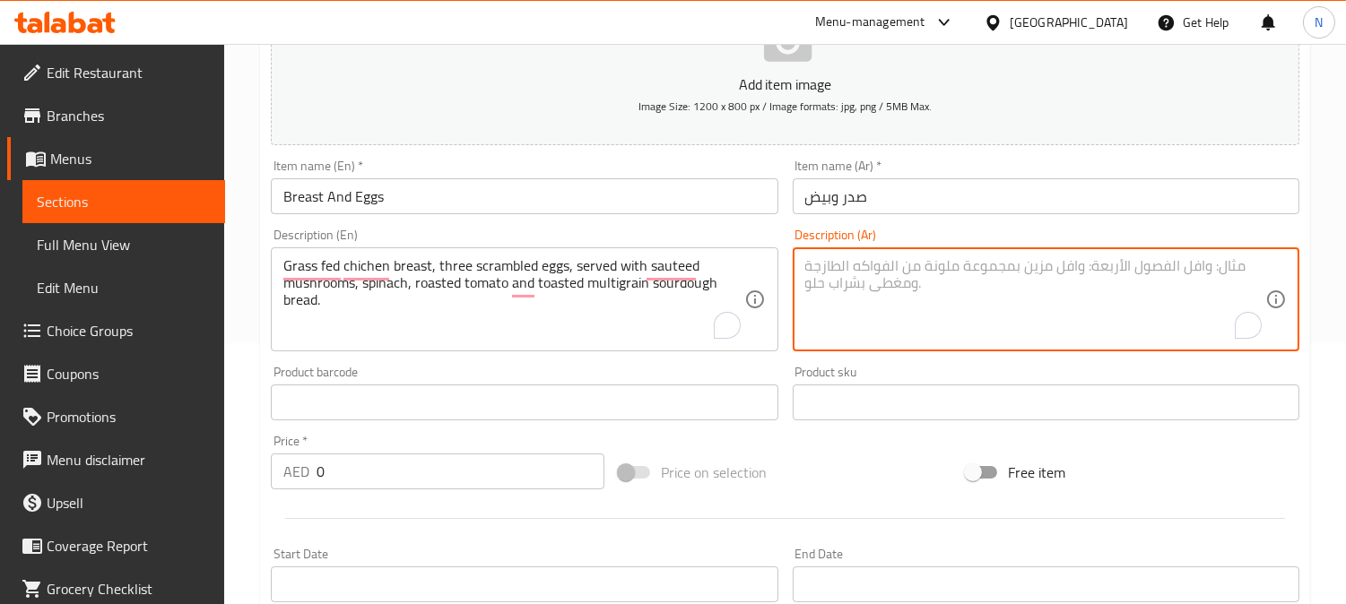
paste textarea "صدور دجاج تتغذى على العشب، ثلاث بيضات مخفوقة، تقدم مع الفطر المقلي، السبانخ، ال…"
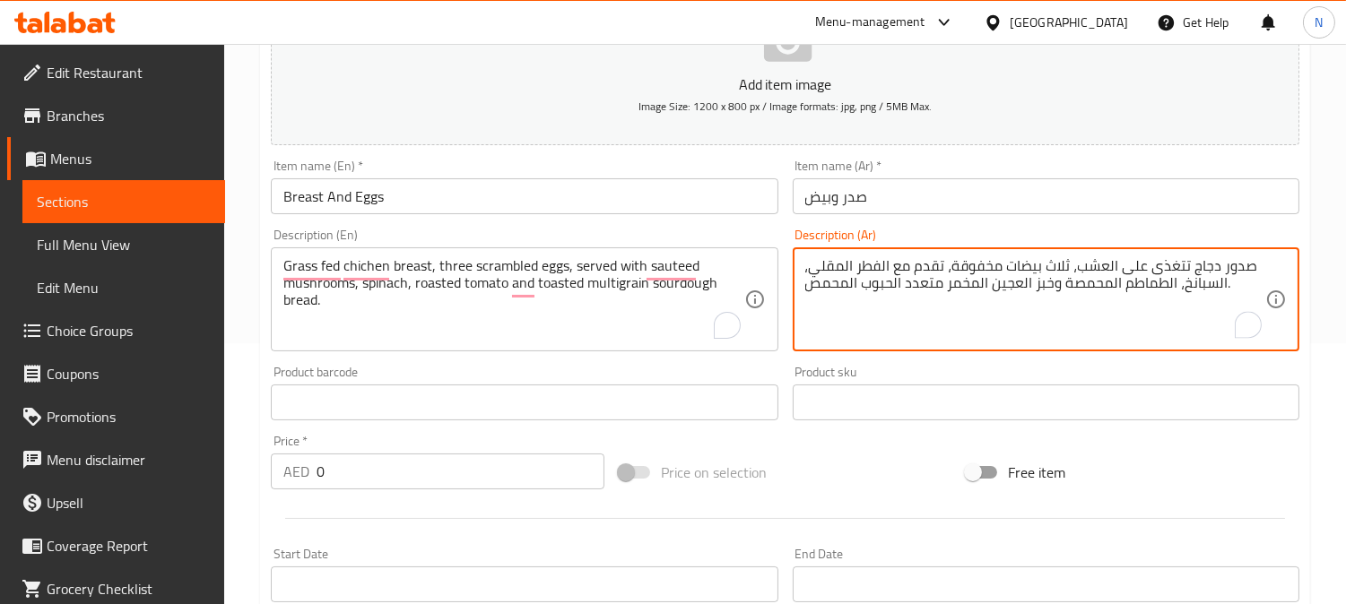
drag, startPoint x: 1116, startPoint y: 266, endPoint x: 1107, endPoint y: 272, distance: 10.5
click at [1107, 272] on textarea "صدور دجاج تتغذى على العشب، ثلاث بيضات مخفوقة، تقدم مع الفطر المقلي، السبانخ، ال…" at bounding box center [1035, 299] width 460 height 85
click at [1130, 276] on textarea "صدور دجاج تتغذى على العشب، ثلاث بيضات مخفوقة، تقدم مع الفطر المقلي، السبانخ، ال…" at bounding box center [1035, 299] width 460 height 85
click at [1115, 275] on textarea "صدور دجاج تتغذى على العشب، ثلاث بيضات مخفوقة، تقدم مع الفطر المقلي، السبانخ، ال…" at bounding box center [1035, 299] width 460 height 85
drag, startPoint x: 1114, startPoint y: 274, endPoint x: 1104, endPoint y: 275, distance: 9.9
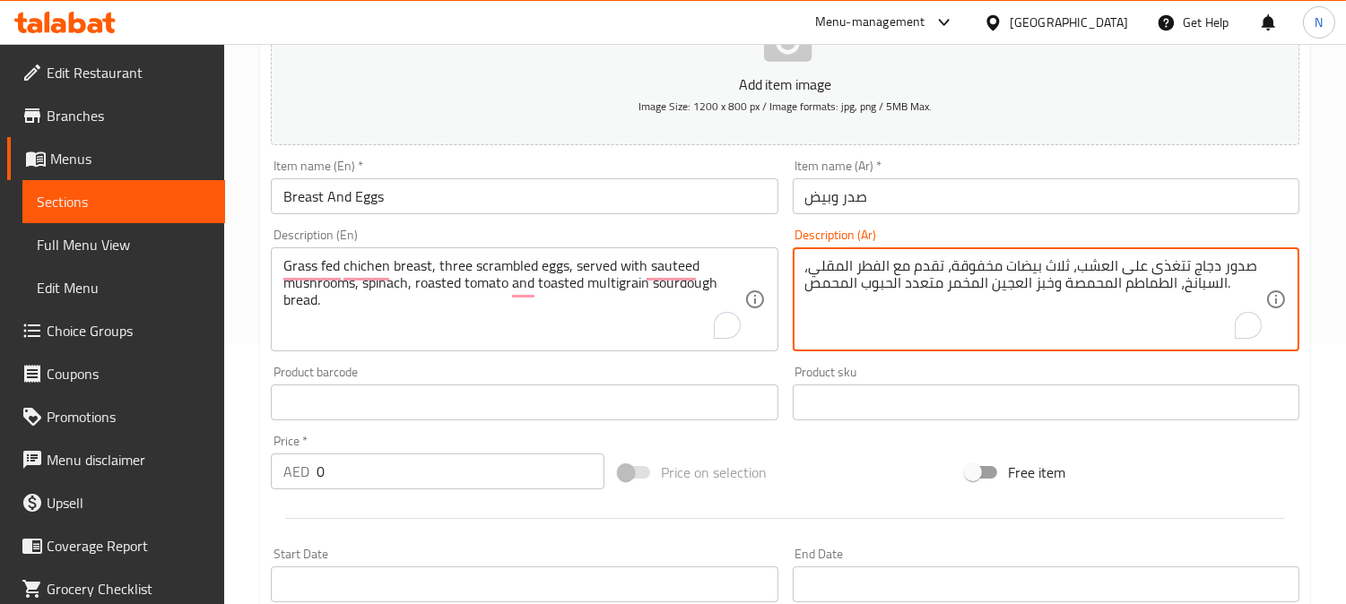
click at [1104, 275] on textarea "صدور دجاج تتغذى على العشب، ثلاث بيضات مخفوقة، تقدم مع الفطر المقلي، السبانخ، ال…" at bounding box center [1035, 299] width 460 height 85
click at [1058, 270] on textarea "صدور دجاج تتغذى على عشب، ثلاث بيضات مخفوقة، تقدم مع الفطر المقلي، السبانخ، الطم…" at bounding box center [1035, 299] width 460 height 85
drag, startPoint x: 1018, startPoint y: 265, endPoint x: 1006, endPoint y: 269, distance: 12.5
click at [1006, 269] on textarea "صدور دجاج تتغذى على عشب، 3 بيضات مخفوقة، تقدم مع الفطر المقلي، السبانخ، الطماطم…" at bounding box center [1035, 299] width 460 height 85
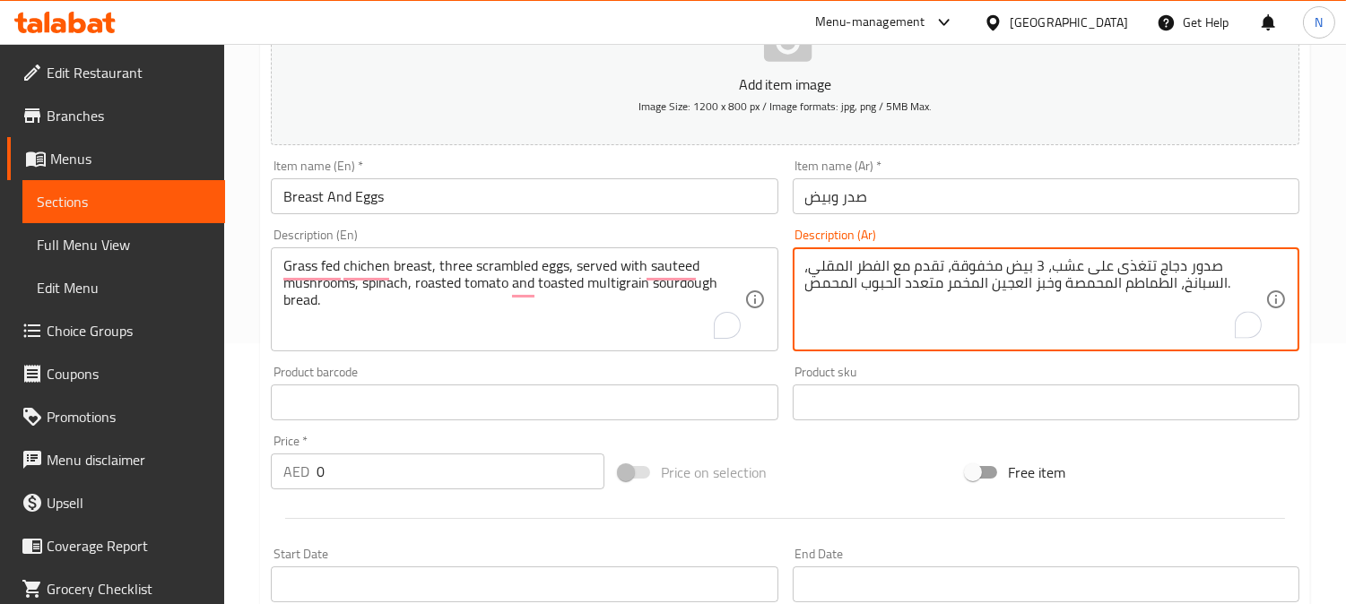
click at [1002, 261] on textarea "صدور دجاج تتغذى على عشب، 3 بيض مخفوقة، تقدم مع الفطر المقلي، السبانخ، الطماطم ا…" at bounding box center [1035, 299] width 460 height 85
click at [995, 269] on textarea "صدور دجاج تتغذى على عشب، 3 بيض مخفوقة، تقدم مع الفطر المقلي، السبانخ، الطماطم ا…" at bounding box center [1035, 299] width 460 height 85
click at [933, 272] on textarea "صدور دجاج تتغذى على عشب، 3 بيض مخفوقة تقدم مع الفطر المقلي، السبانخ، الطماطم ال…" at bounding box center [1035, 299] width 460 height 85
drag, startPoint x: 936, startPoint y: 271, endPoint x: 927, endPoint y: 273, distance: 9.4
click at [927, 273] on textarea "صدور دجاج تتغذى على عشب، 3 بيض مخفوقة تقدم مع الفطر المقلي، السبانخ، الطماطم ال…" at bounding box center [1035, 299] width 460 height 85
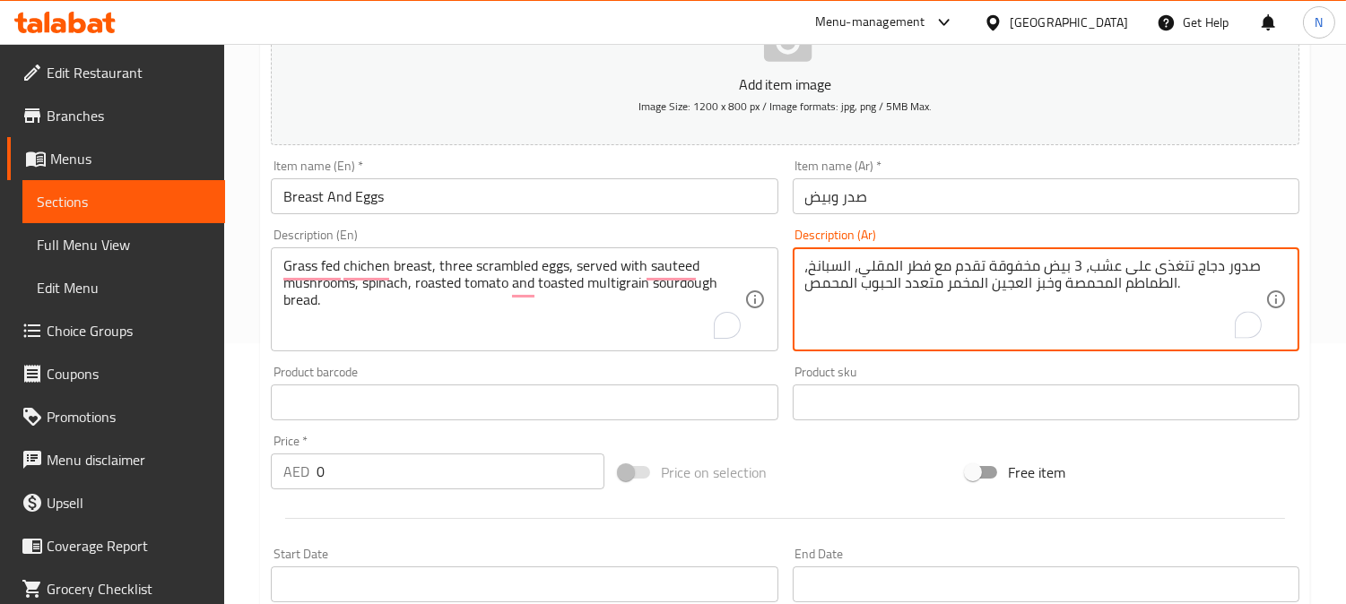
click at [898, 272] on textarea "صدور دجاج تتغذى على عشب، 3 بيض مخفوقة تقدم مع فطر المقلي، السبانخ، الطماطم المح…" at bounding box center [1035, 299] width 460 height 85
click at [880, 271] on textarea "صدور دجاج تتغذى على عشب، 3 بيض مخفوقة تقدم مع فطر المقلي، السبانخ، الطماطم المح…" at bounding box center [1035, 299] width 460 height 85
drag, startPoint x: 852, startPoint y: 270, endPoint x: 840, endPoint y: 271, distance: 11.7
click at [840, 271] on textarea "صدور دجاج تتغذى على عشب، 3 بيض مخفوقة تقدم مع فطر سوتيه، السبانخ، الطماطم المحم…" at bounding box center [1035, 299] width 460 height 85
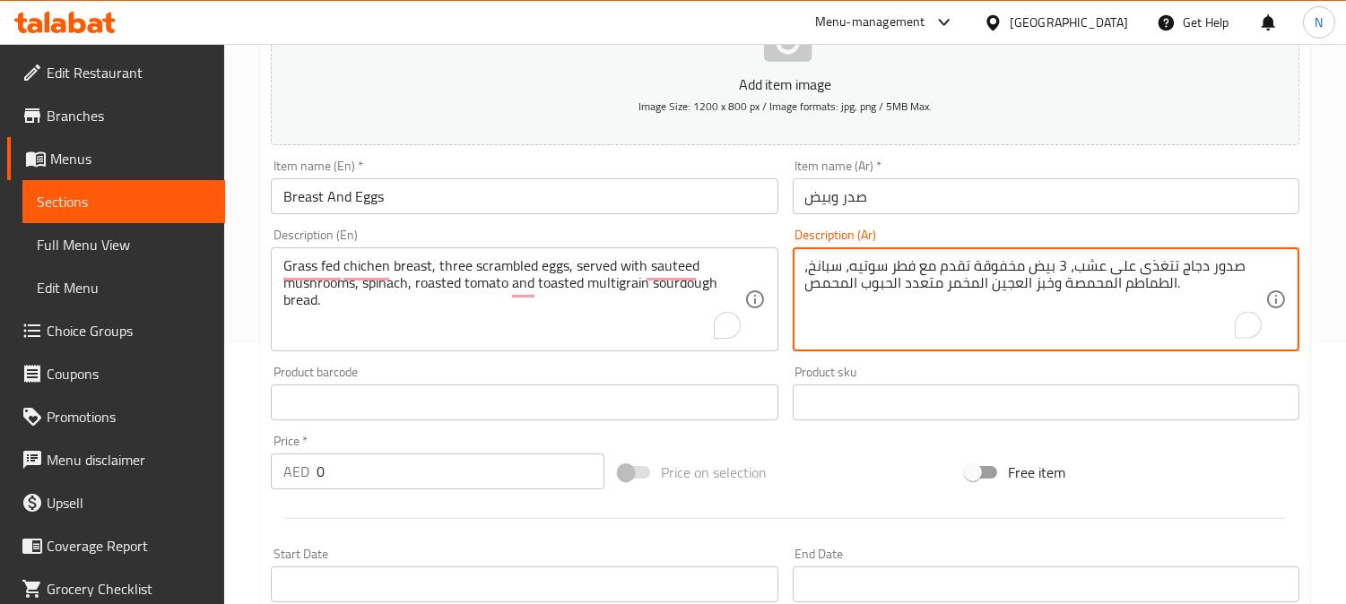
drag, startPoint x: 1176, startPoint y: 291, endPoint x: 1167, endPoint y: 291, distance: 9.0
click at [1167, 291] on textarea "صدور دجاج تتغذى على عشب، 3 بيض مخفوقة تقدم مع فطر سوتيه، سبانخ، الطماطم المحمصة…" at bounding box center [1035, 299] width 460 height 85
click at [1123, 291] on textarea "صدور دجاج تتغذى على عشب، 3 بيض مخفوقة تقدم مع فطر سوتيه، سبانخ، طماطم المحمصة و…" at bounding box center [1035, 299] width 460 height 85
click at [1118, 291] on textarea "صدور دجاج تتغذى على عشب، 3 بيض مخفوقة تقدم مع فطر سوتيه، سبانخ، طماطم المحمصة و…" at bounding box center [1035, 299] width 460 height 85
drag, startPoint x: 1121, startPoint y: 291, endPoint x: 1112, endPoint y: 292, distance: 9.0
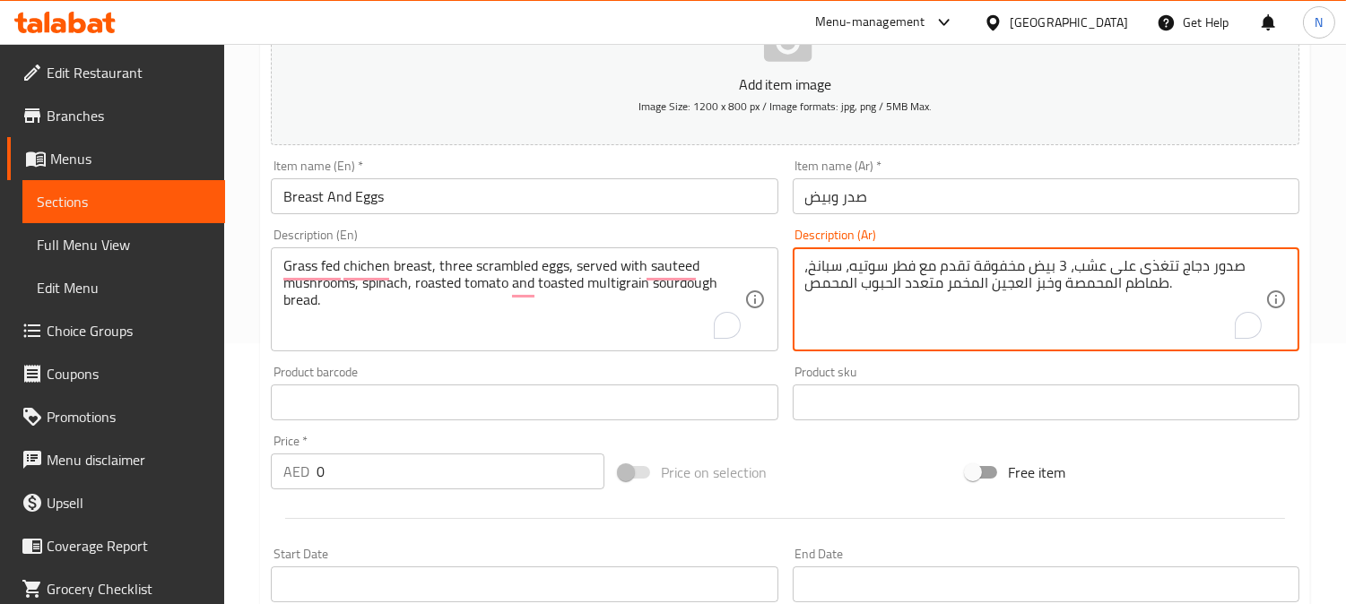
click at [1112, 292] on textarea "صدور دجاج تتغذى على عشب، 3 بيض مخفوقة تقدم مع فطر سوتيه، سبانخ، طماطم المحمصة و…" at bounding box center [1035, 299] width 460 height 85
drag, startPoint x: 1033, startPoint y: 285, endPoint x: 1022, endPoint y: 288, distance: 11.1
click at [1022, 288] on textarea "صدور دجاج تتغذى على عشب، 3 بيض مخفوقة تقدم مع فطر سوتيه، سبانخ، طماطم محمصة وخب…" at bounding box center [1035, 299] width 460 height 85
click at [989, 284] on textarea "صدور دجاج تتغذى على عشب، 3 بيض مخفوقة تقدم مع فطر سوتيه، سبانخ، طماطم محمصة وخب…" at bounding box center [1035, 299] width 460 height 85
click at [982, 291] on textarea "صدور دجاج تتغذى على عشب، 3 بيض مخفوقة تقدم مع فطر سوتيه، سبانخ، طماطم محمصة وخب…" at bounding box center [1035, 299] width 460 height 85
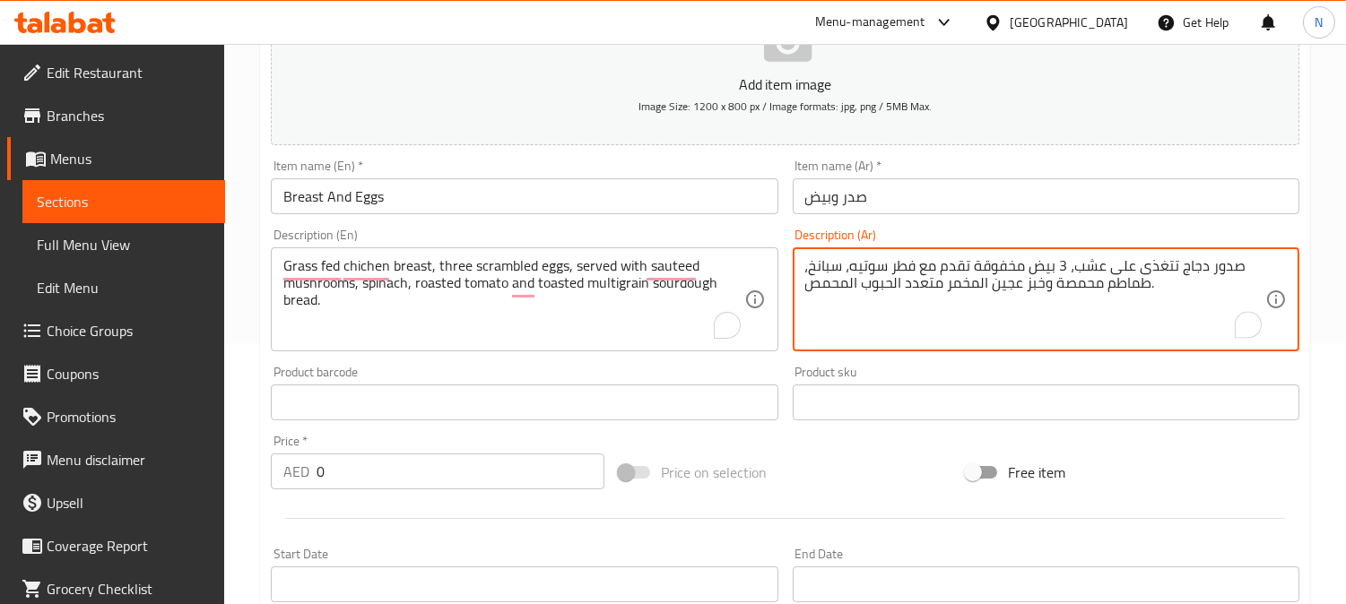
click at [992, 291] on textarea "صدور دجاج تتغذى على عشب، 3 بيض مخفوقة تقدم مع فطر سوتيه، سبانخ، طماطم محمصة وخب…" at bounding box center [1035, 299] width 460 height 85
click at [991, 291] on textarea "صدور دجاج تتغذى على عشب، 3 بيض مخفوقة تقدم مع فطر سوتيه، سبانخ، طماطم محمصة وخب…" at bounding box center [1035, 299] width 460 height 85
click at [985, 291] on textarea "صدور دجاج تتغذى على عشب، 3 بيض مخفوقة تقدم مع فطر سوتيه، سبانخ، طماطم محمصة وخب…" at bounding box center [1035, 299] width 460 height 85
click at [981, 291] on textarea "صدور دجاج تتغذى على عشب، 3 بيض مخفوقة تقدم مع فطر سوتيه، سبانخ، طماطم محمصة وخب…" at bounding box center [1035, 299] width 460 height 85
click at [899, 291] on textarea "صدور دجاج تتغذى على عشب، 3 بيض مخفوقة تقدم مع فطر سوتيه، سبانخ، طماطم محمصة وخب…" at bounding box center [1035, 299] width 460 height 85
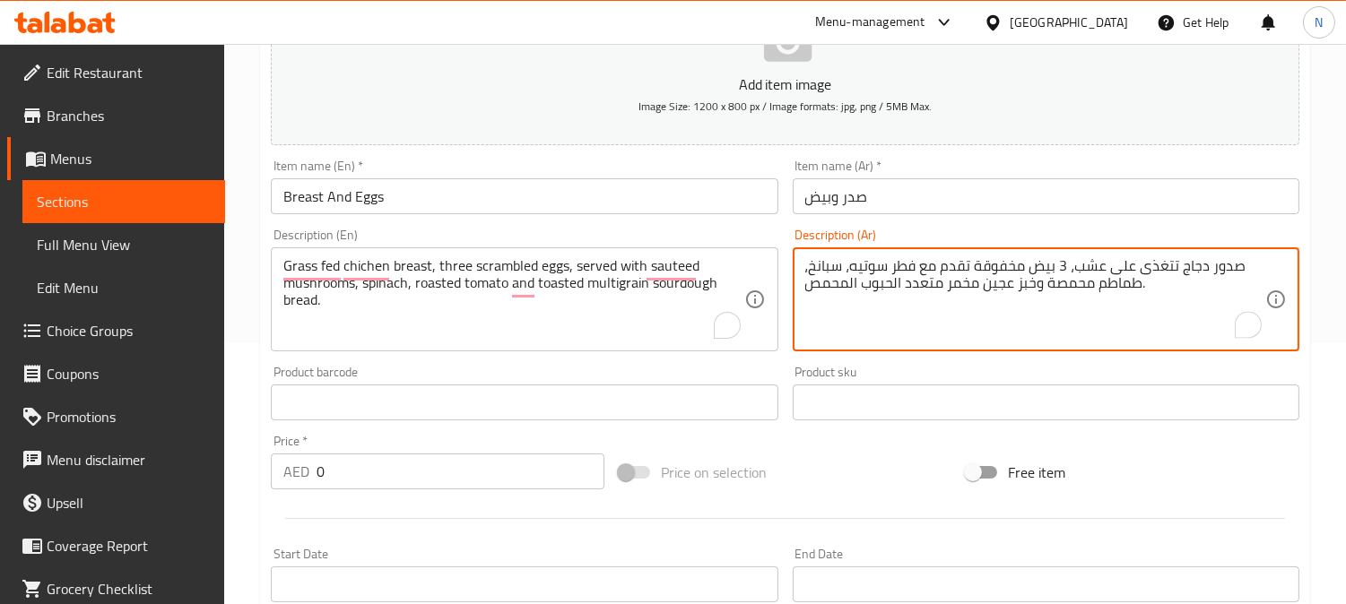
drag, startPoint x: 903, startPoint y: 287, endPoint x: 891, endPoint y: 290, distance: 12.0
click at [891, 290] on textarea "صدور دجاج تتغذى على عشب، 3 بيض مخفوقة تقدم مع فطر سوتيه، سبانخ، طماطم محمصة وخب…" at bounding box center [1035, 299] width 460 height 85
drag, startPoint x: 857, startPoint y: 281, endPoint x: 850, endPoint y: 290, distance: 11.5
click at [850, 290] on textarea "صدور دجاج تتغذى على عشب، 3 بيض مخفوقة تقدم مع فطر سوتيه، سبانخ، طماطم محمصة وخب…" at bounding box center [1035, 299] width 460 height 85
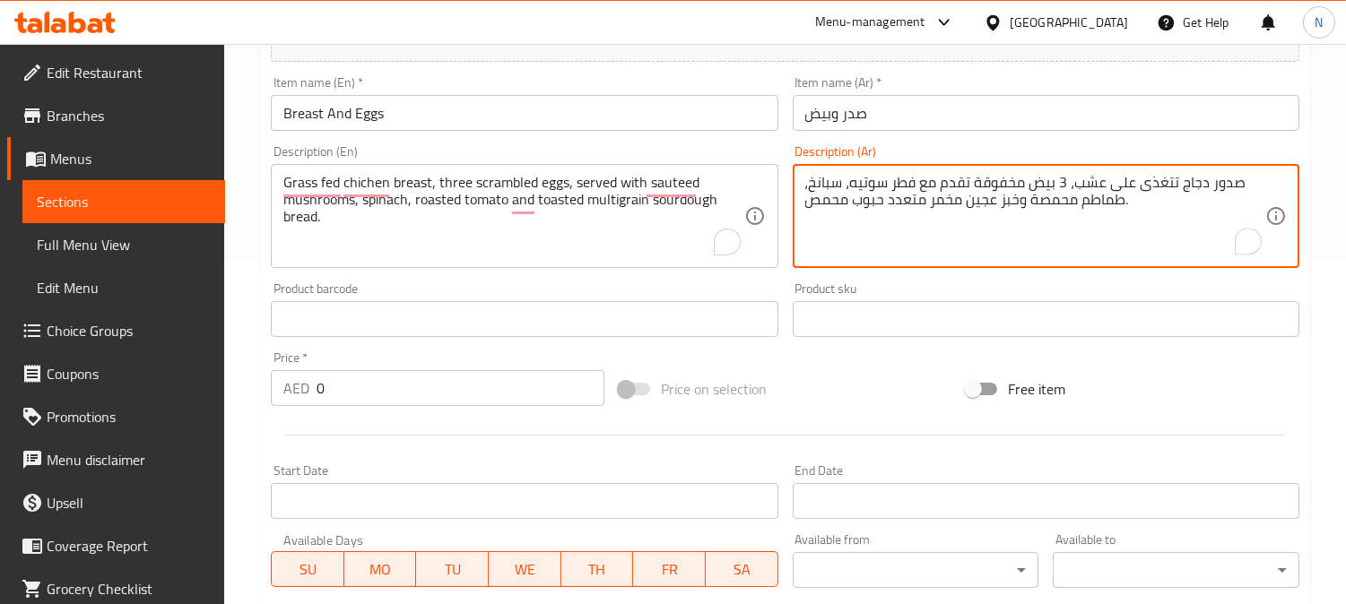
scroll to position [360, 0]
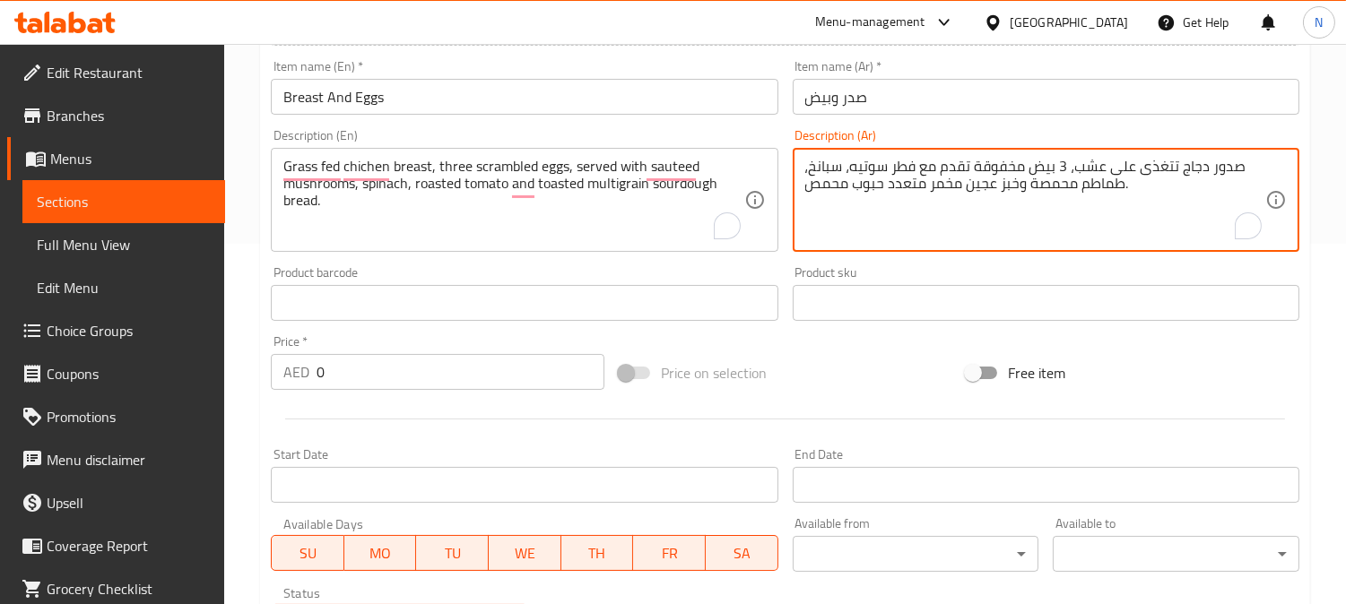
type textarea "صدور دجاج تتغذى على عشب، 3 بيض مخفوقة تقدم مع فطر سوتيه، سبانخ، طماطم محمصة وخب…"
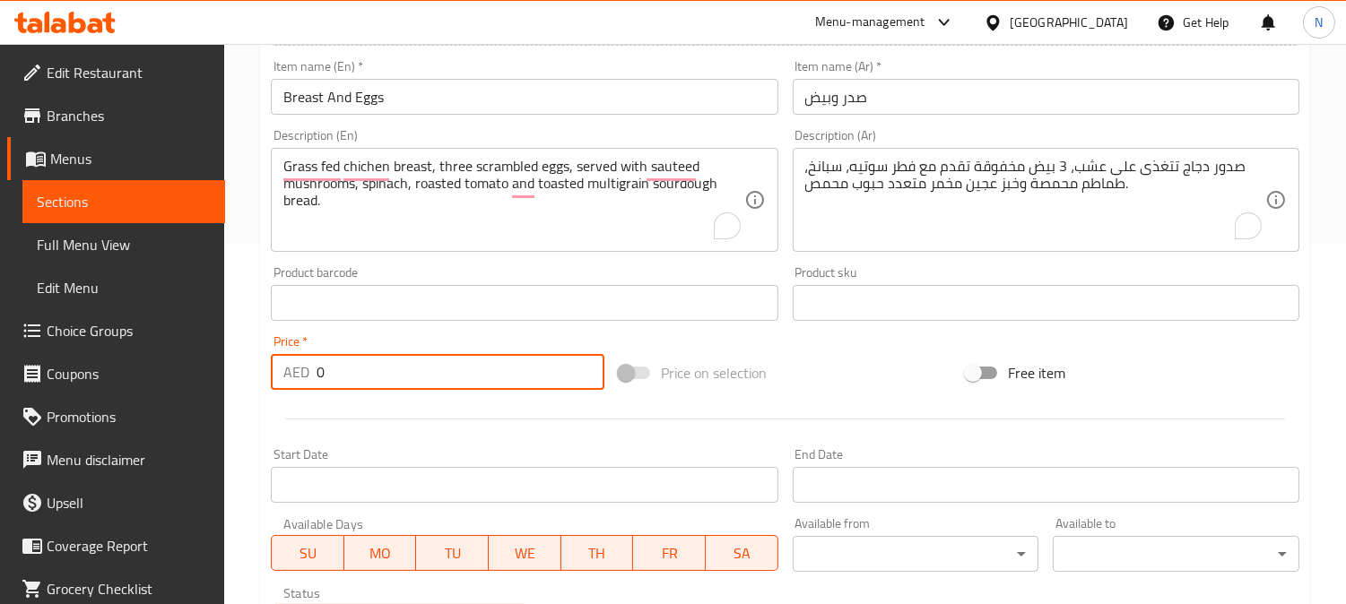
drag, startPoint x: 348, startPoint y: 387, endPoint x: 263, endPoint y: 387, distance: 85.2
click at [264, 387] on div "Price   * AED 0 Price *" at bounding box center [438, 362] width 348 height 69
paste input "26"
type input "26"
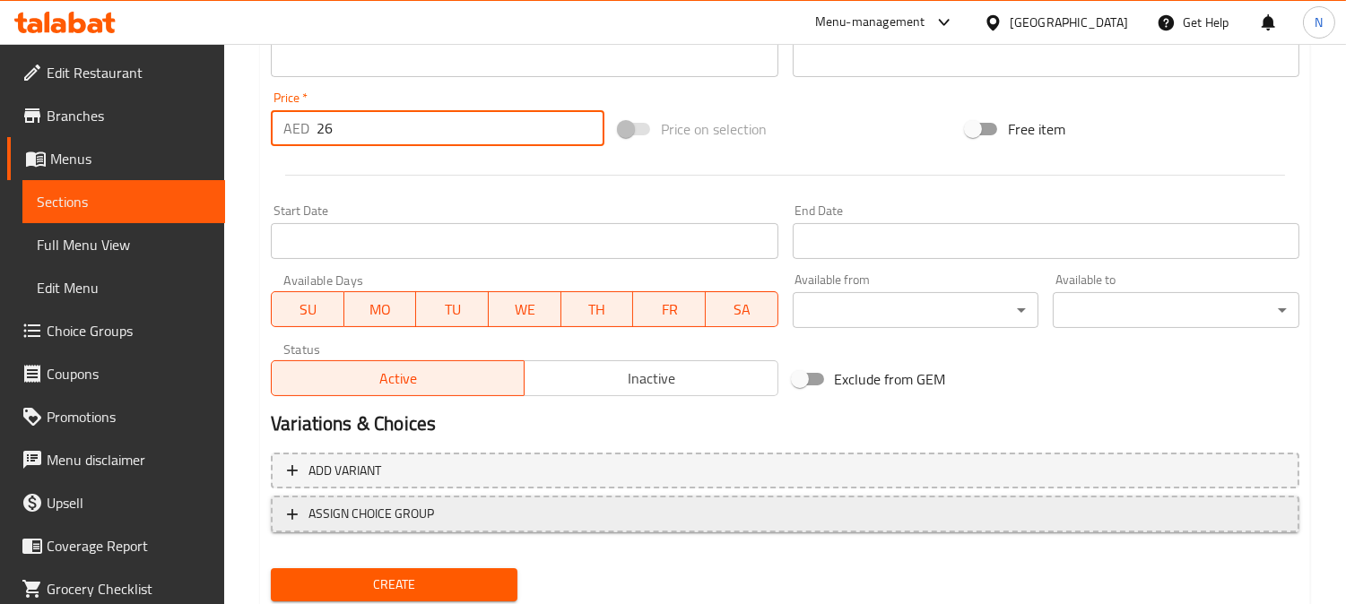
scroll to position [659, 0]
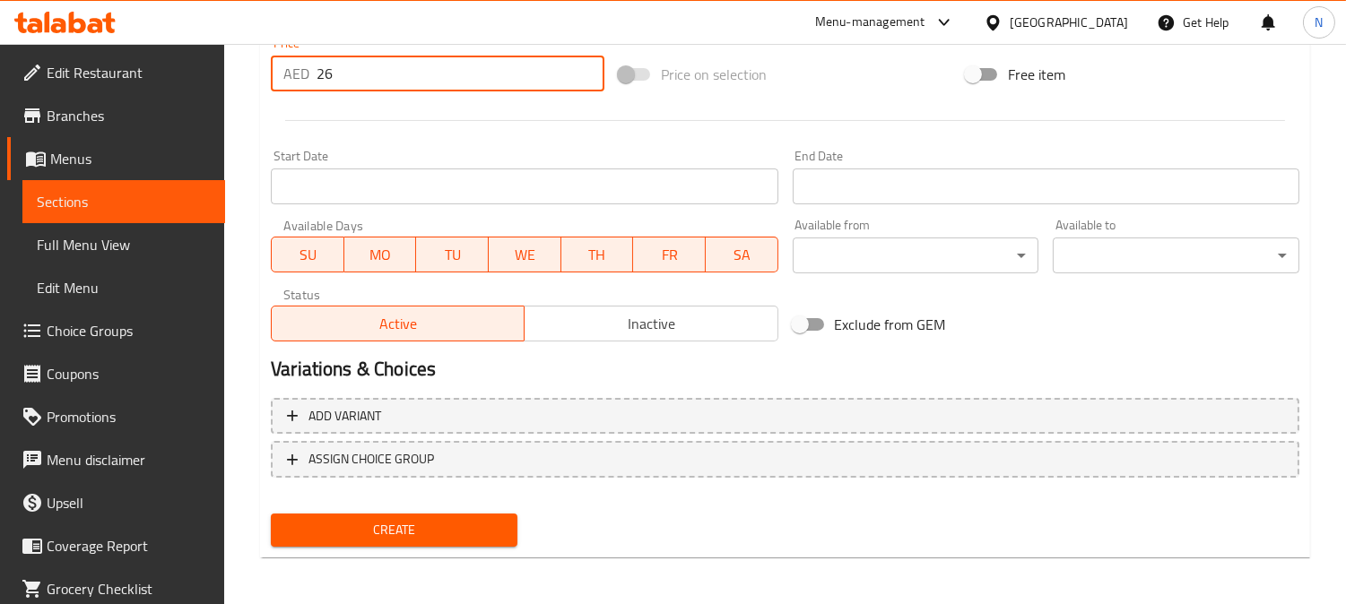
click at [439, 540] on button "Create" at bounding box center [394, 530] width 247 height 33
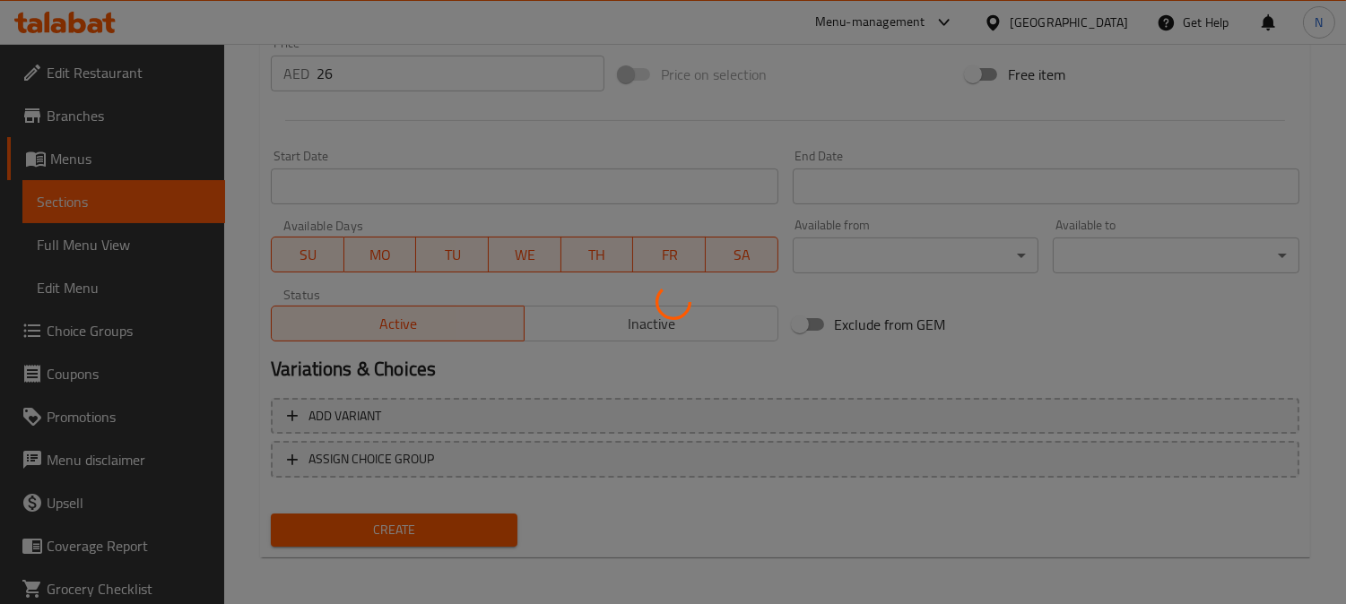
type input "0"
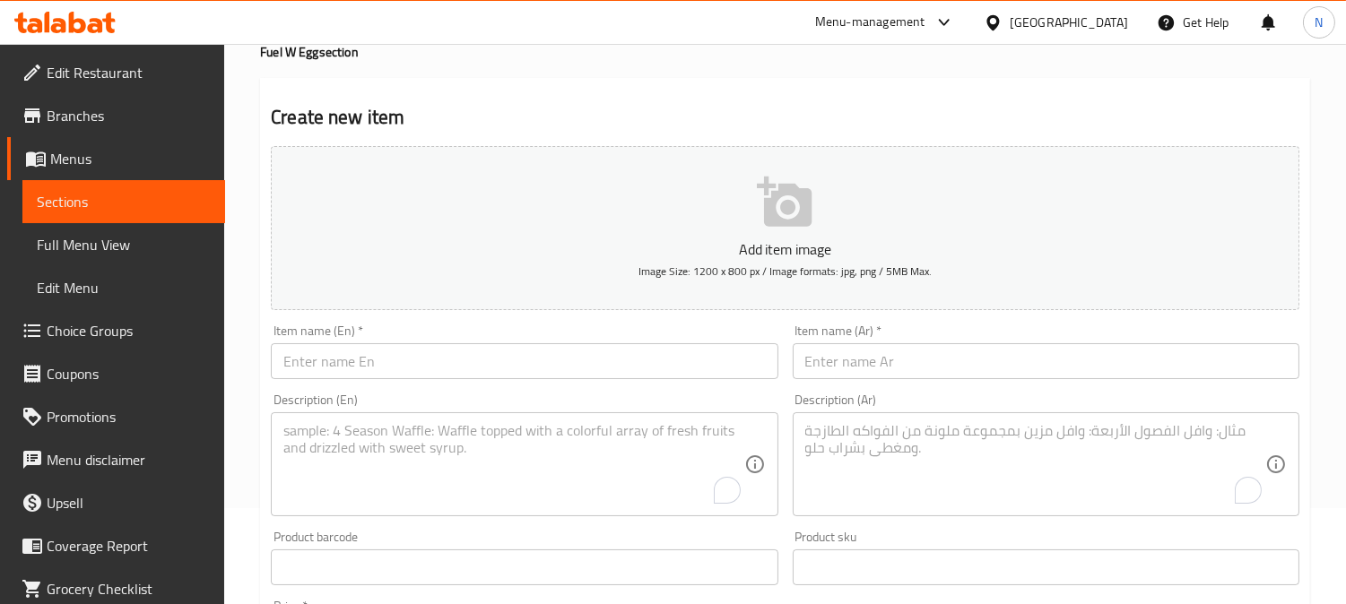
scroll to position [61, 0]
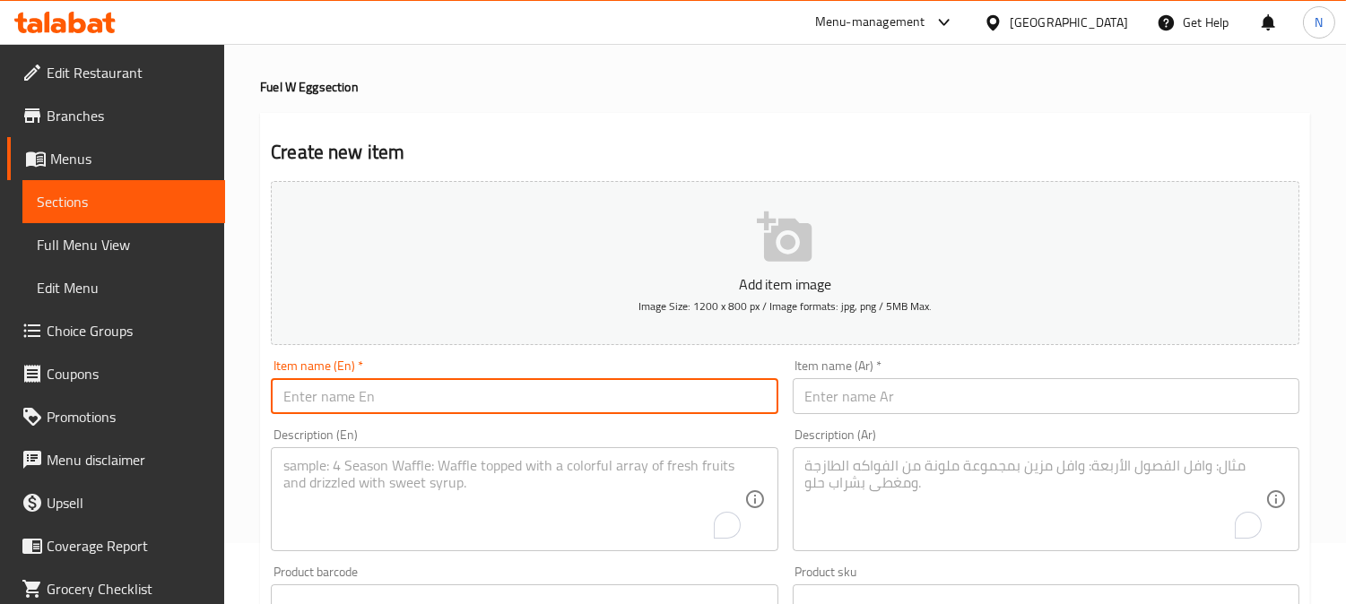
click at [433, 406] on input "text" at bounding box center [524, 396] width 507 height 36
paste input "The English Breakfast"
type input "The English Breakfast"
click at [862, 400] on input "text" at bounding box center [1046, 396] width 507 height 36
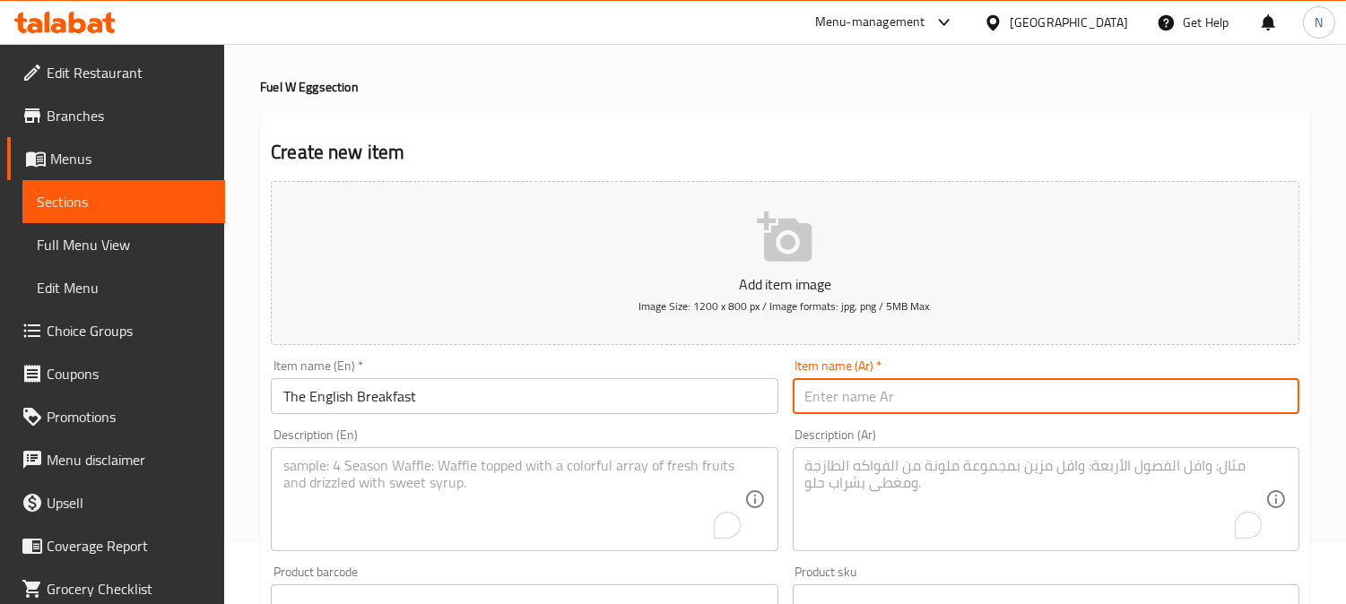
paste input "الفطور الإنجليزي"
click at [888, 398] on input "الفطور الإنجليزي" at bounding box center [1046, 396] width 507 height 36
drag, startPoint x: 894, startPoint y: 398, endPoint x: 924, endPoint y: 395, distance: 29.8
click at [924, 395] on input "الفطور الإنجليزي" at bounding box center [1046, 396] width 507 height 36
click at [895, 401] on input "الفطور الإنجليزي" at bounding box center [1046, 396] width 507 height 36
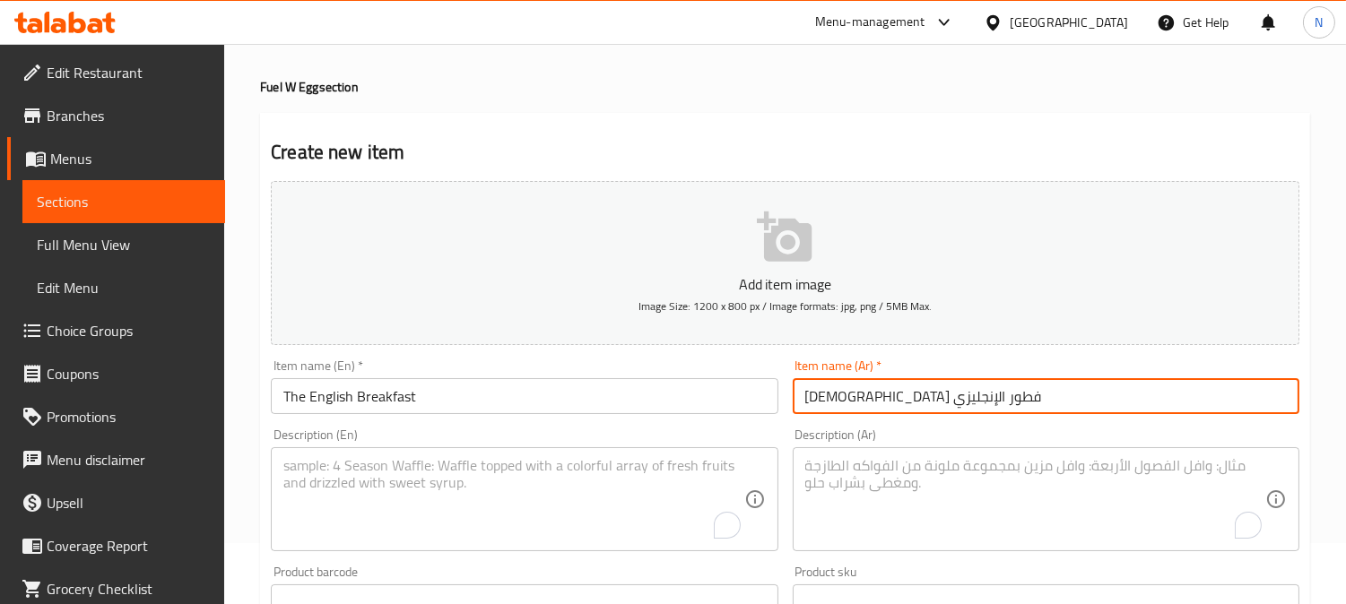
click at [891, 401] on input "[DEMOGRAPHIC_DATA] فطور الإنجليزي" at bounding box center [1046, 396] width 507 height 36
click at [870, 401] on input "الإفطور الإنجليزي" at bounding box center [1046, 396] width 507 height 36
type input "الإفطار الإنجليزي"
click at [453, 485] on textarea "To enrich screen reader interactions, please activate Accessibility in Grammarl…" at bounding box center [513, 499] width 460 height 85
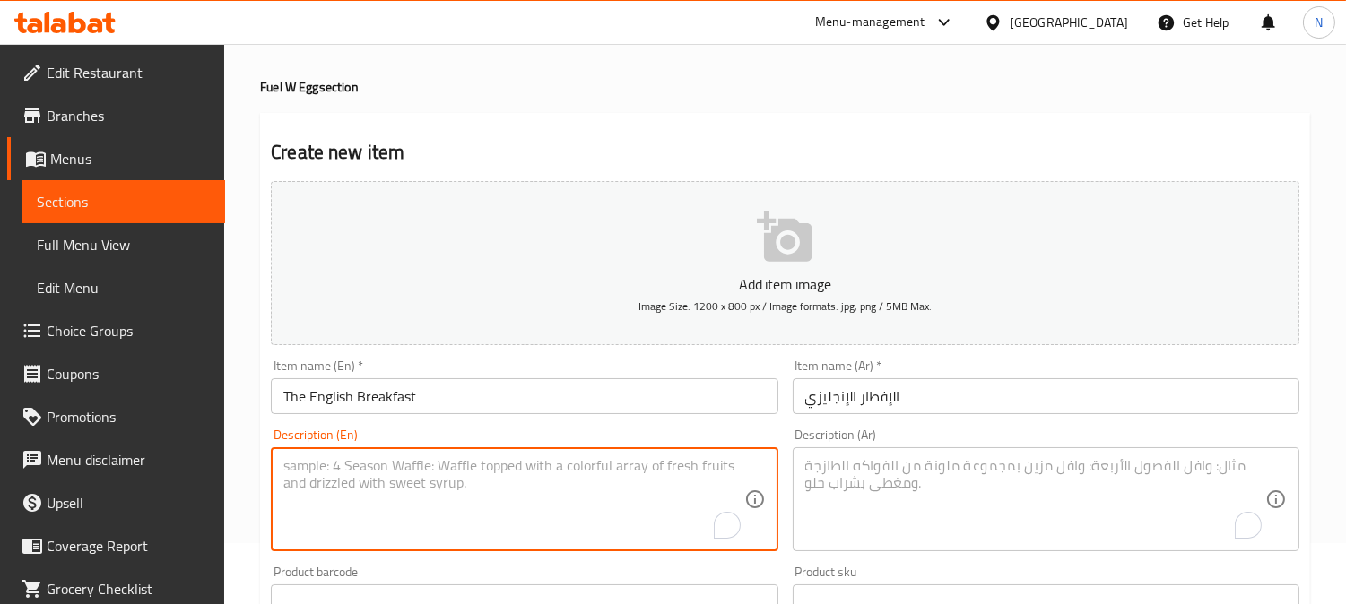
paste textarea "sourdough,toast,choice off eggs,beans,chichen sausages,shiitake mushrooms,garde…"
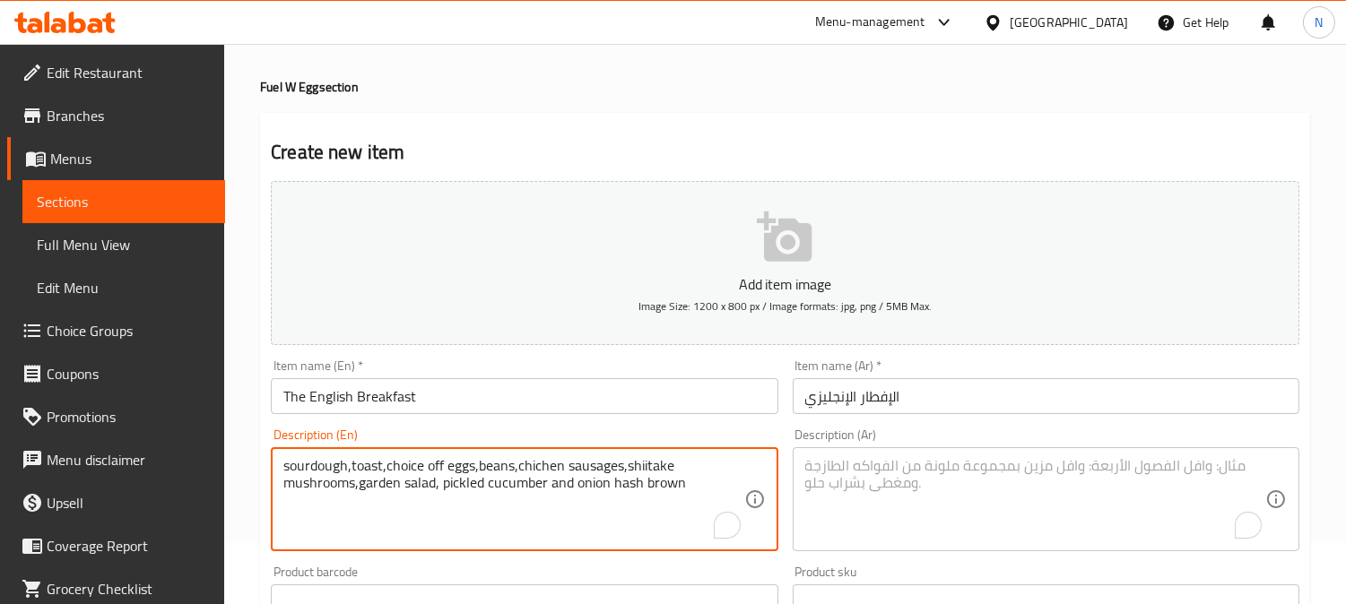
click at [353, 470] on textarea "sourdough,toast,choice off eggs,beans,chichen sausages,shiitake mushrooms,garde…" at bounding box center [513, 499] width 460 height 85
click at [350, 472] on textarea "sourdough,toast,choice off eggs,beans,chichen sausages,shiitake mushrooms,garde…" at bounding box center [513, 499] width 460 height 85
click at [481, 471] on textarea "sourdough, toast,choice off eggs,beans,chichen sausages,shiitake mushrooms,gard…" at bounding box center [513, 499] width 460 height 85
type textarea "sourdough, toast,choice off eggs, beans,chichen sausages,shiitake mushrooms,gar…"
click at [320, 398] on input "The English Breakfast" at bounding box center [524, 396] width 507 height 36
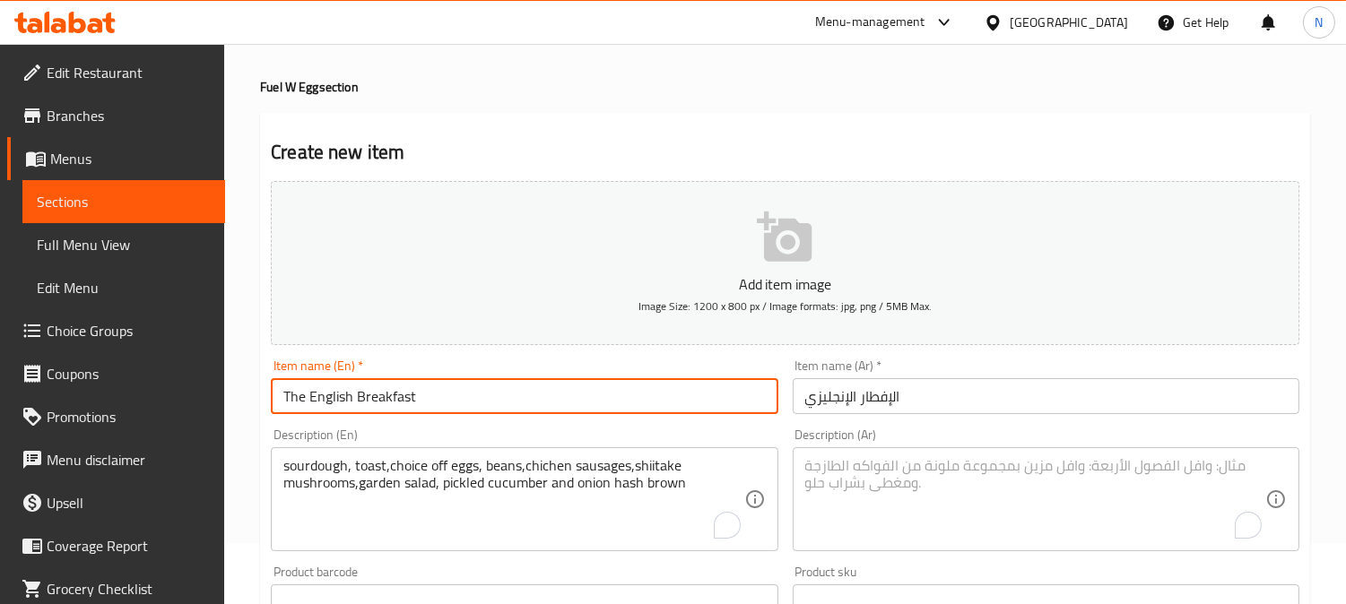
click at [320, 398] on input "The English Breakfast" at bounding box center [524, 396] width 507 height 36
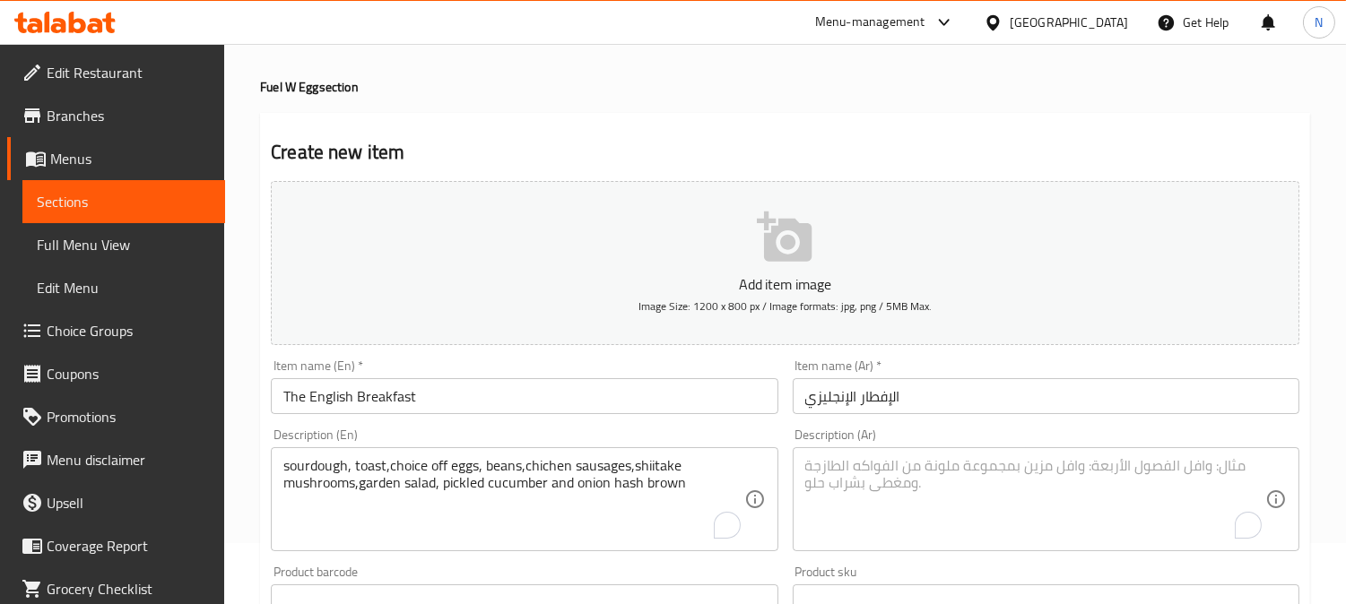
click at [1135, 393] on input "الإفطار الإنجليزي" at bounding box center [1046, 396] width 507 height 36
drag, startPoint x: 228, startPoint y: 249, endPoint x: 201, endPoint y: 156, distance: 97.1
click at [228, 249] on div "Home / Restaurants management / Menus / Sections / item / create Fuel W Egg sec…" at bounding box center [785, 594] width 1122 height 1223
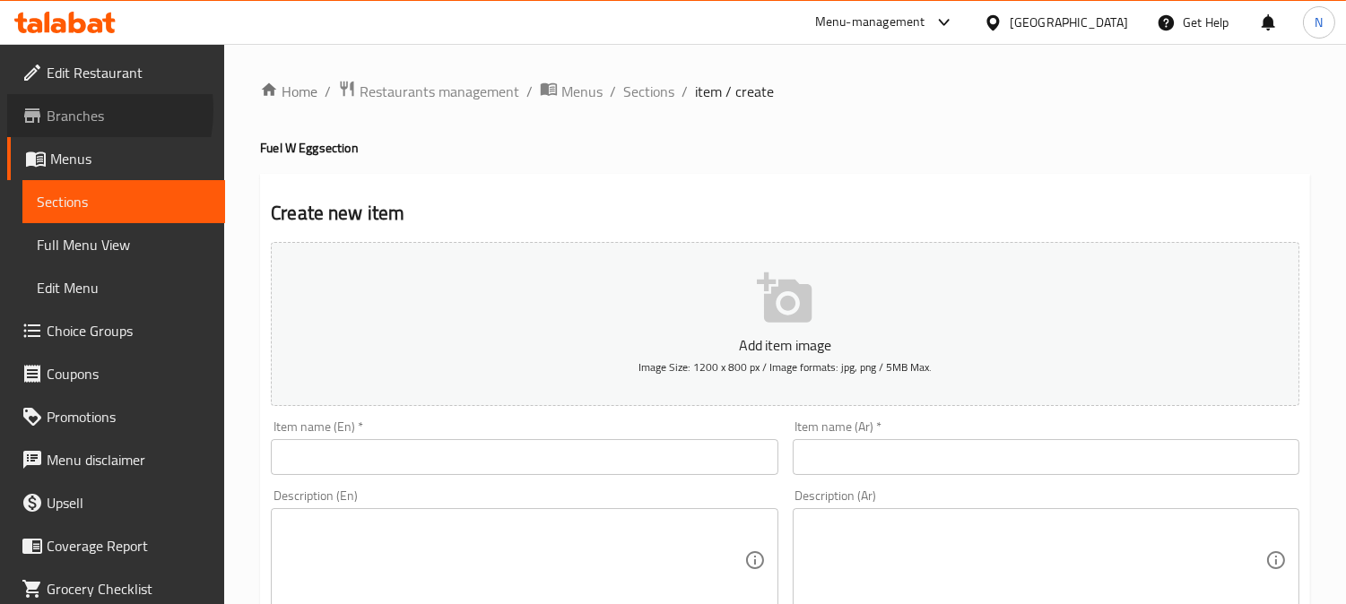
click at [60, 110] on span "Branches" at bounding box center [129, 116] width 164 height 22
